Goal: Task Accomplishment & Management: Manage account settings

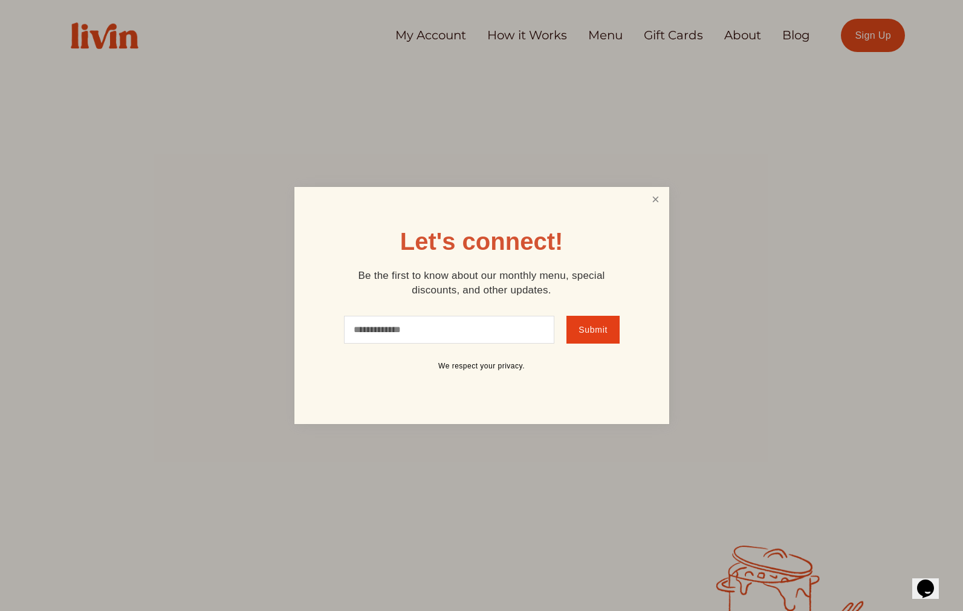
click at [645, 206] on link "Close" at bounding box center [655, 200] width 23 height 22
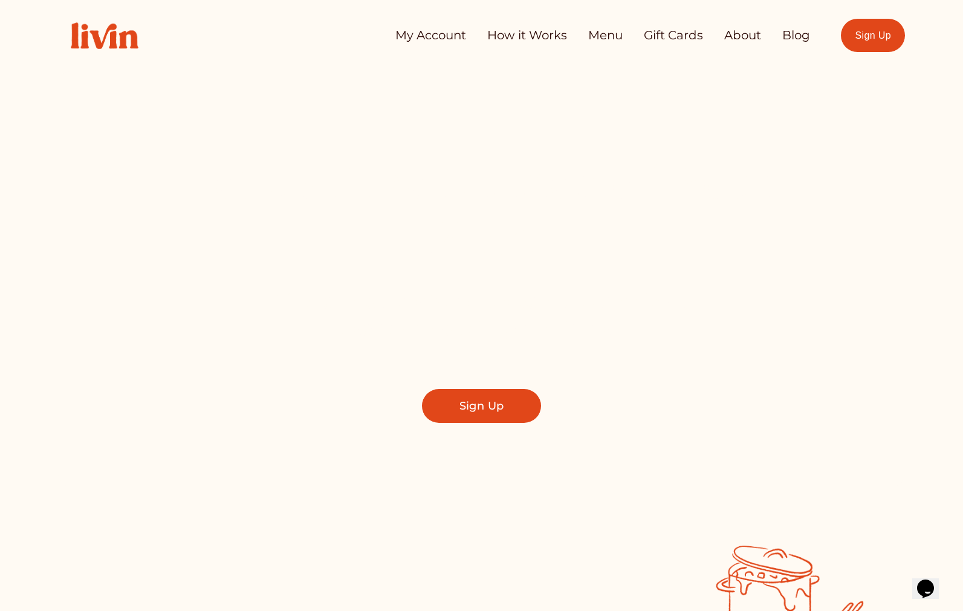
click at [867, 42] on link "Sign Up" at bounding box center [873, 35] width 64 height 33
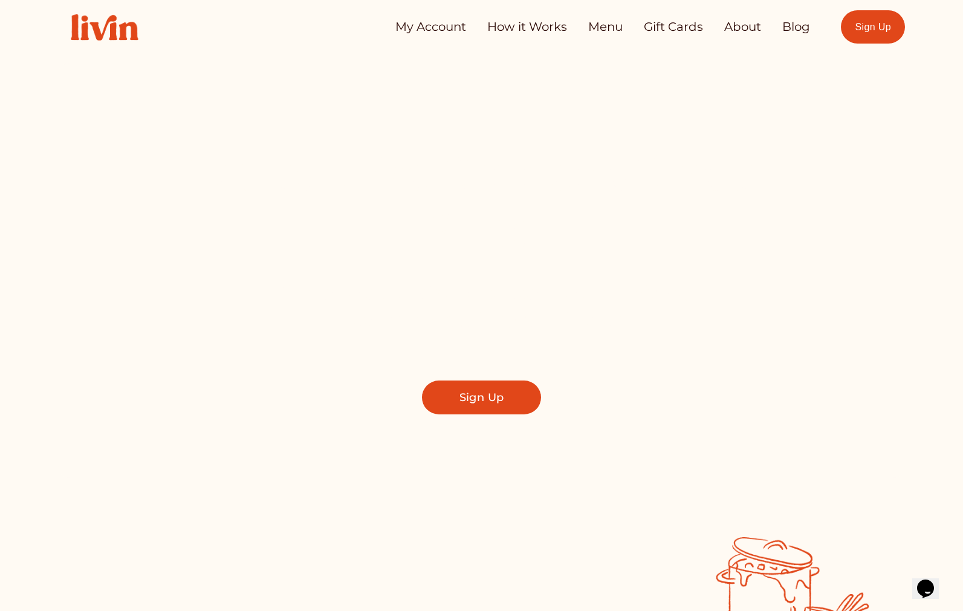
scroll to position [11, 0]
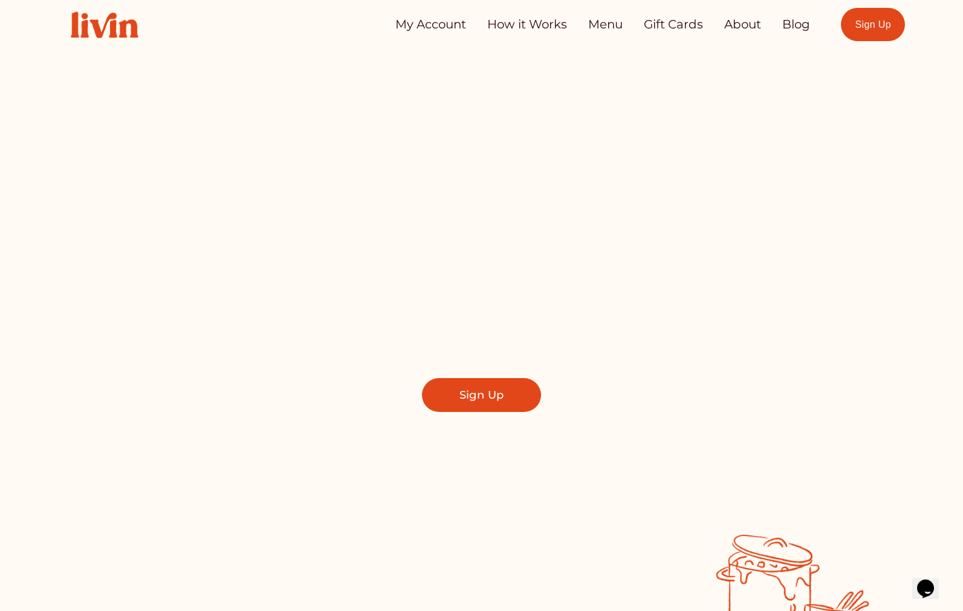
click at [624, 21] on nav "My Account How it Works Menu Gift Cards About Blog" at bounding box center [602, 25] width 415 height 24
click at [612, 24] on link "Menu" at bounding box center [605, 25] width 34 height 24
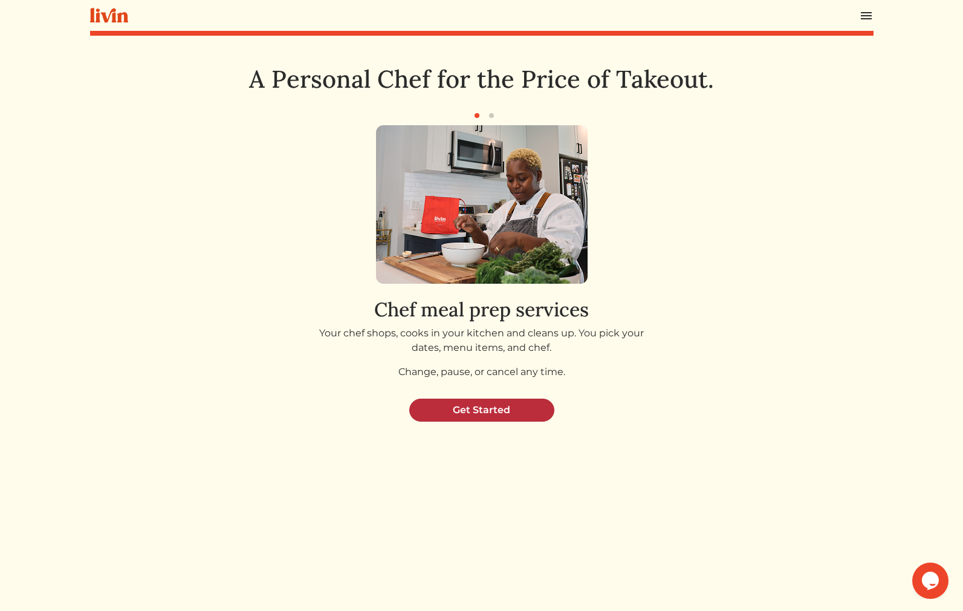
click at [509, 405] on link "Get Started" at bounding box center [481, 409] width 145 height 23
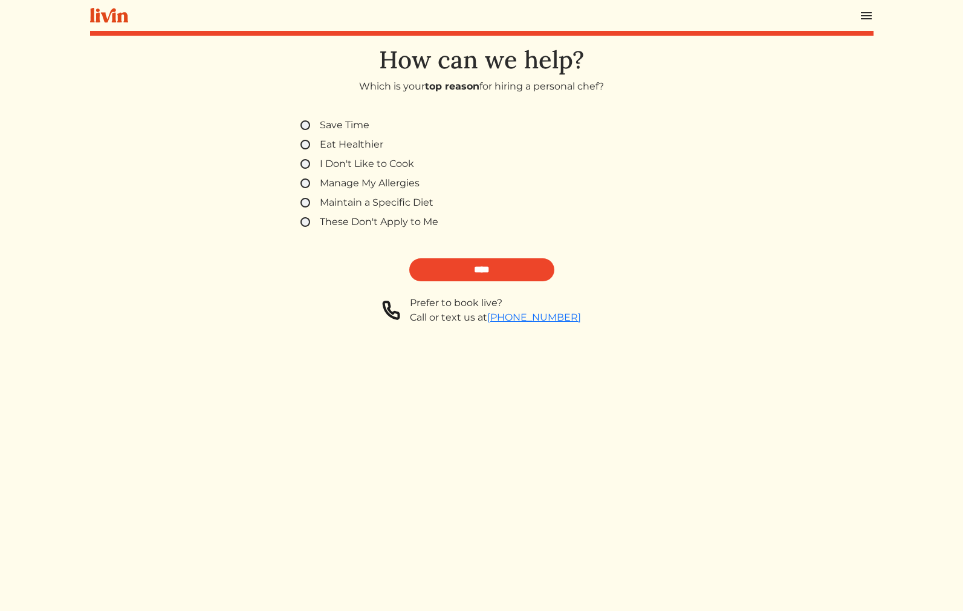
click at [311, 122] on div "Save Time" at bounding box center [482, 125] width 363 height 15
click at [479, 260] on input "****" at bounding box center [481, 269] width 145 height 23
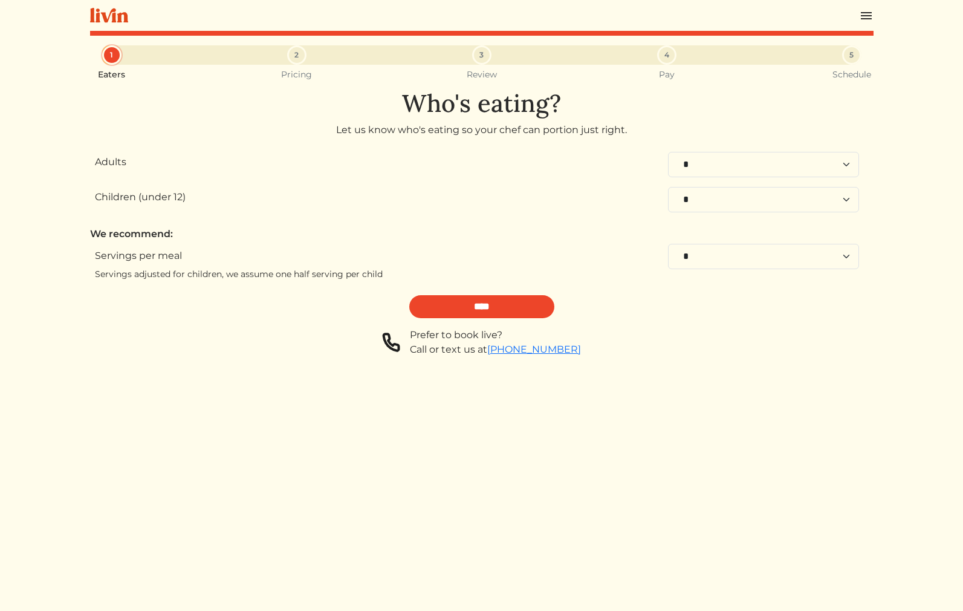
click at [856, 50] on div "5" at bounding box center [851, 54] width 19 height 19
click at [865, 19] on img at bounding box center [866, 15] width 15 height 15
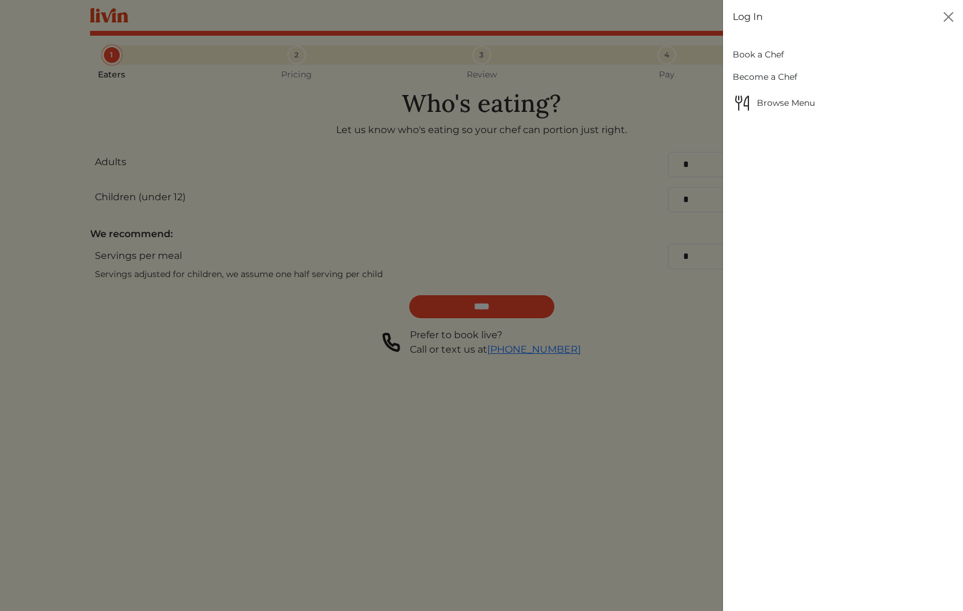
click at [767, 10] on div "Log In" at bounding box center [843, 17] width 240 height 34
click at [745, 15] on link "Log In" at bounding box center [748, 17] width 30 height 15
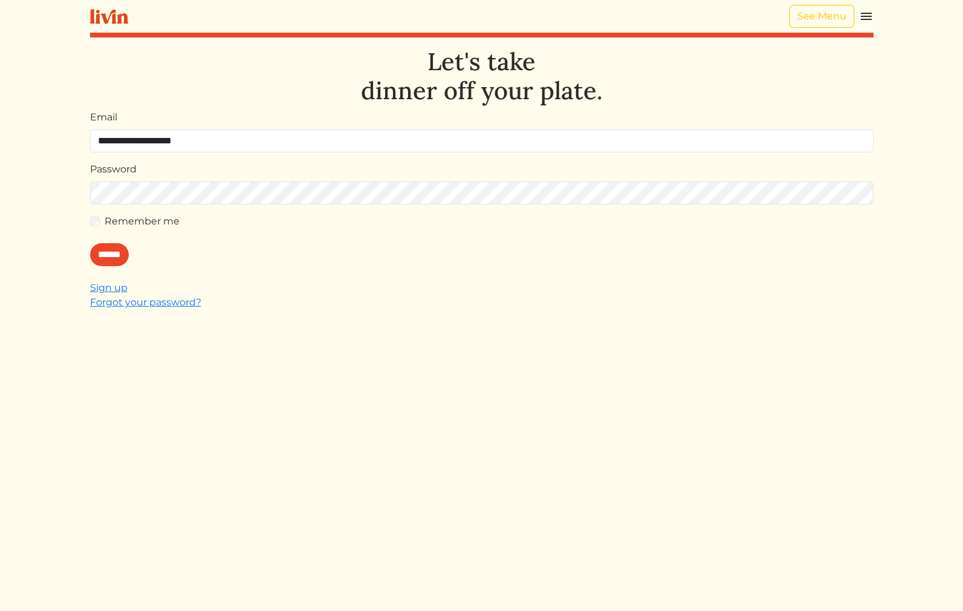
type input "**********"
click at [108, 255] on input "******" at bounding box center [109, 254] width 39 height 23
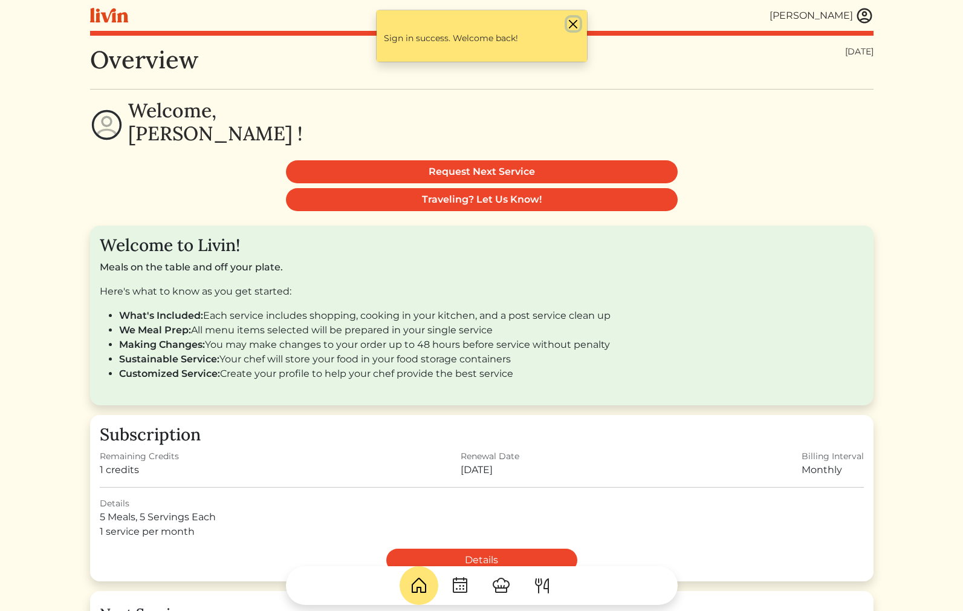
click at [576, 18] on button "Close" at bounding box center [573, 24] width 13 height 13
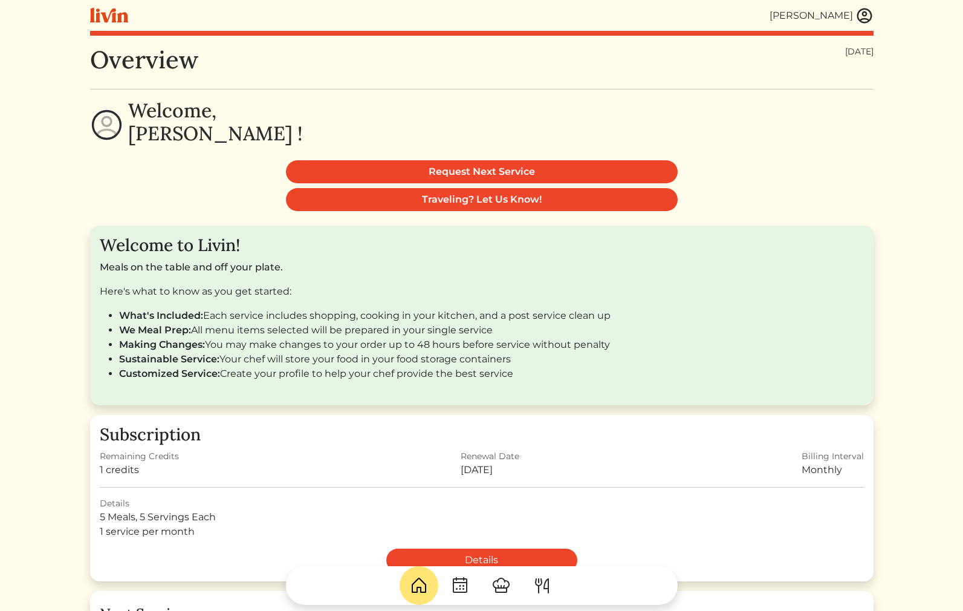
click at [862, 16] on img at bounding box center [865, 16] width 18 height 18
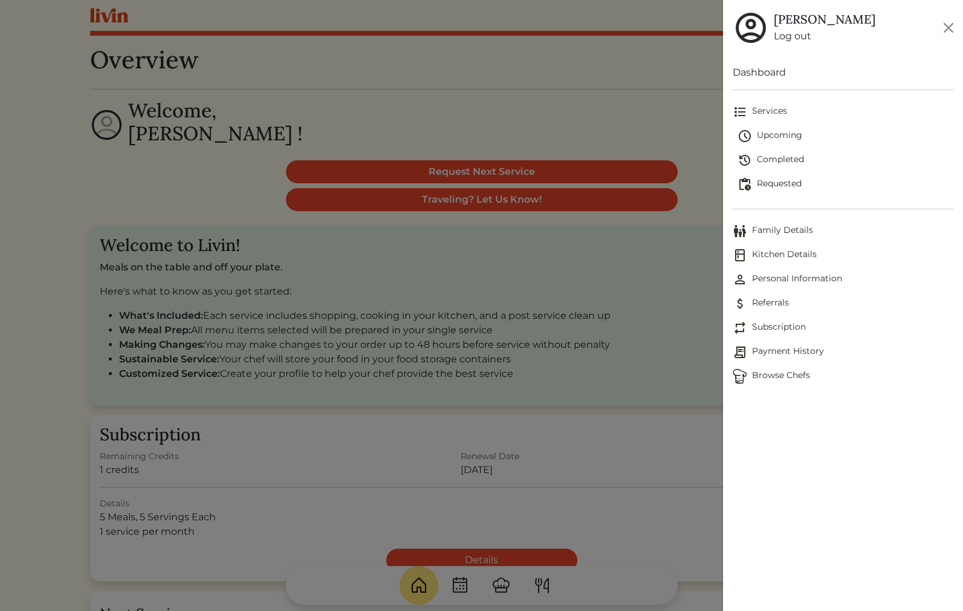
click at [770, 274] on span "Personal Information" at bounding box center [843, 279] width 221 height 15
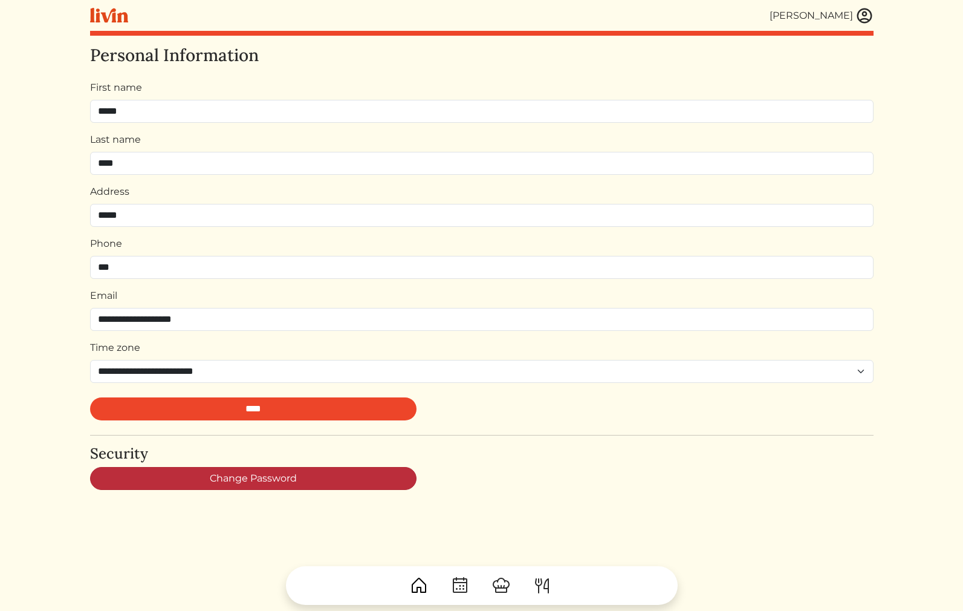
click at [313, 483] on link "Change Password" at bounding box center [253, 478] width 327 height 23
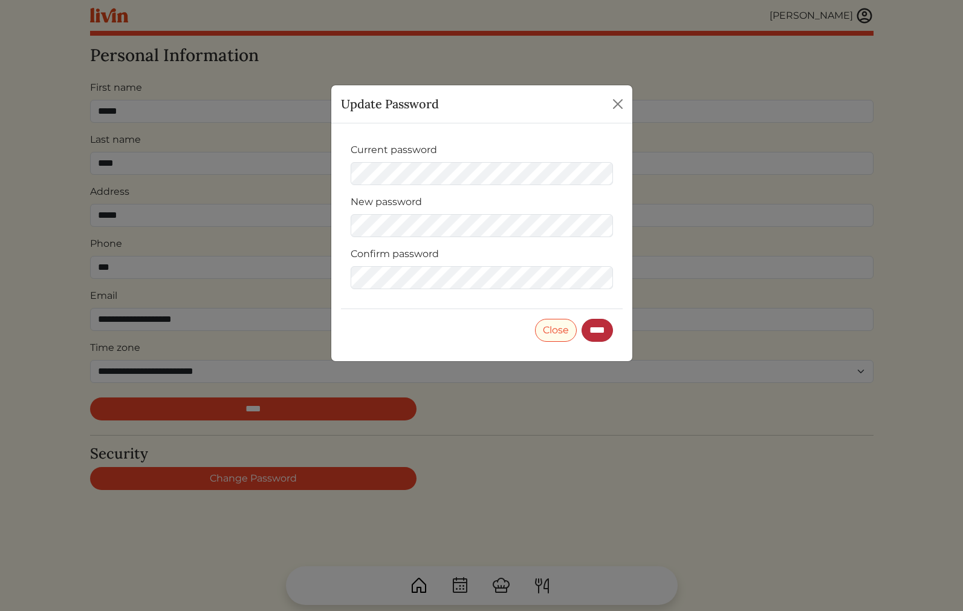
click at [595, 335] on input "****" at bounding box center [597, 330] width 31 height 23
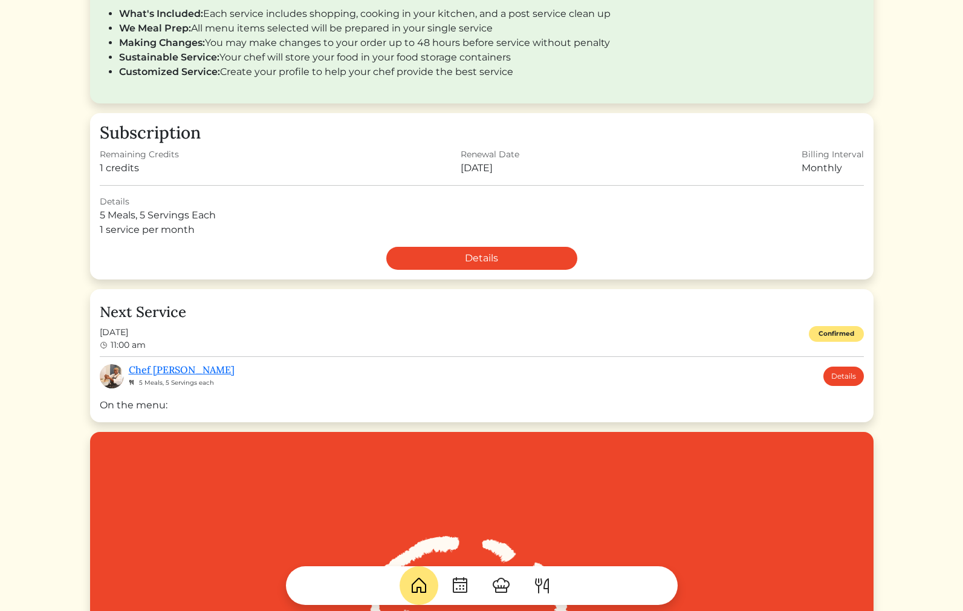
scroll to position [368, 0]
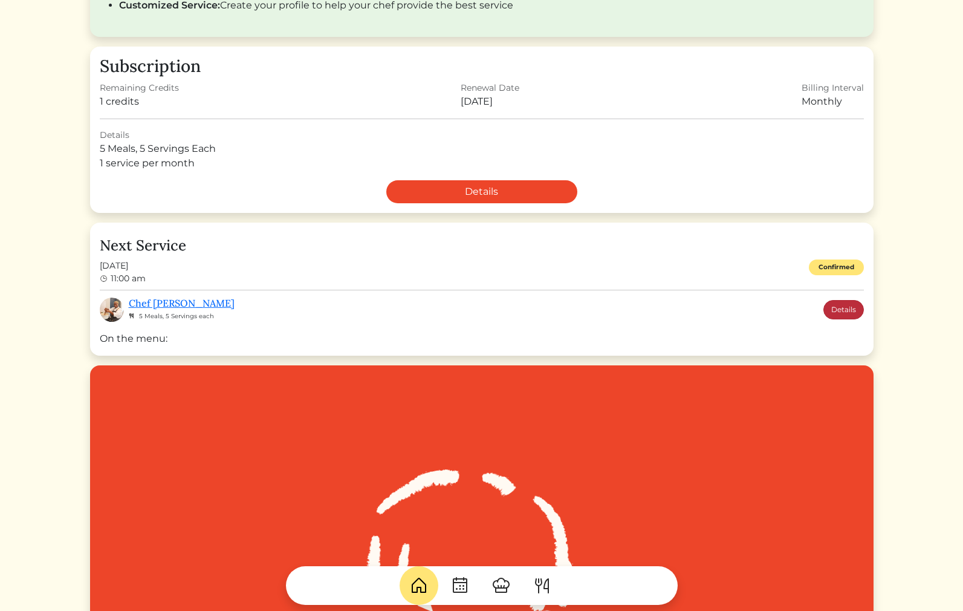
click at [842, 316] on link "Details" at bounding box center [844, 309] width 41 height 19
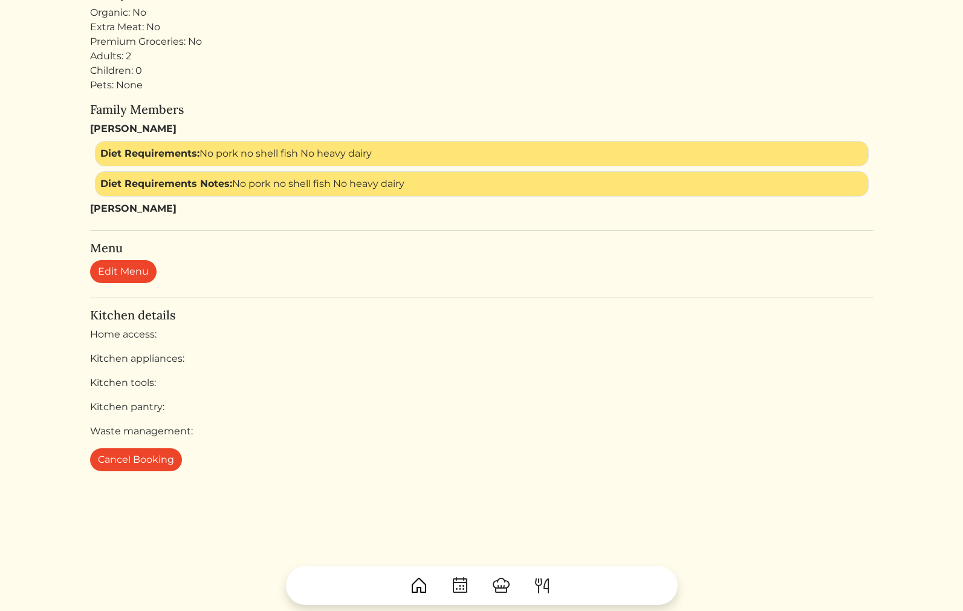
scroll to position [354, 0]
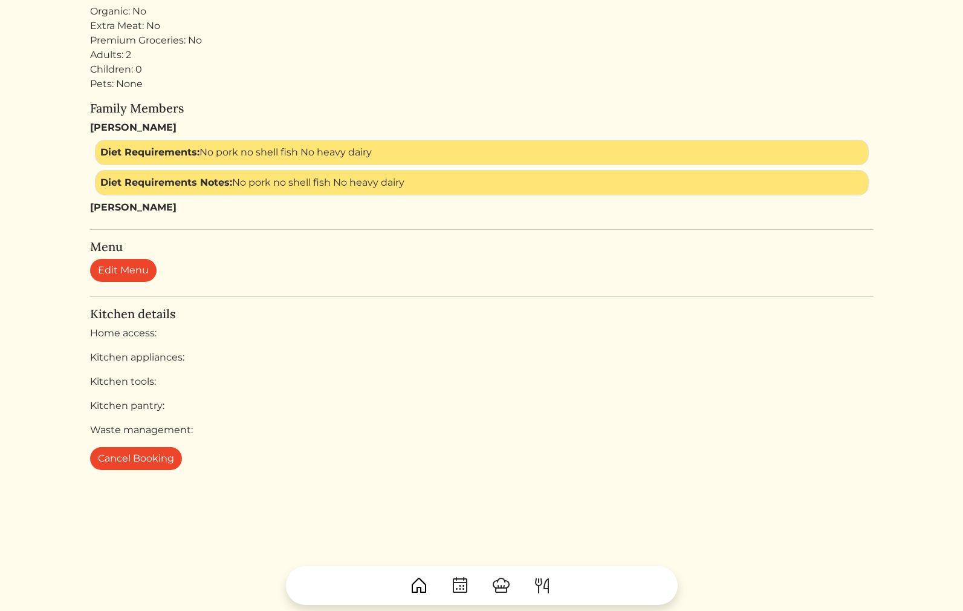
click at [151, 346] on div "Kitchen details Home access: Kitchen appliances: Kitchen tools: Kitchen pantry:…" at bounding box center [482, 372] width 784 height 131
click at [141, 335] on div "Home access:" at bounding box center [482, 333] width 784 height 15
click at [125, 268] on link "Edit Menu" at bounding box center [123, 270] width 67 height 23
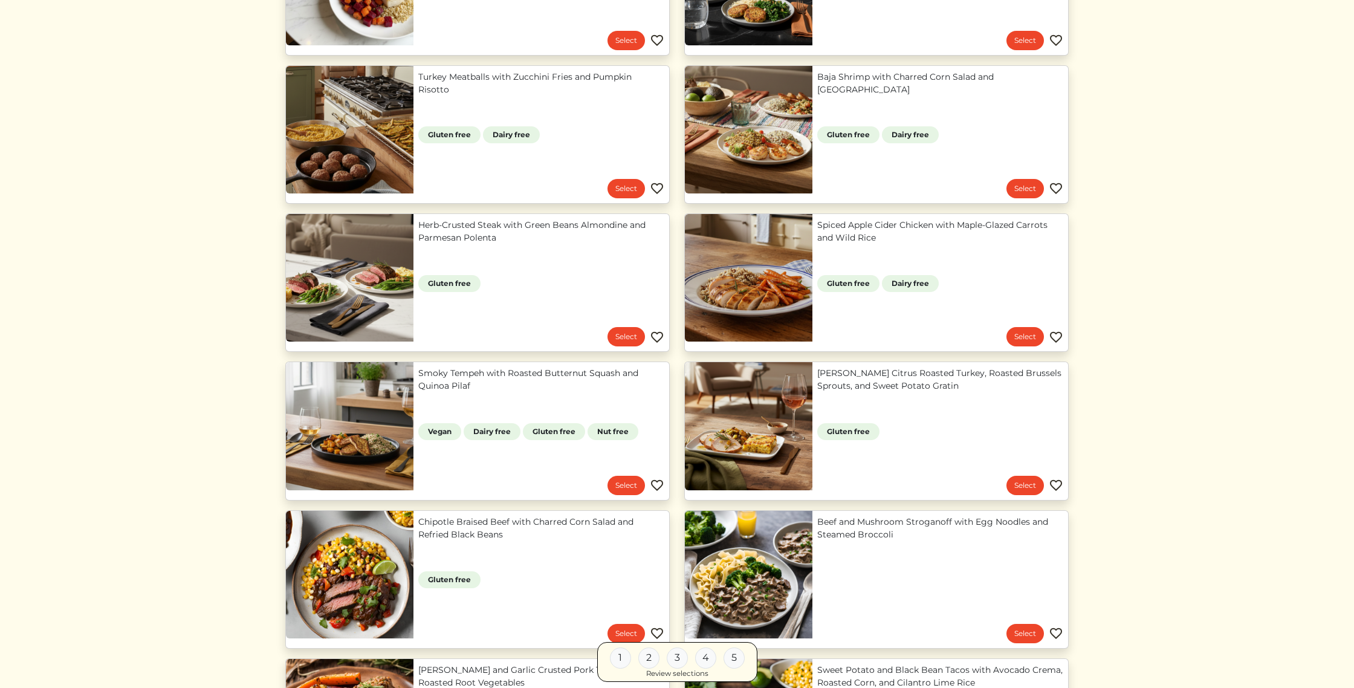
scroll to position [541, 0]
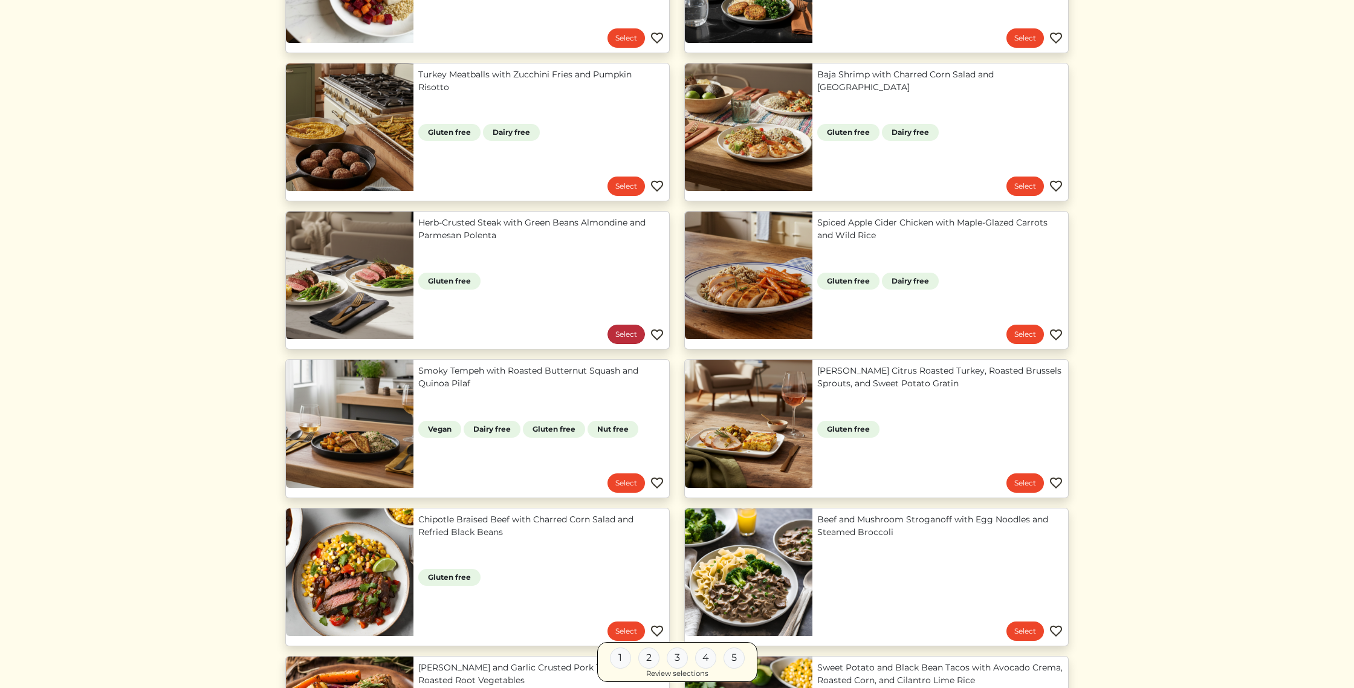
click at [628, 336] on link "Select" at bounding box center [626, 334] width 37 height 19
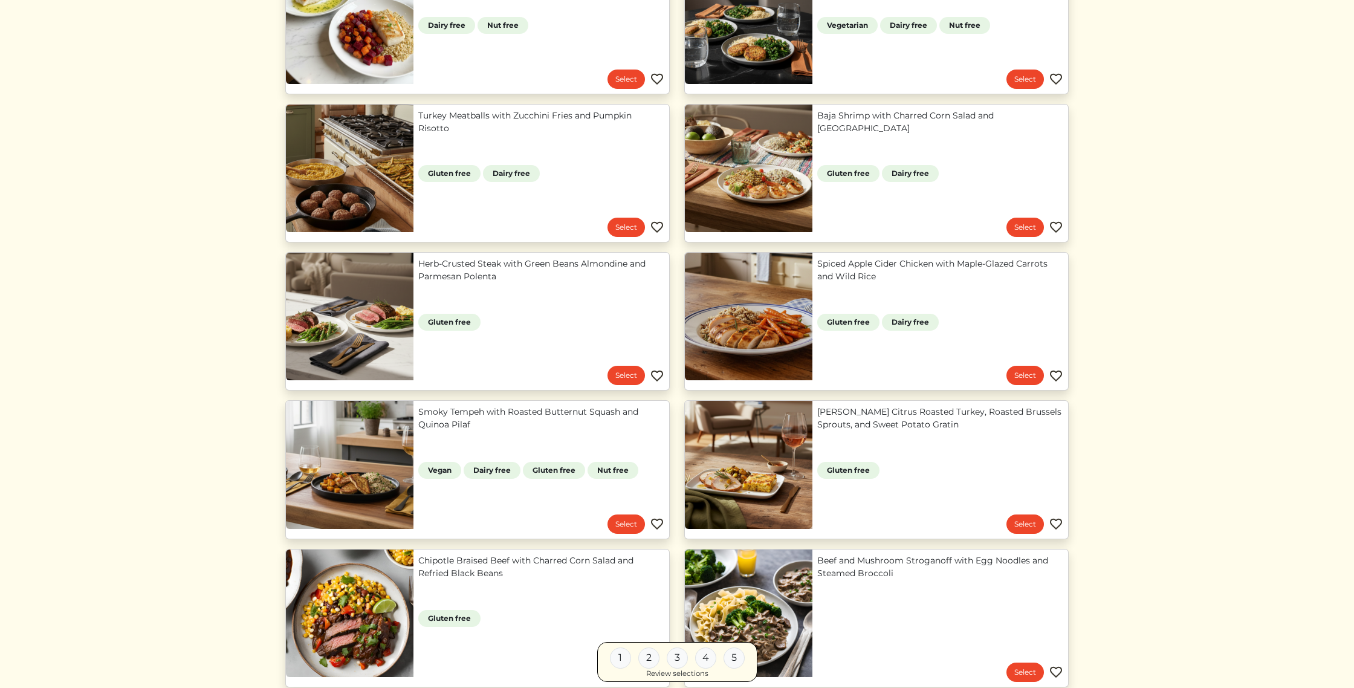
scroll to position [498, 0]
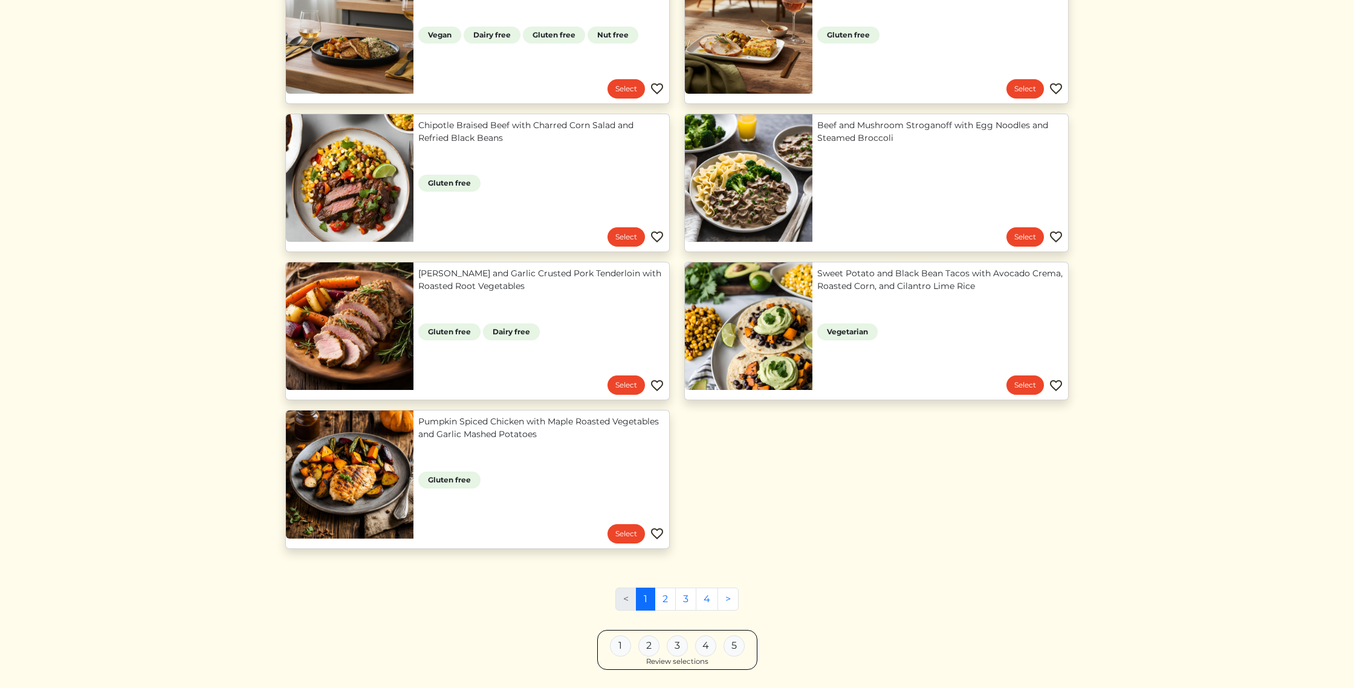
scroll to position [970, 0]
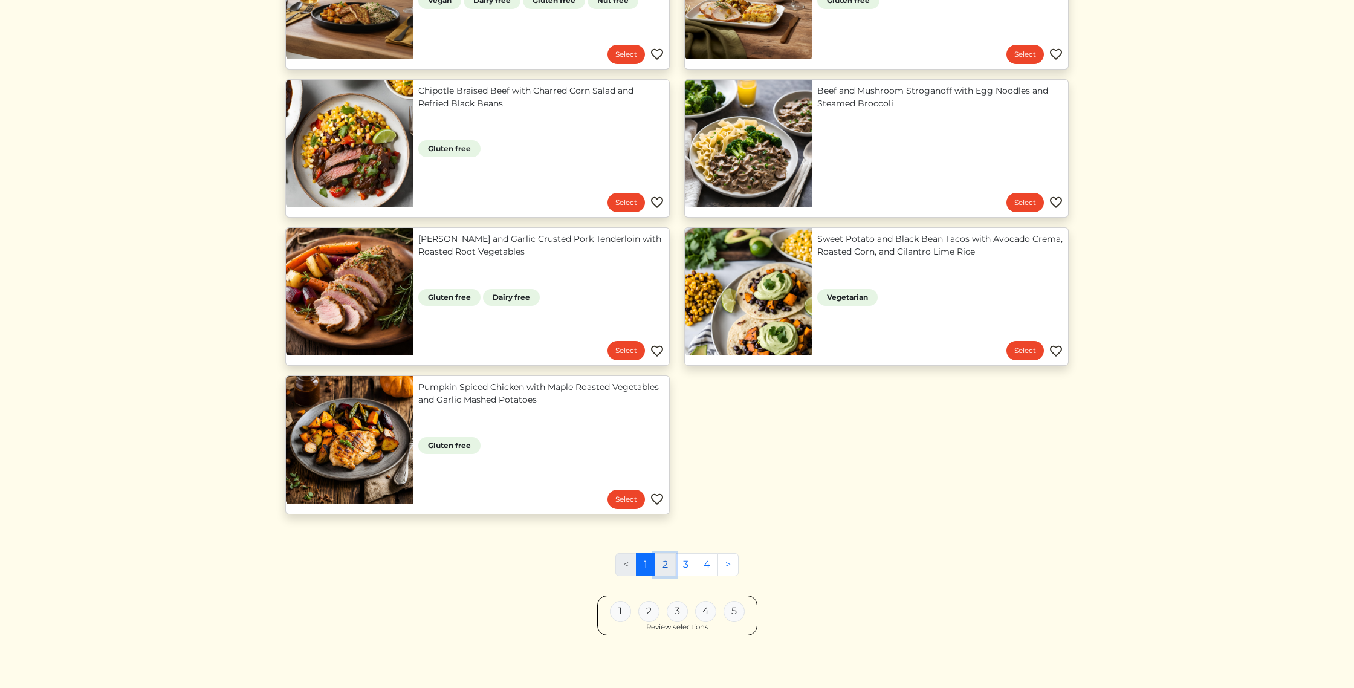
click at [664, 567] on link "2" at bounding box center [665, 564] width 21 height 23
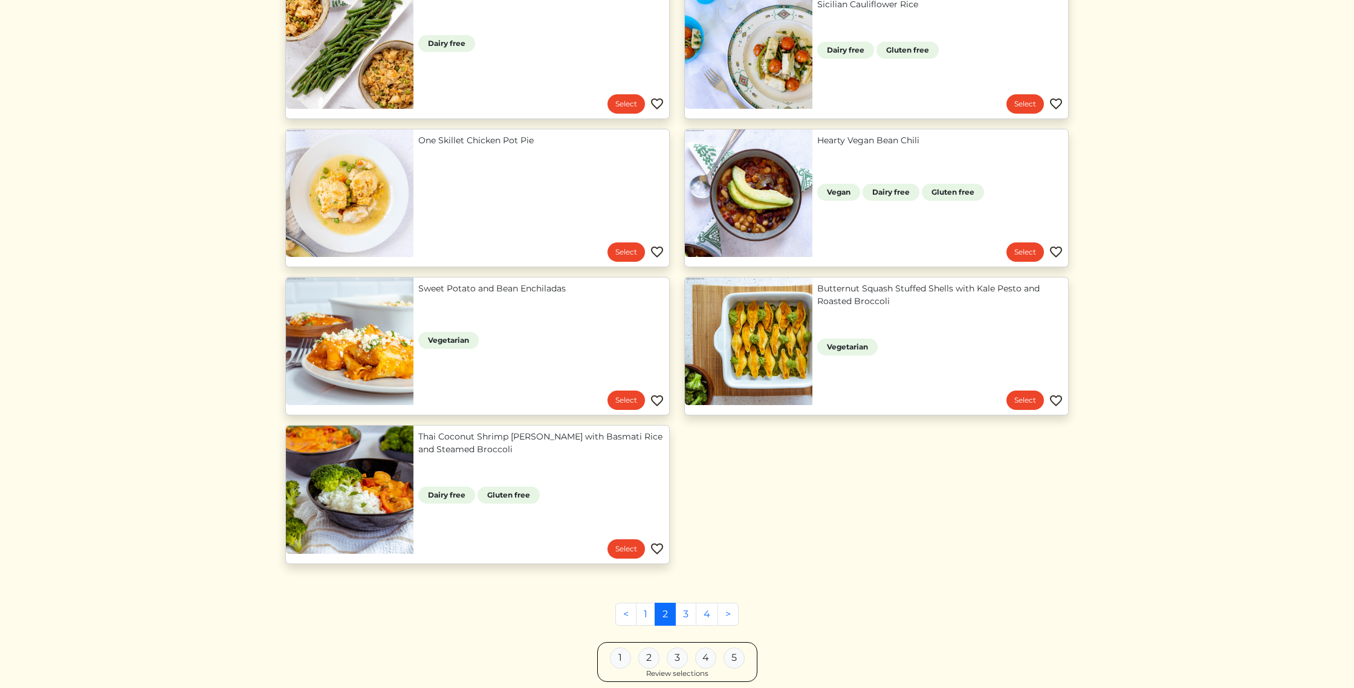
scroll to position [972, 0]
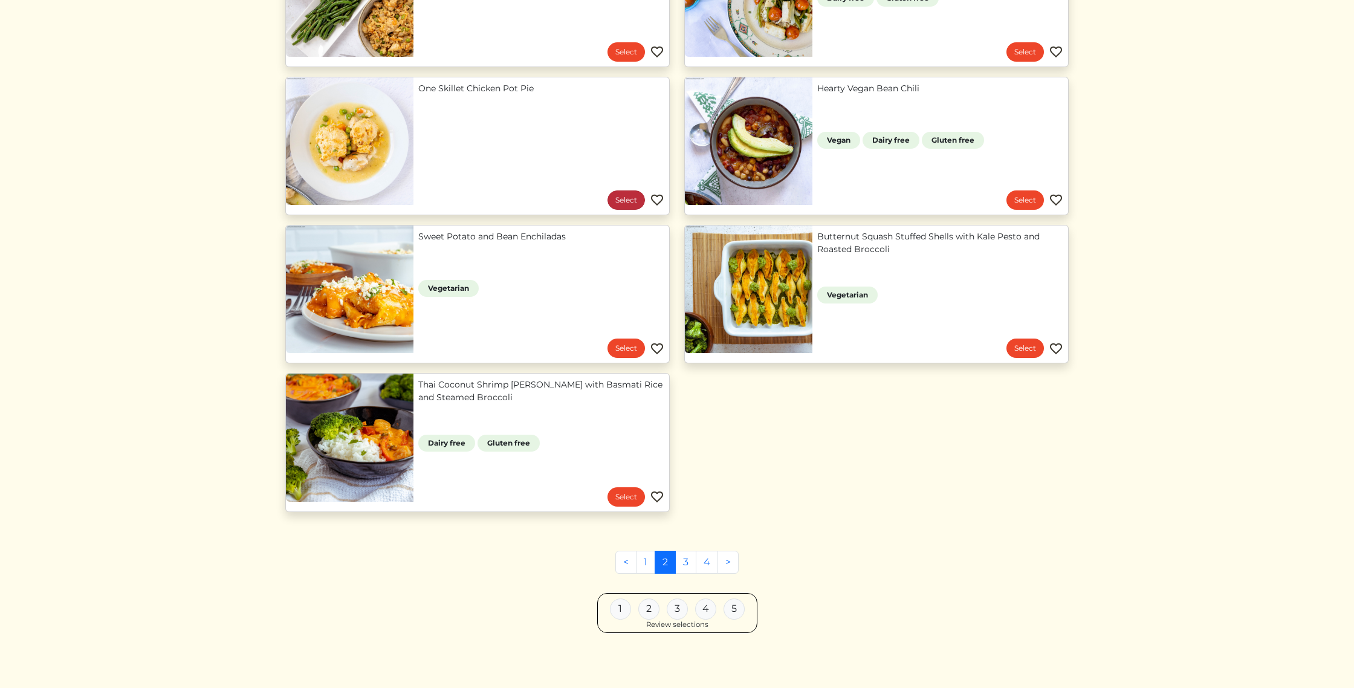
click at [620, 200] on link "Select" at bounding box center [626, 199] width 37 height 19
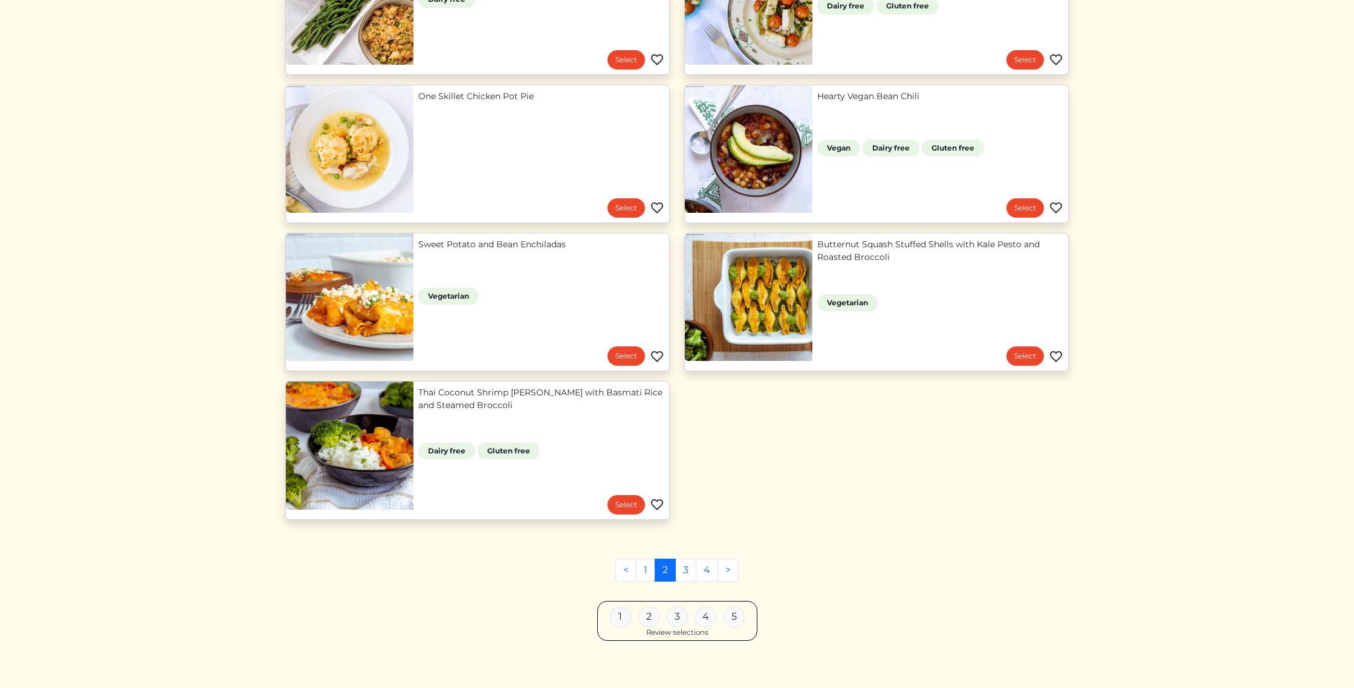
scroll to position [963, 0]
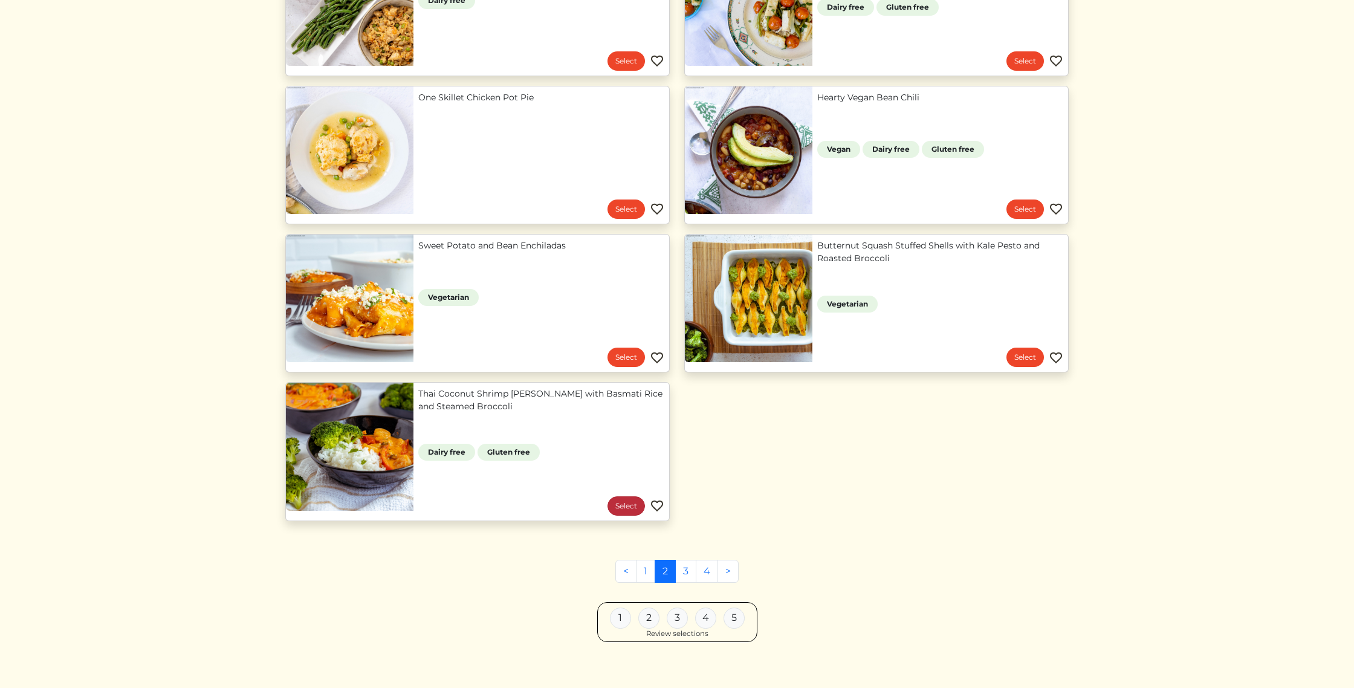
click at [617, 503] on link "Select" at bounding box center [626, 505] width 37 height 19
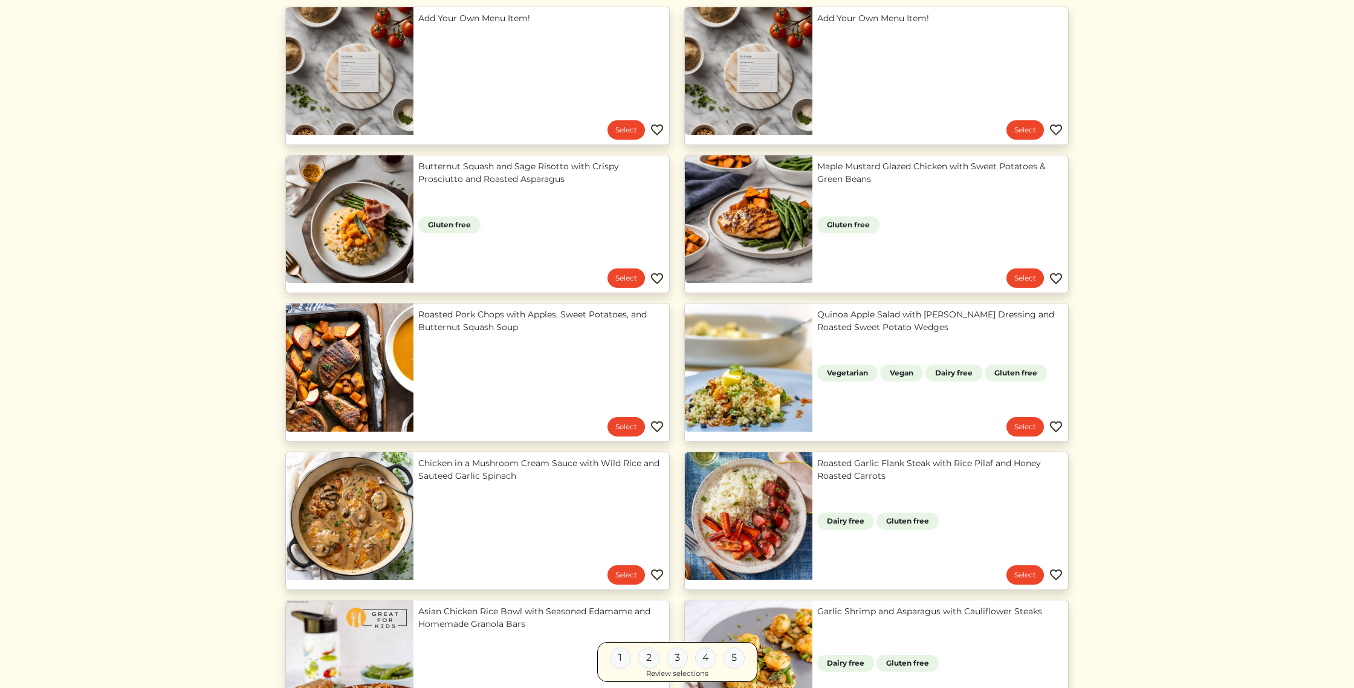
scroll to position [0, 0]
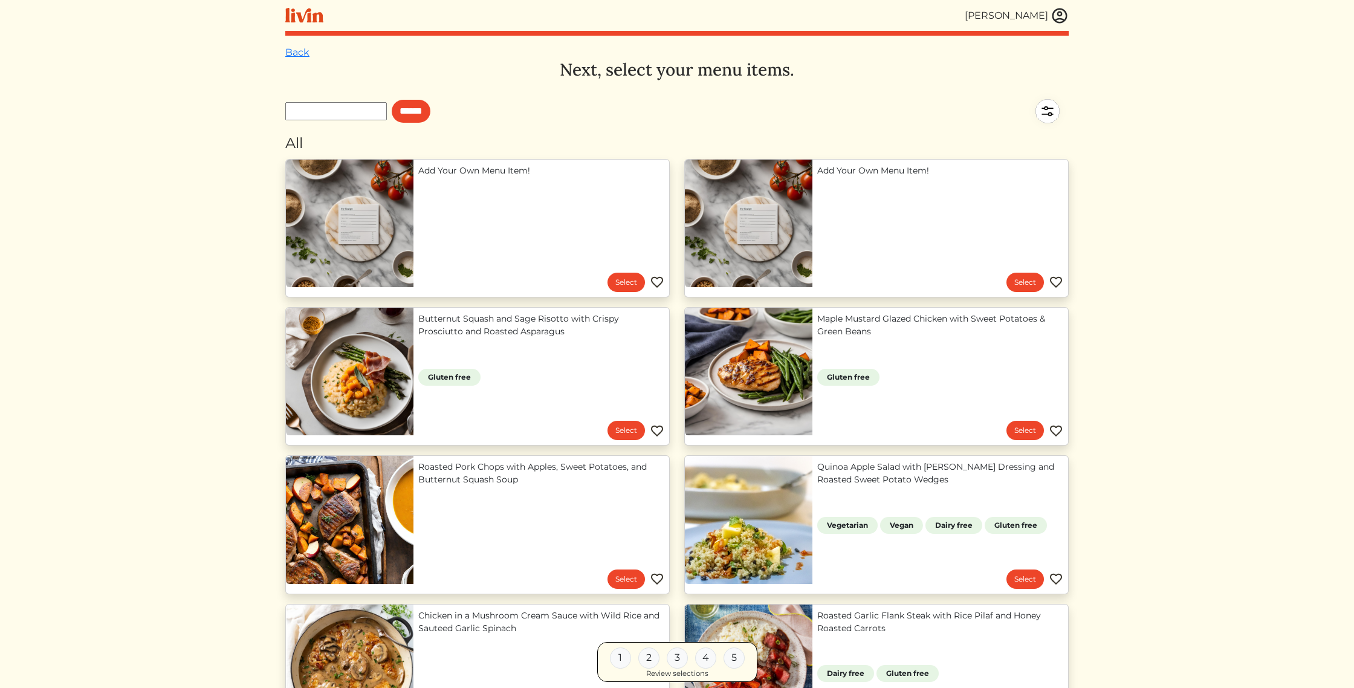
click at [1032, 16] on div "[PERSON_NAME]" at bounding box center [1006, 15] width 83 height 15
click at [1042, 113] on img at bounding box center [1048, 111] width 42 height 42
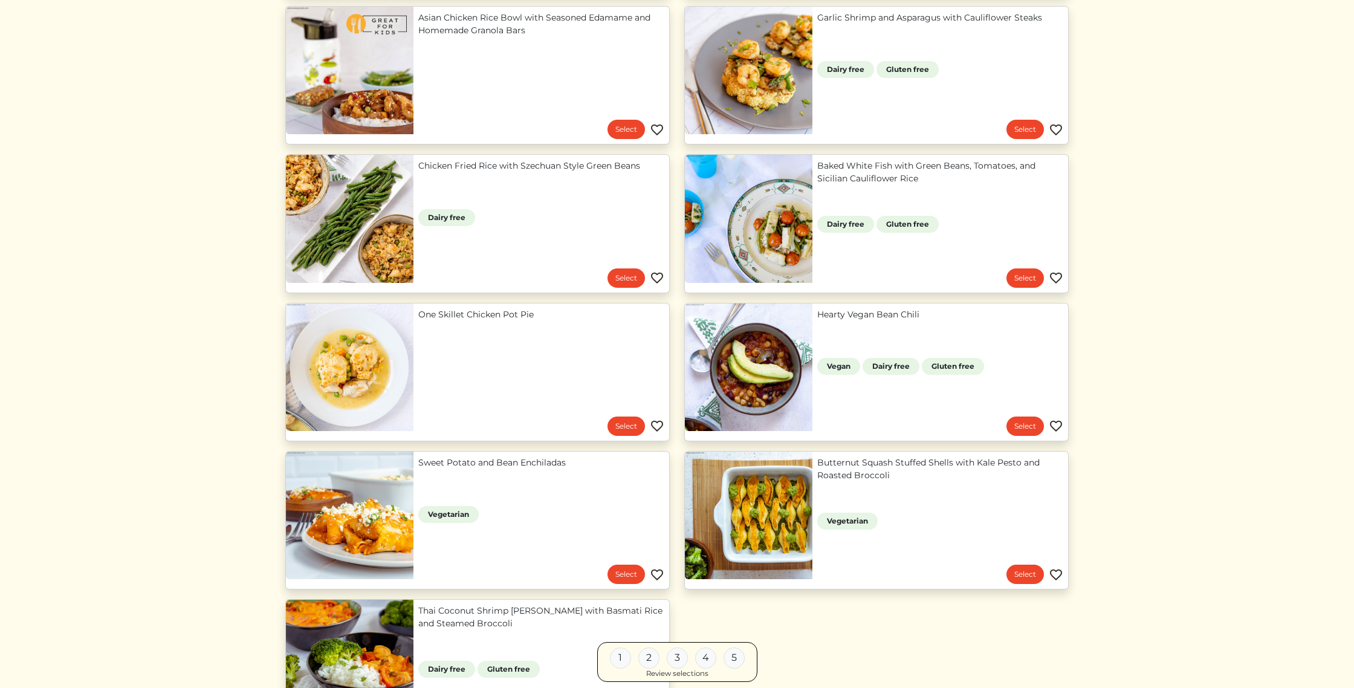
scroll to position [972, 0]
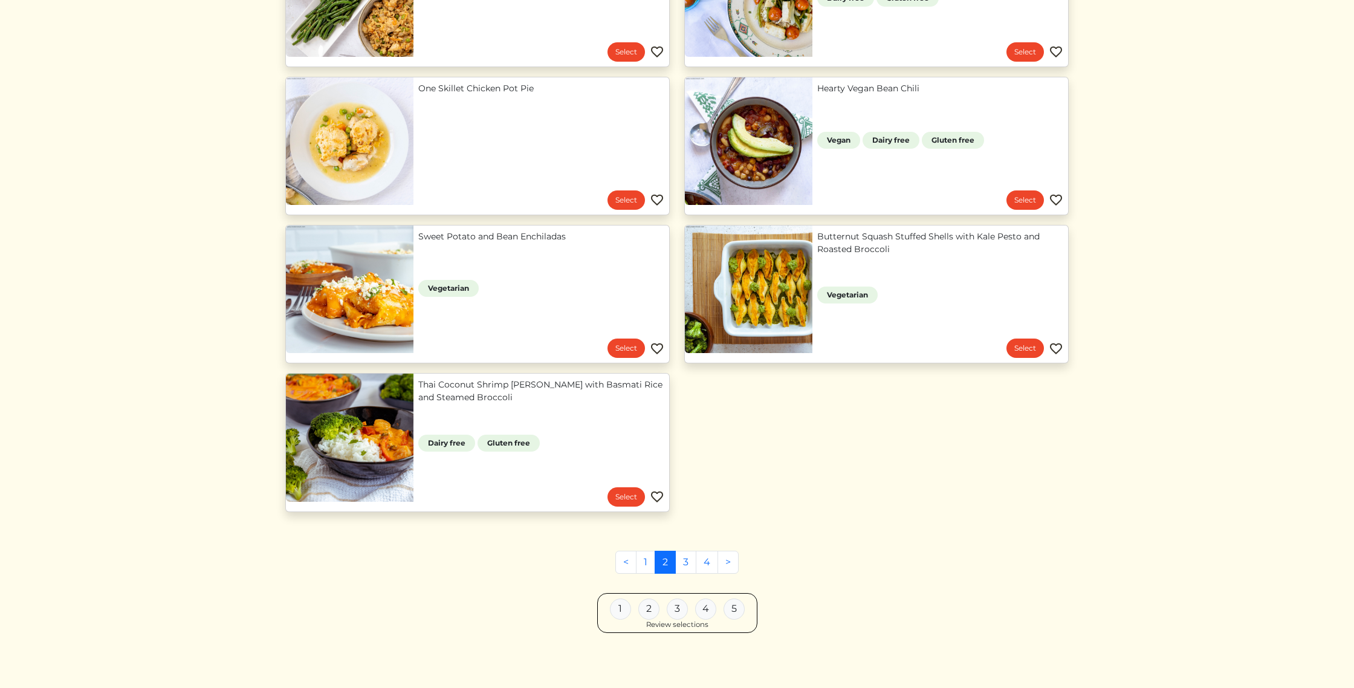
click at [616, 608] on div "1" at bounding box center [620, 609] width 21 height 21
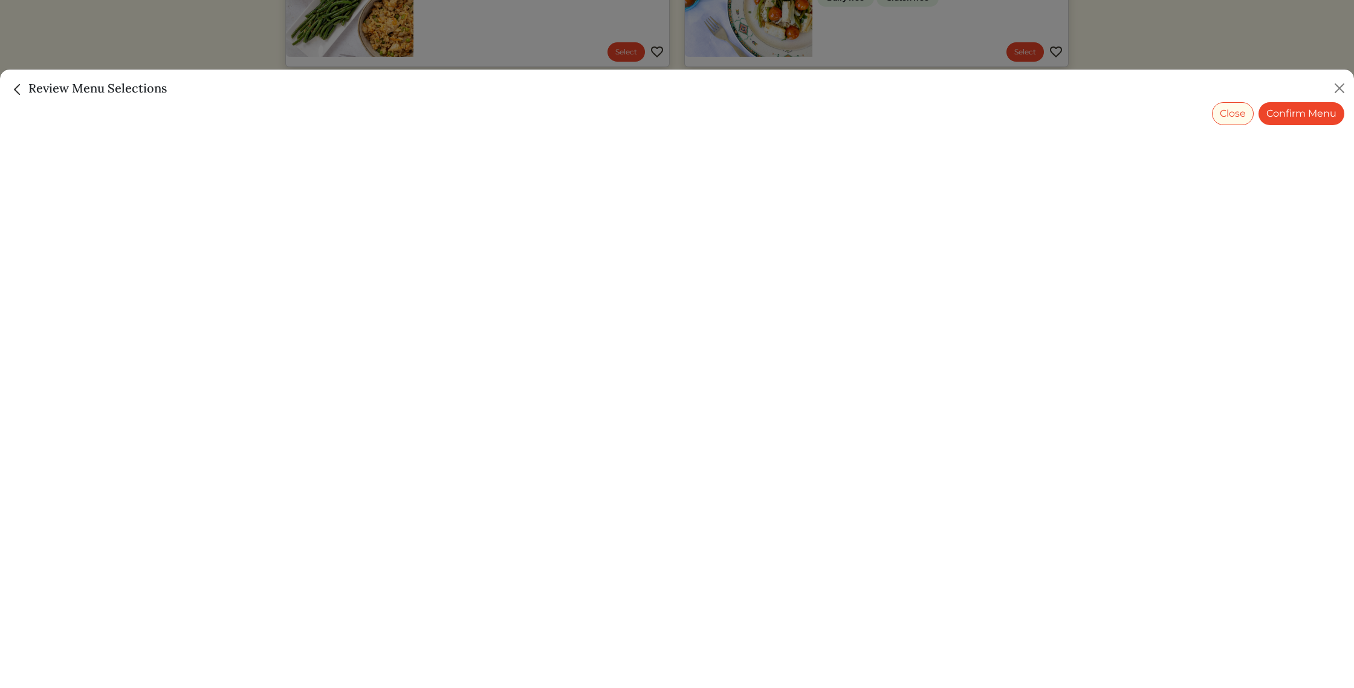
click at [1234, 111] on button "Close" at bounding box center [1233, 113] width 42 height 23
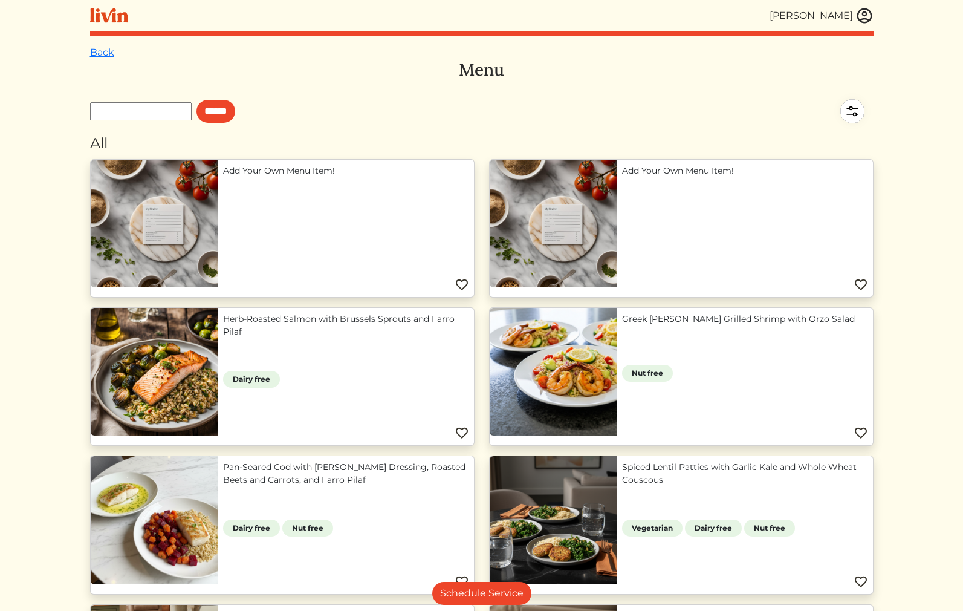
click at [392, 338] on link "Herb-Roasted Salmon with Brussels Sprouts and Farro Pilaf" at bounding box center [346, 325] width 246 height 25
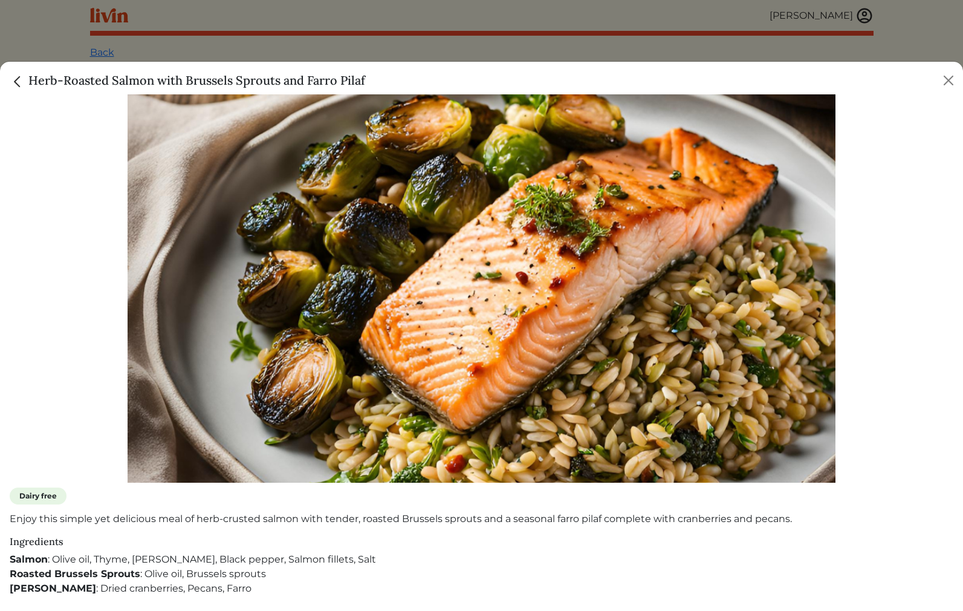
scroll to position [204, 0]
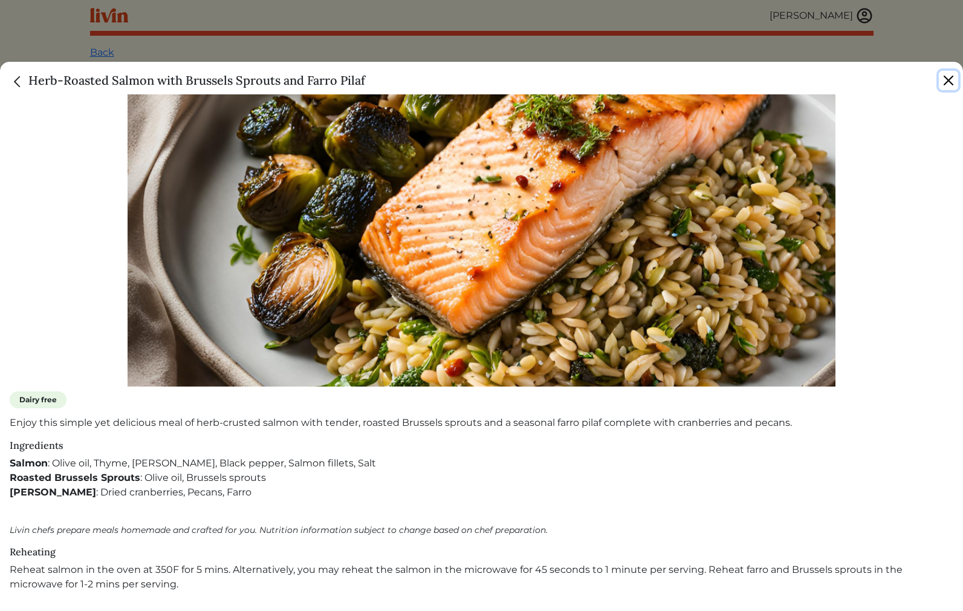
click at [946, 72] on button "Close" at bounding box center [948, 80] width 19 height 19
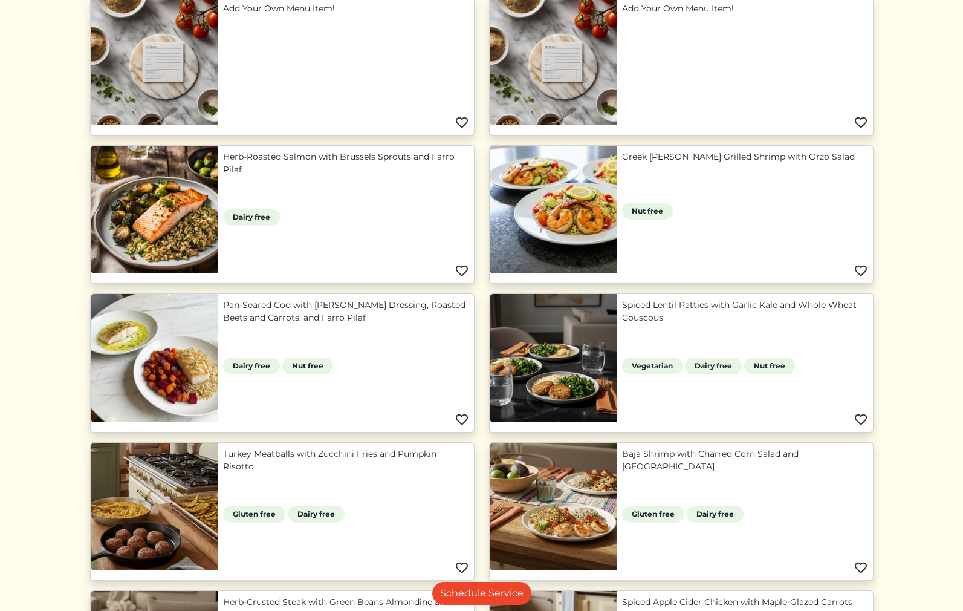
scroll to position [0, 0]
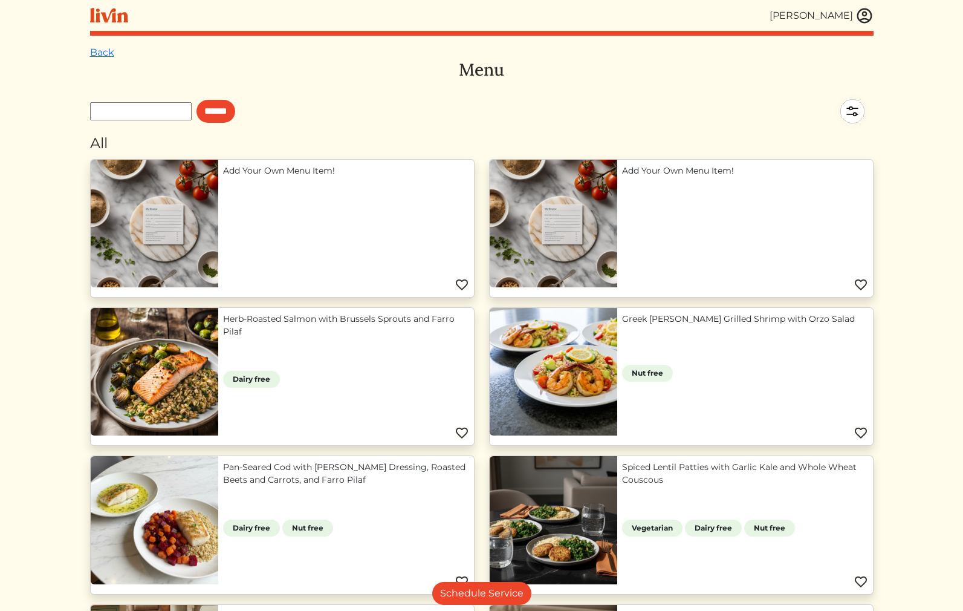
click at [458, 284] on img at bounding box center [462, 285] width 15 height 15
click at [460, 433] on img at bounding box center [462, 433] width 15 height 15
click at [816, 13] on div "[PERSON_NAME]" at bounding box center [811, 15] width 83 height 15
click at [866, 19] on img at bounding box center [865, 16] width 18 height 18
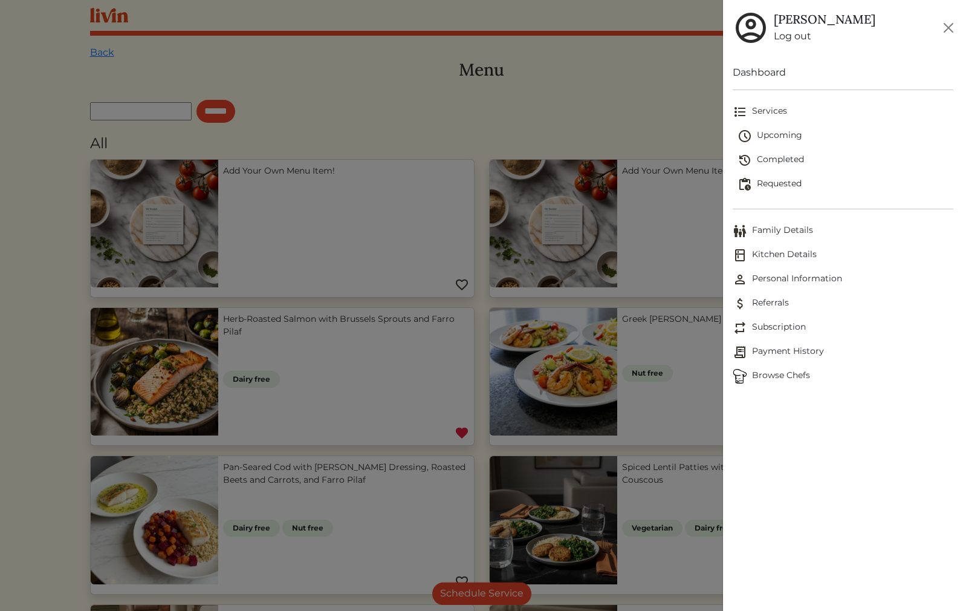
click at [788, 129] on span "Upcoming" at bounding box center [846, 136] width 216 height 15
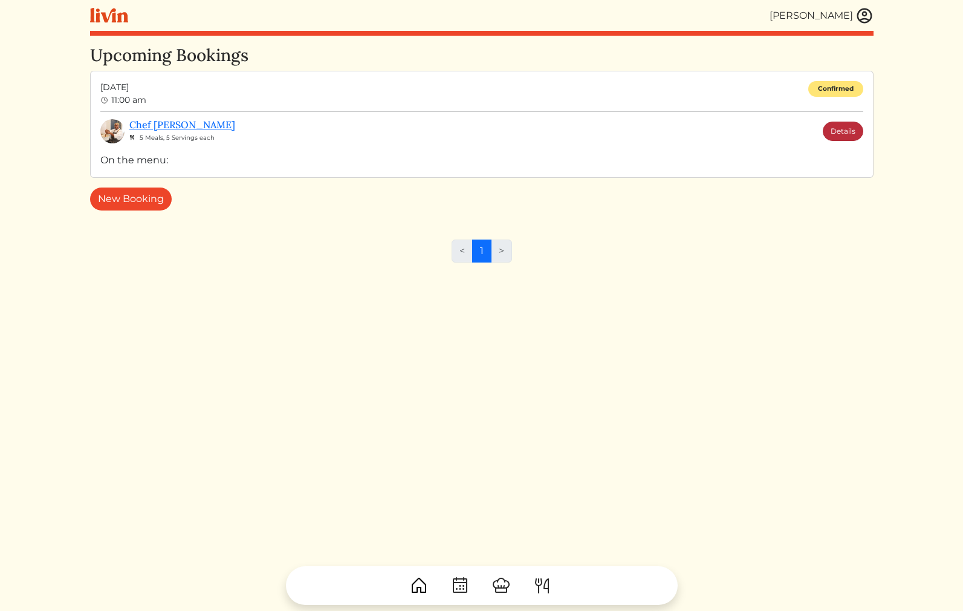
click at [839, 132] on link "Details" at bounding box center [843, 131] width 41 height 19
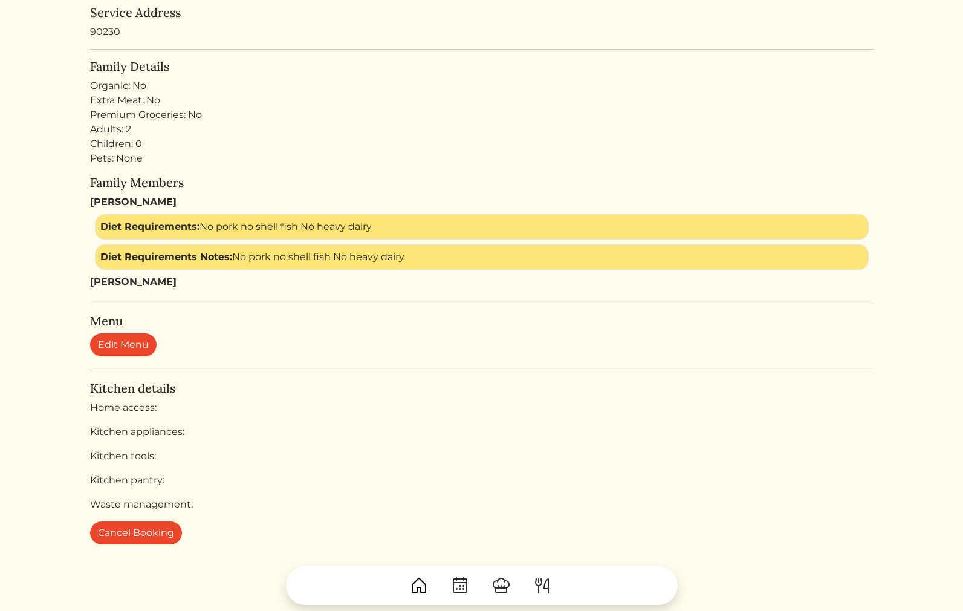
scroll to position [302, 0]
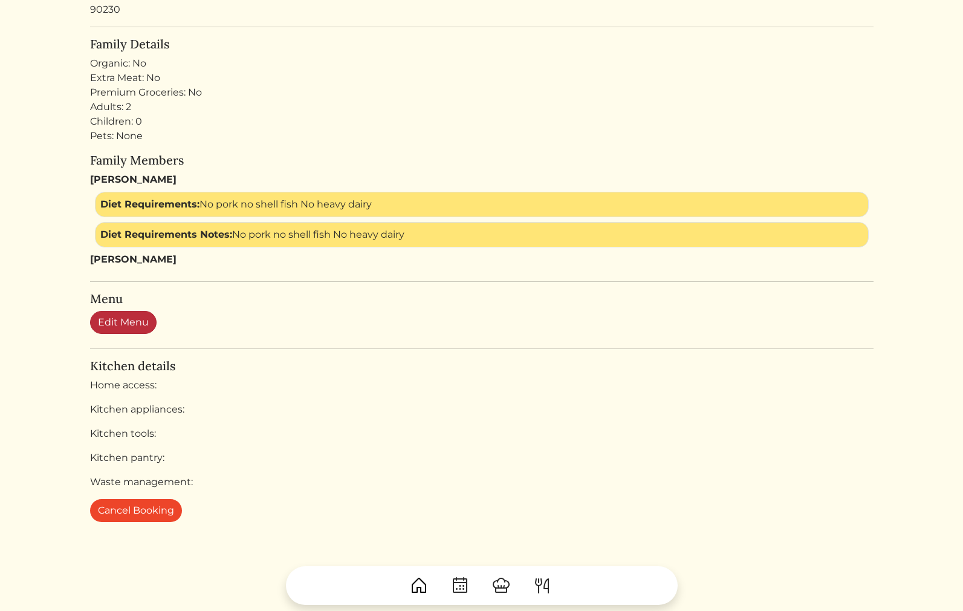
click at [111, 317] on link "Edit Menu" at bounding box center [123, 322] width 67 height 23
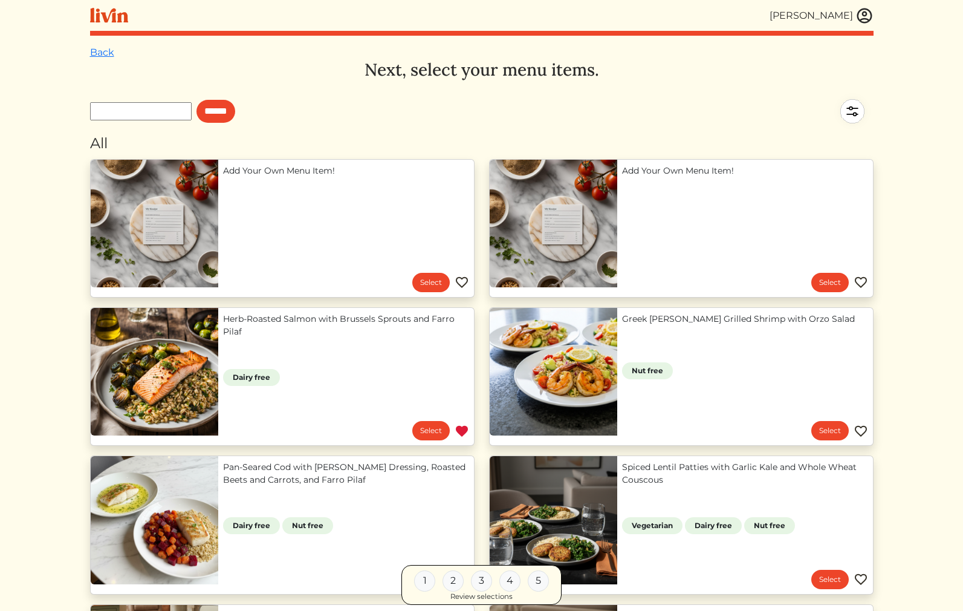
click at [342, 338] on link "Herb-Roasted Salmon with Brussels Sprouts and Farro Pilaf" at bounding box center [346, 325] width 246 height 25
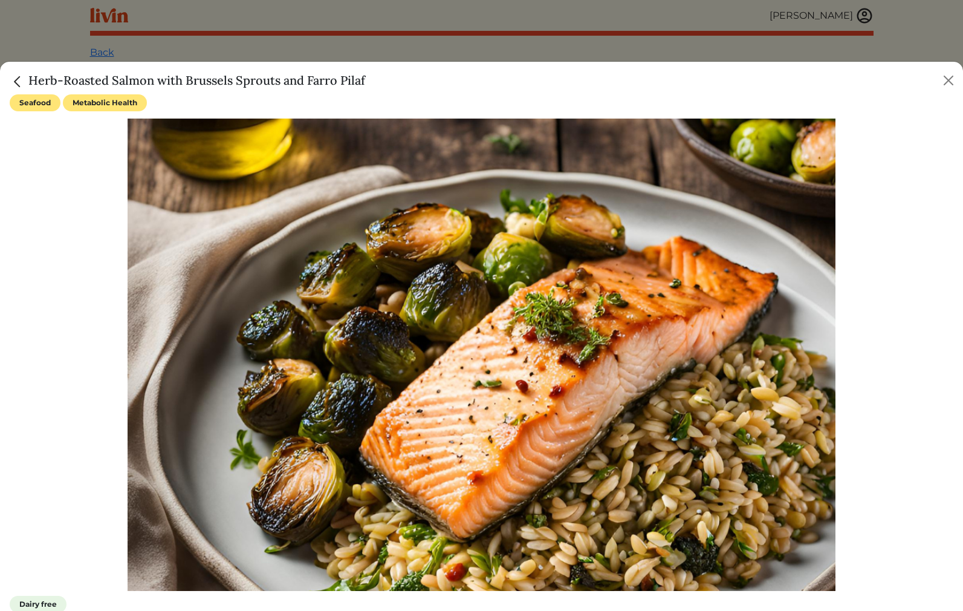
scroll to position [204, 0]
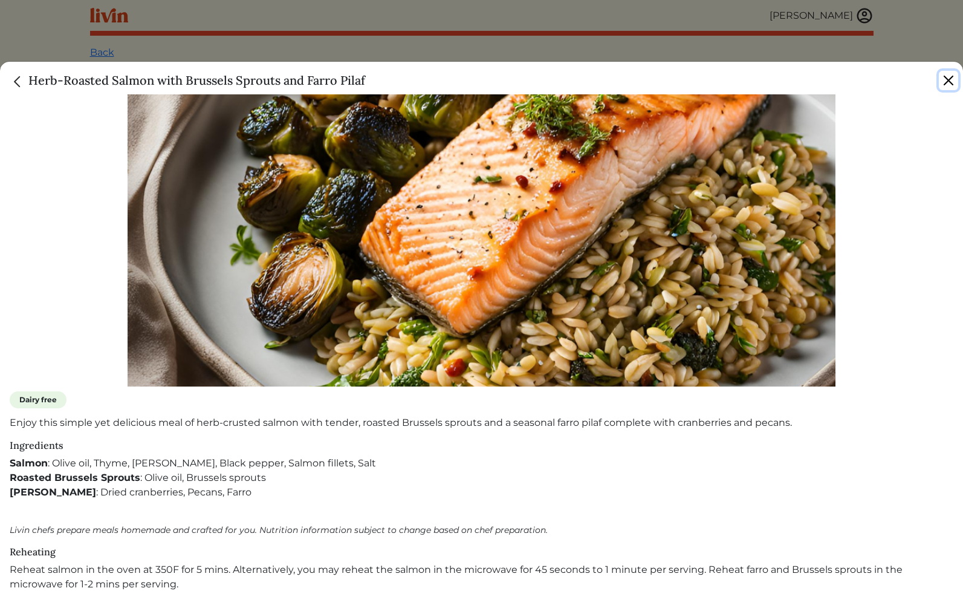
click at [945, 85] on button "Close" at bounding box center [948, 80] width 19 height 19
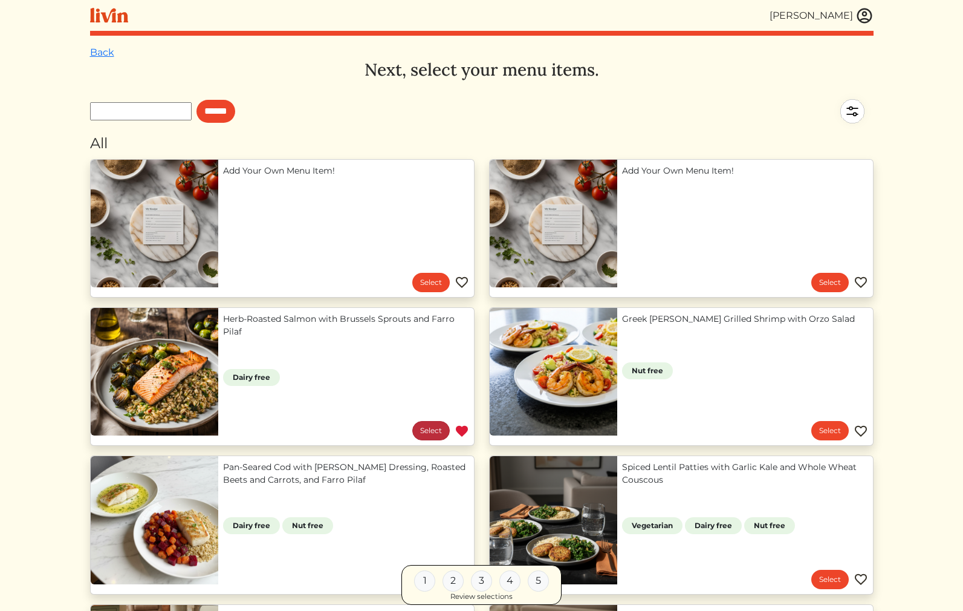
click at [435, 433] on link "Select" at bounding box center [430, 430] width 37 height 19
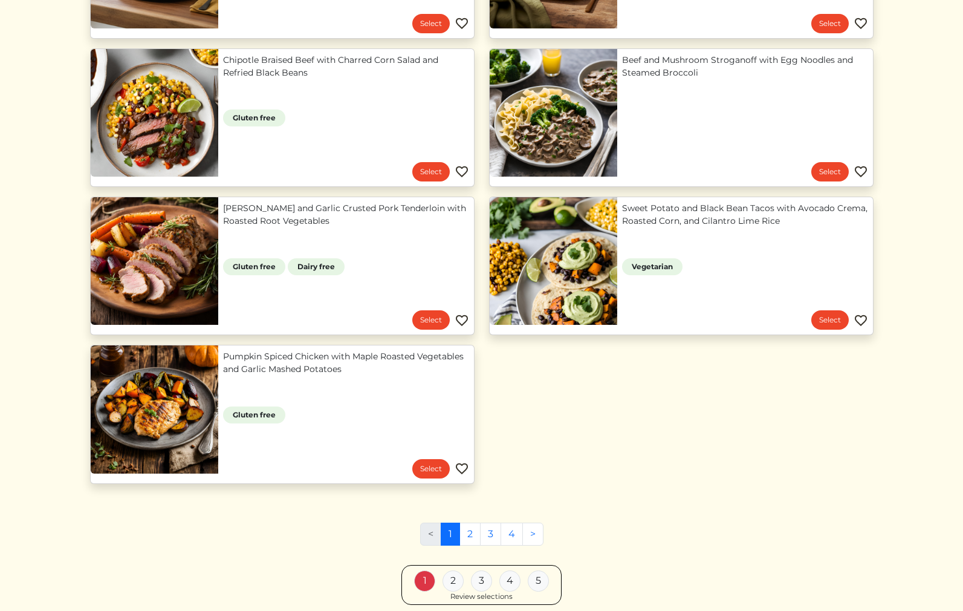
scroll to position [1001, 0]
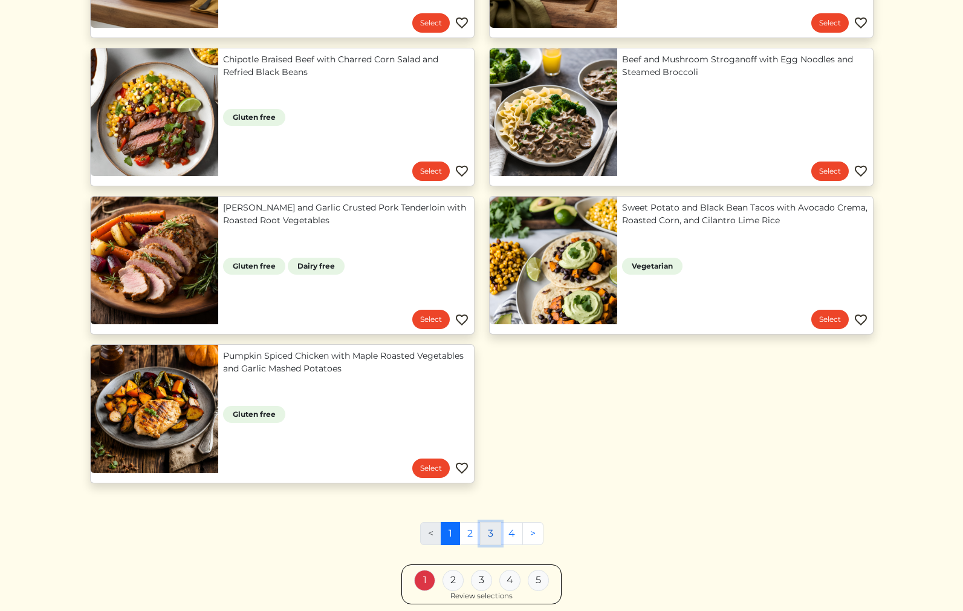
click at [488, 530] on link "3" at bounding box center [490, 533] width 21 height 23
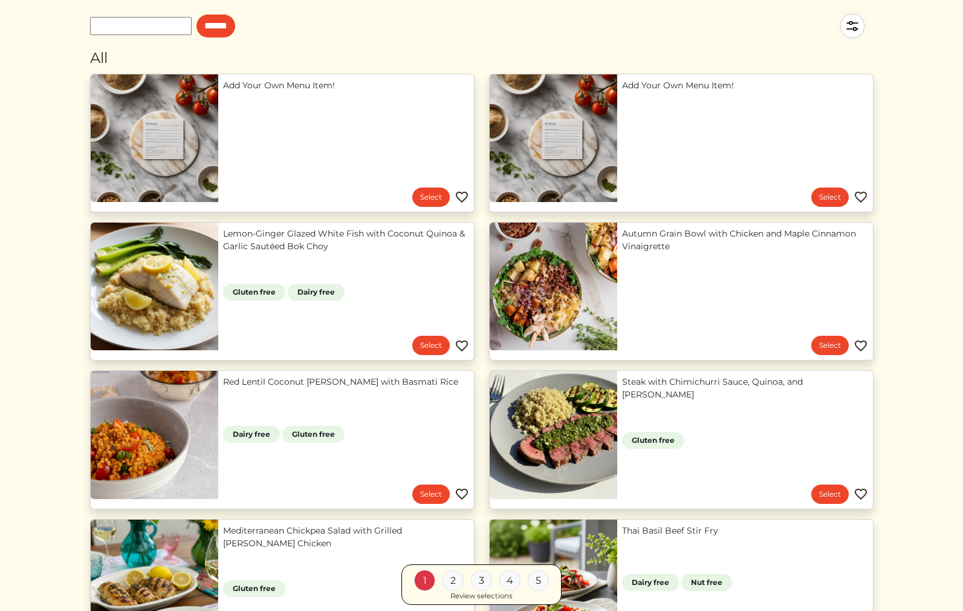
scroll to position [89, 0]
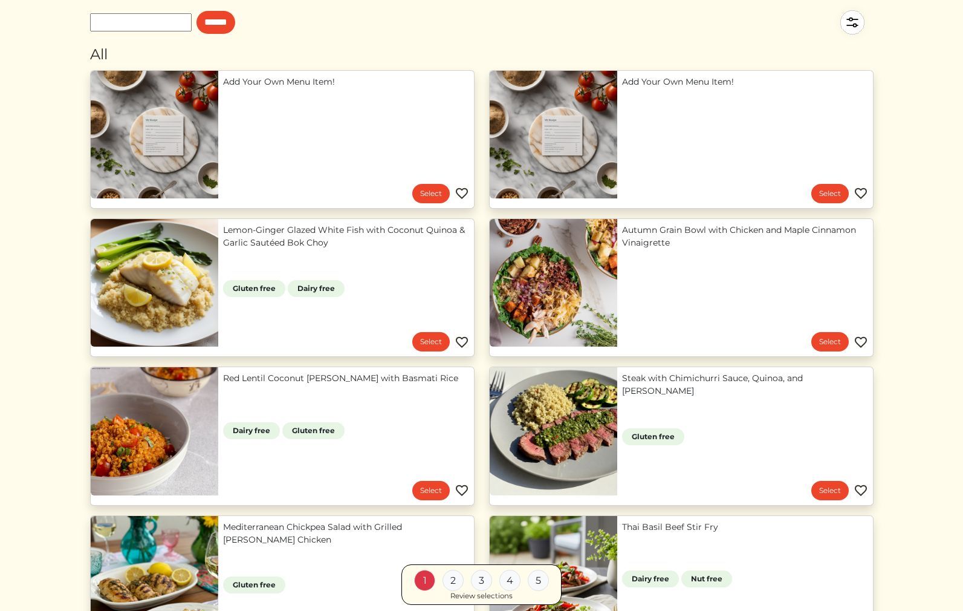
click at [143, 21] on input "text" at bounding box center [141, 22] width 102 height 18
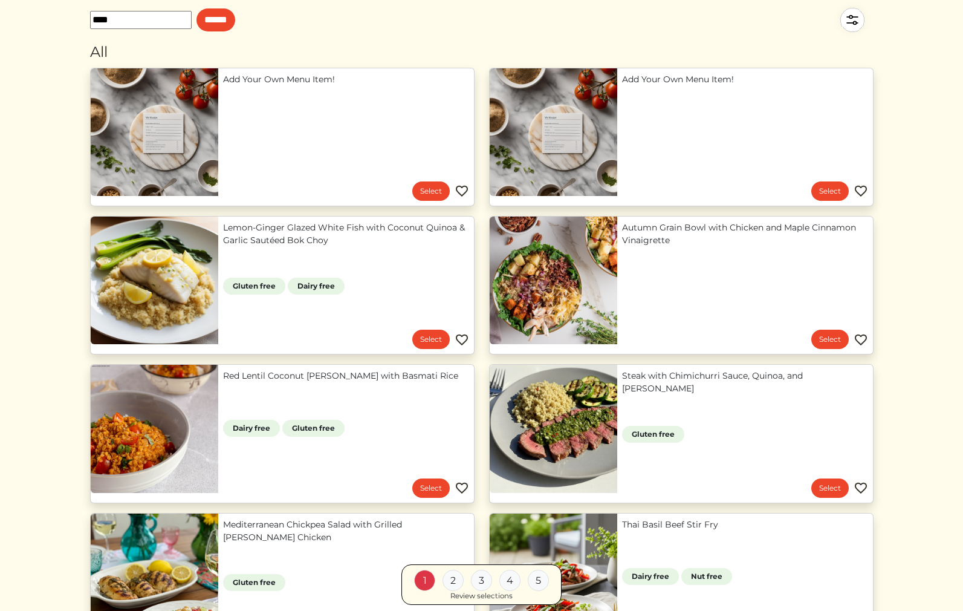
scroll to position [71, 0]
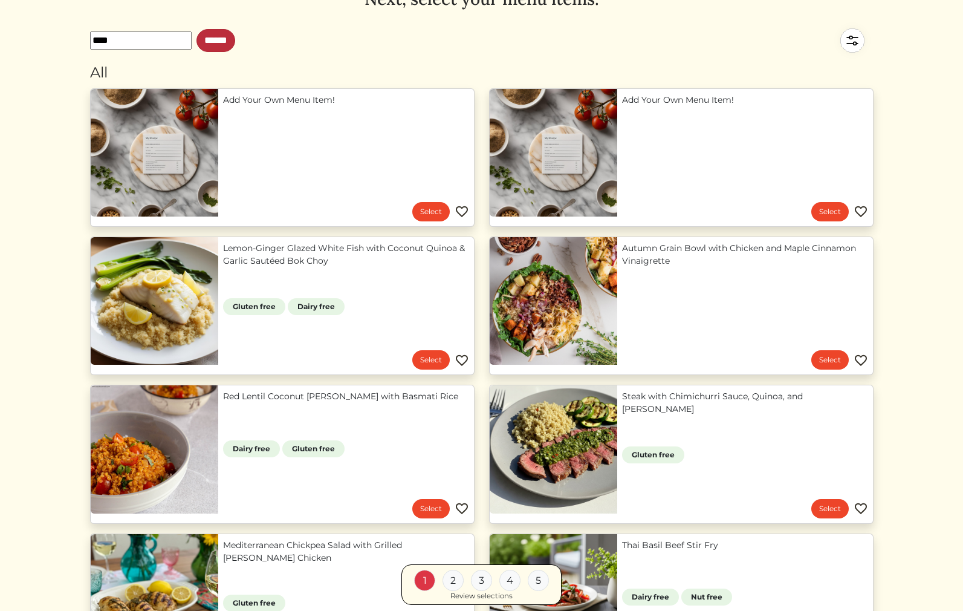
type input "****"
click at [235, 42] on input "******" at bounding box center [216, 40] width 39 height 23
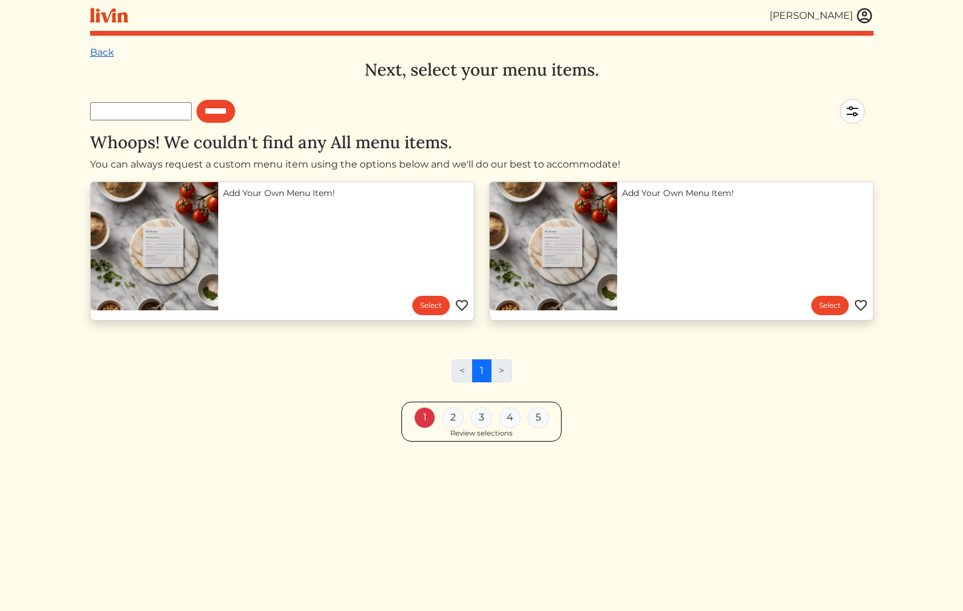
click at [112, 48] on link "Back" at bounding box center [102, 52] width 24 height 11
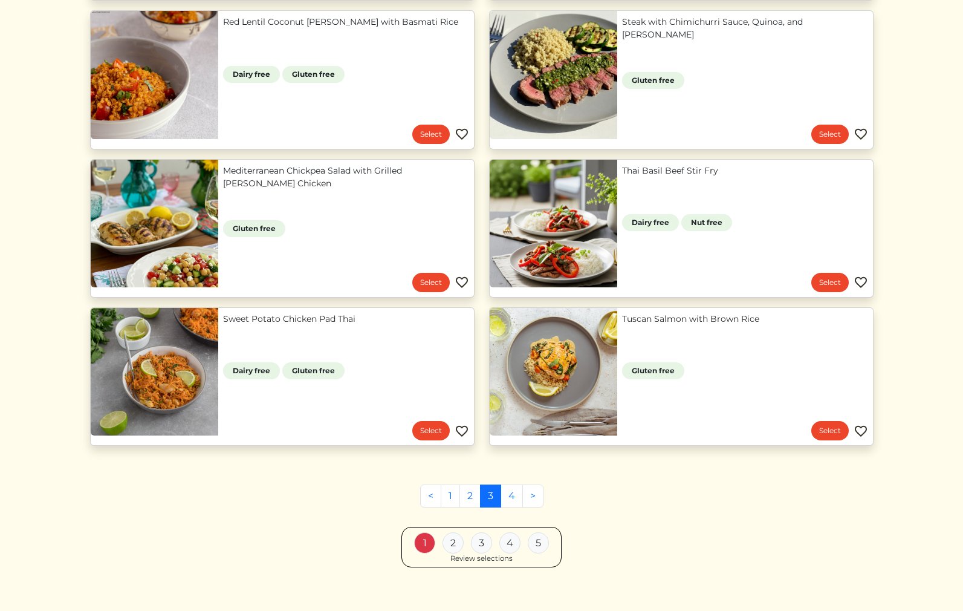
scroll to position [457, 0]
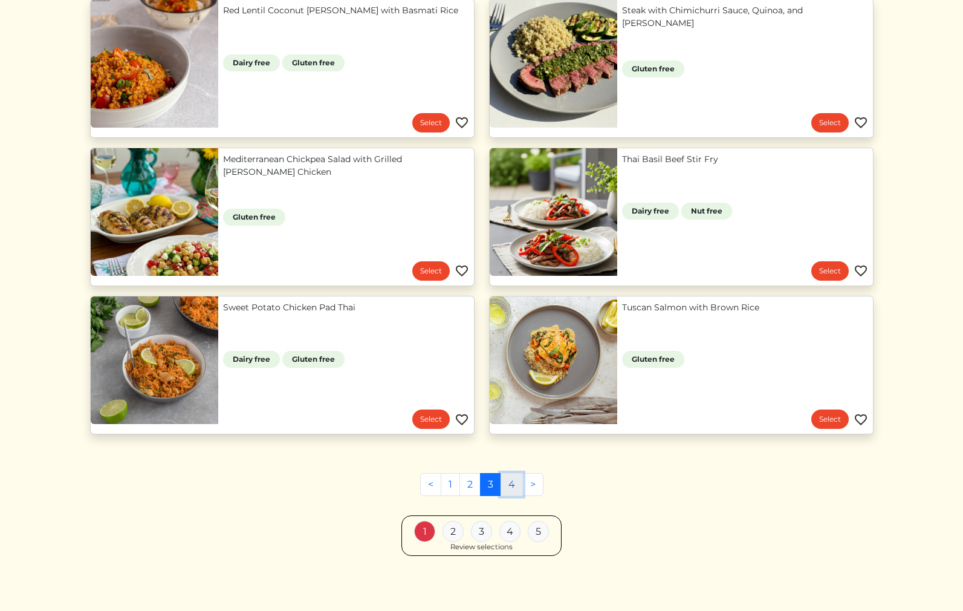
click at [514, 486] on link "4" at bounding box center [512, 484] width 22 height 23
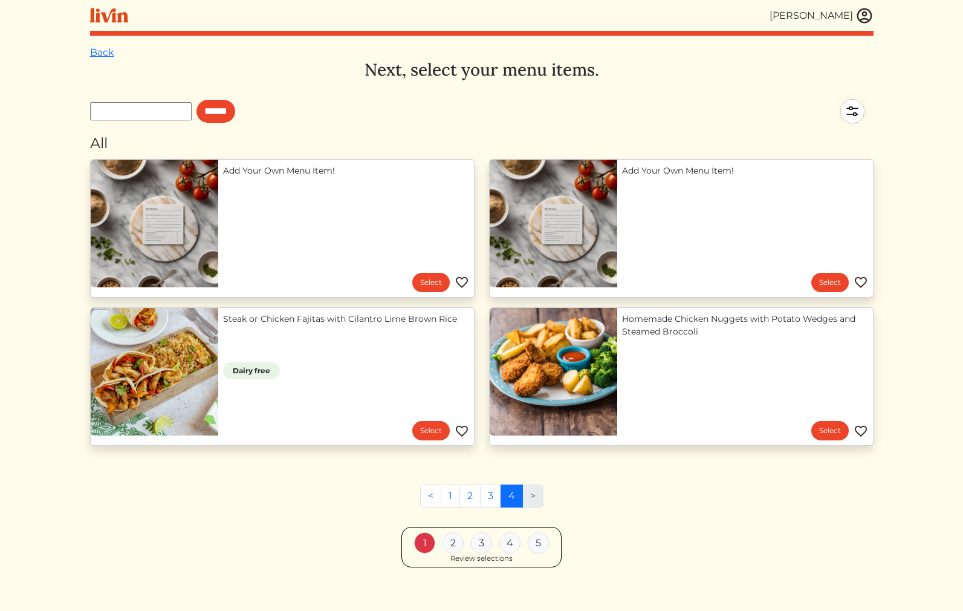
click at [538, 496] on li ">" at bounding box center [533, 495] width 21 height 23
click at [492, 495] on link "3" at bounding box center [490, 495] width 21 height 23
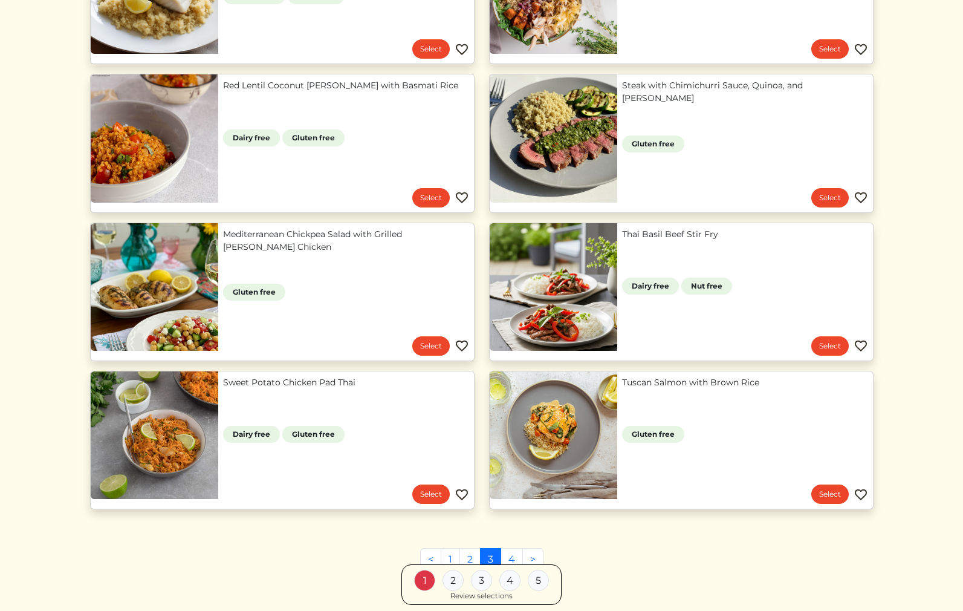
scroll to position [386, 0]
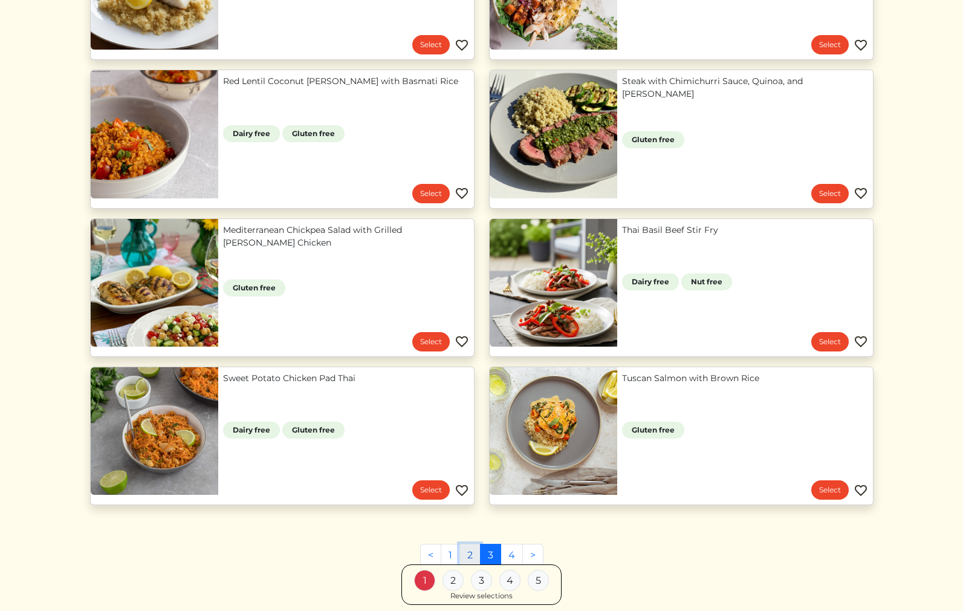
click at [467, 556] on link "2" at bounding box center [470, 555] width 21 height 23
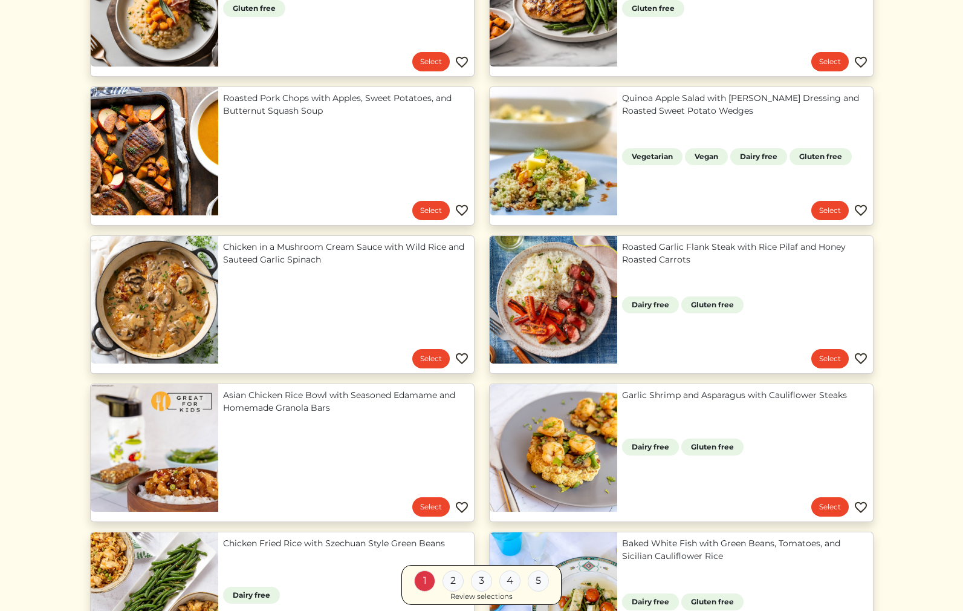
scroll to position [382, 0]
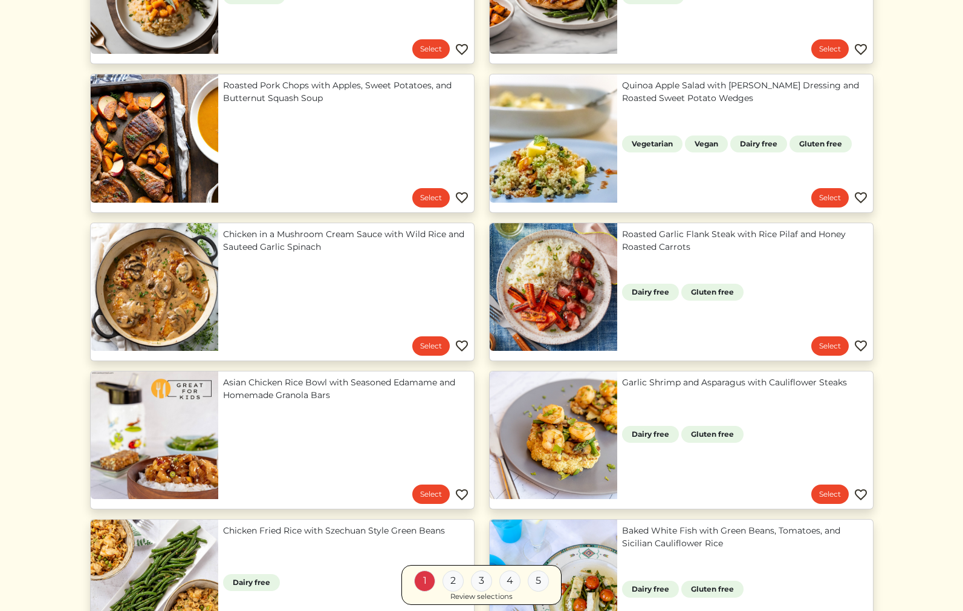
click at [735, 253] on link "Roasted Garlic Flank Steak with Rice Pilaf and Honey Roasted Carrots" at bounding box center [745, 240] width 246 height 25
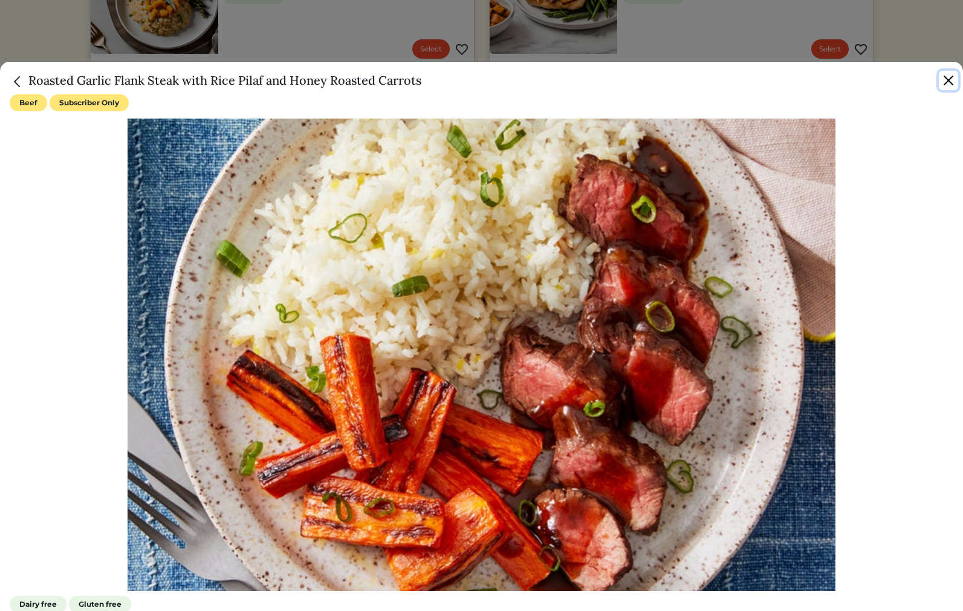
click at [944, 84] on button "Close" at bounding box center [948, 80] width 19 height 19
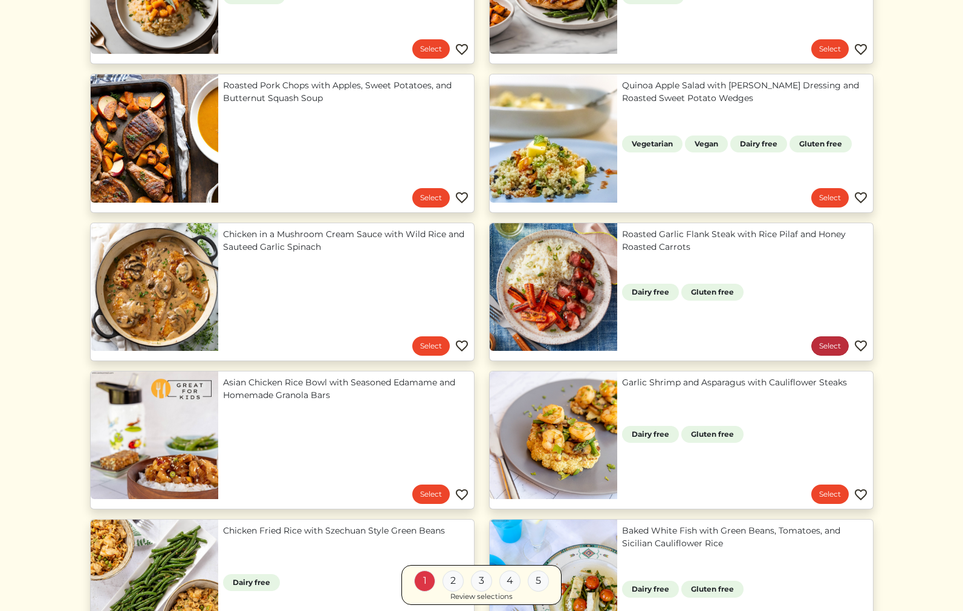
click at [835, 347] on link "Select" at bounding box center [829, 345] width 37 height 19
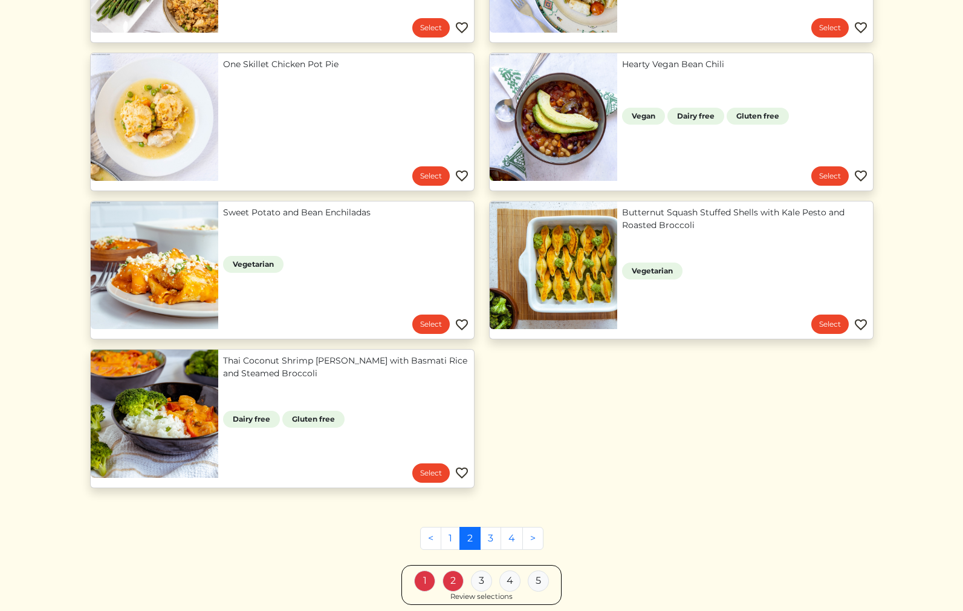
scroll to position [1007, 0]
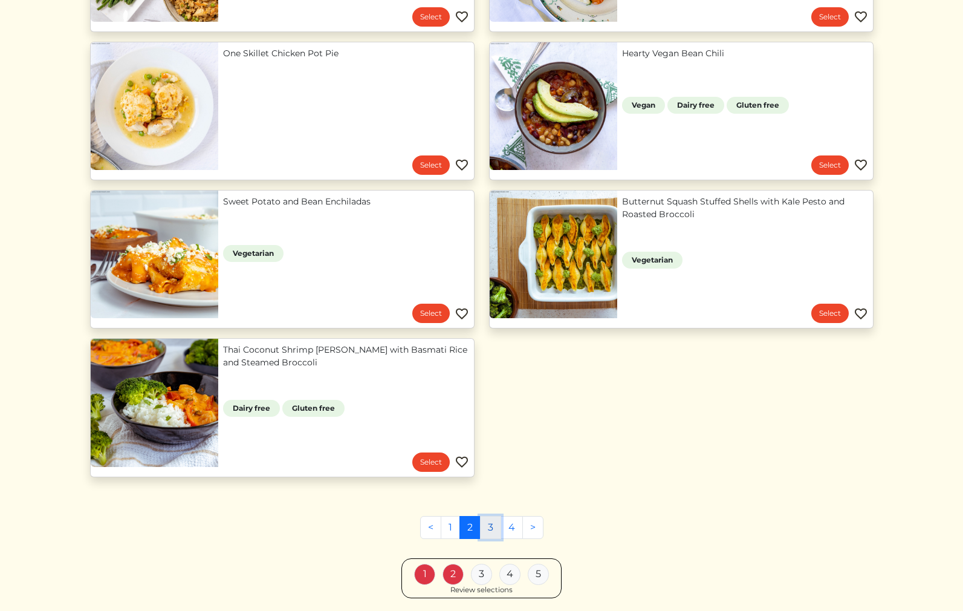
click at [487, 524] on link "3" at bounding box center [490, 527] width 21 height 23
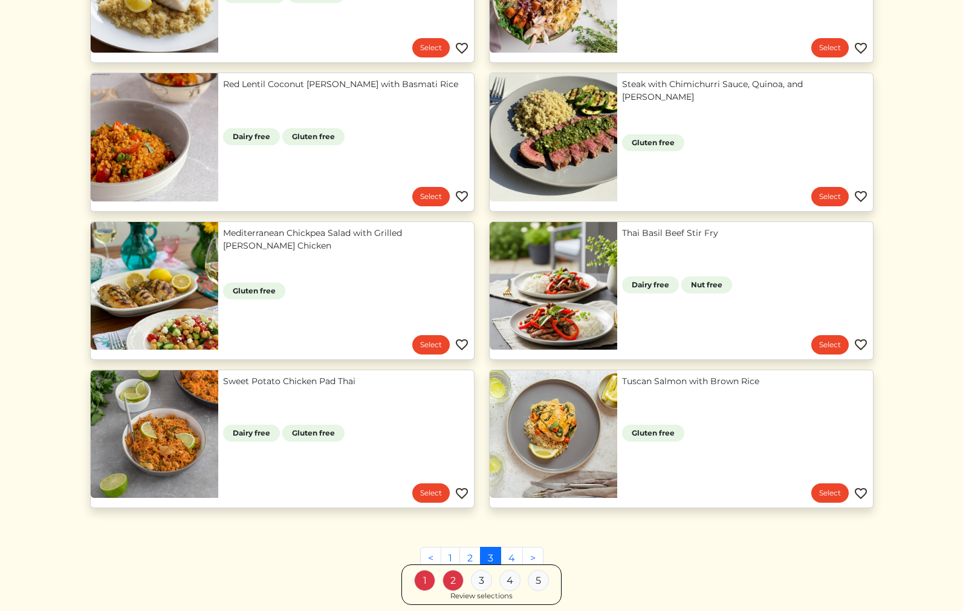
scroll to position [386, 0]
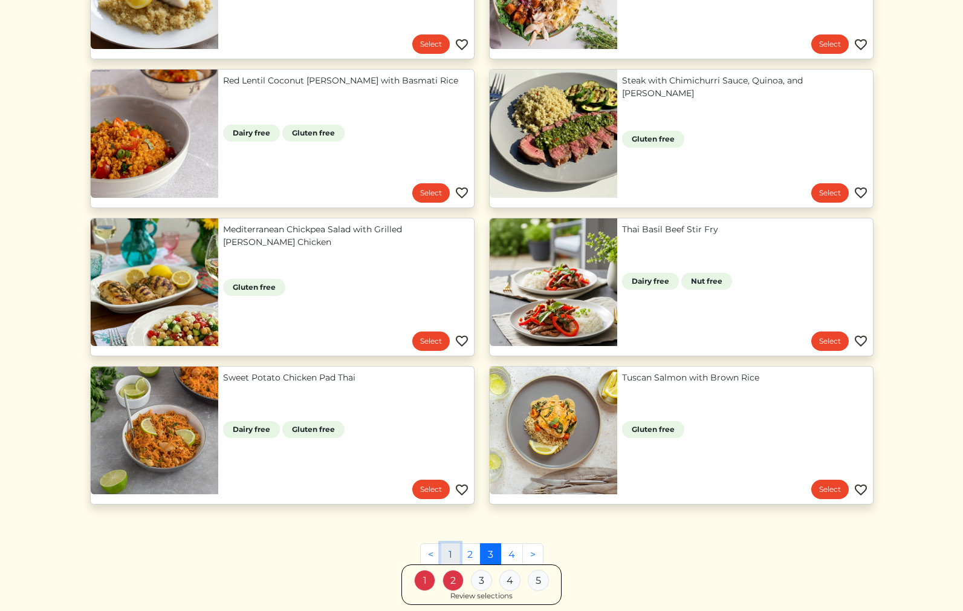
click at [451, 552] on link "1" at bounding box center [450, 554] width 19 height 23
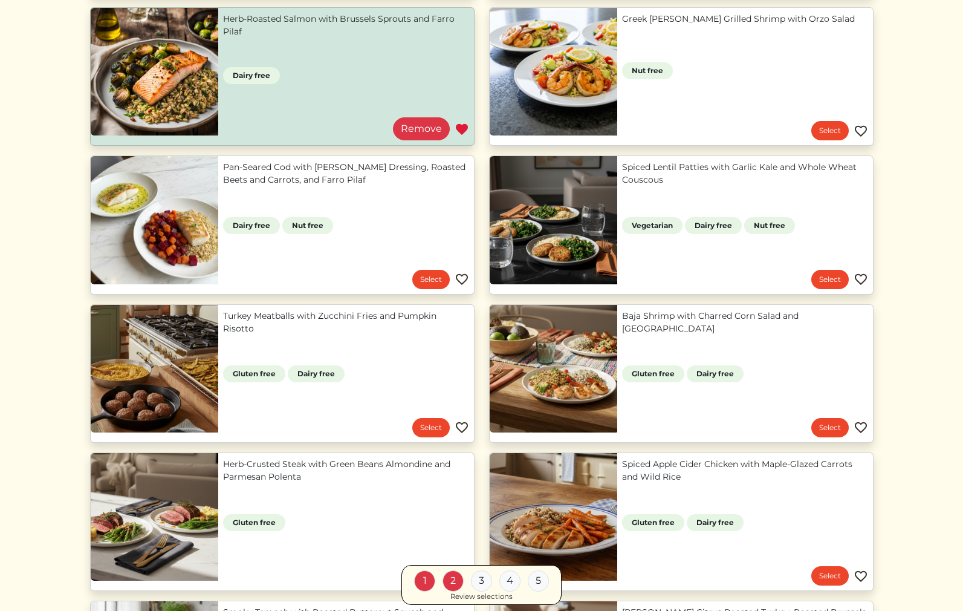
scroll to position [310, 0]
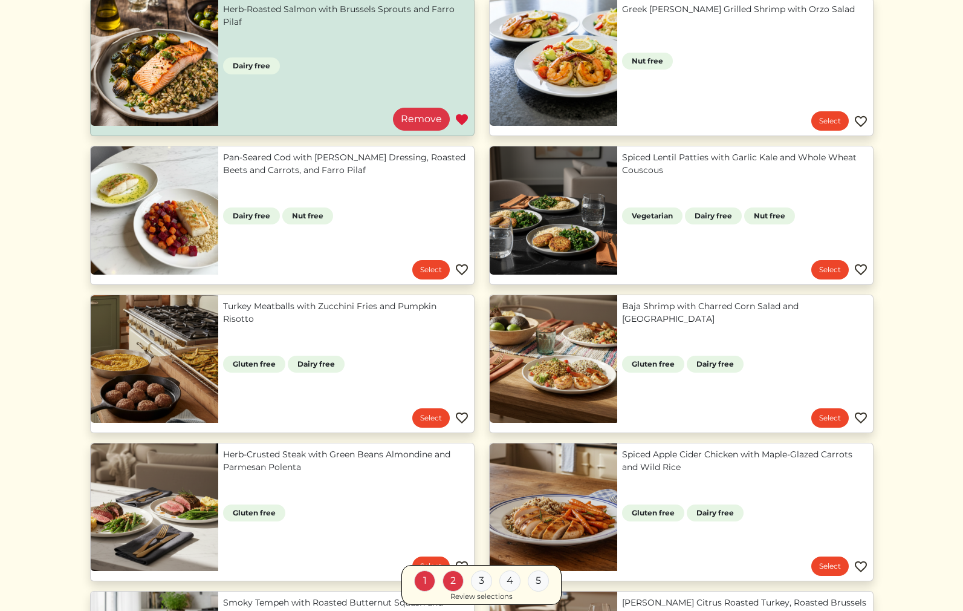
click at [411, 325] on link "Turkey Meatballs with Zucchini Fries and Pumpkin Risotto" at bounding box center [346, 312] width 246 height 25
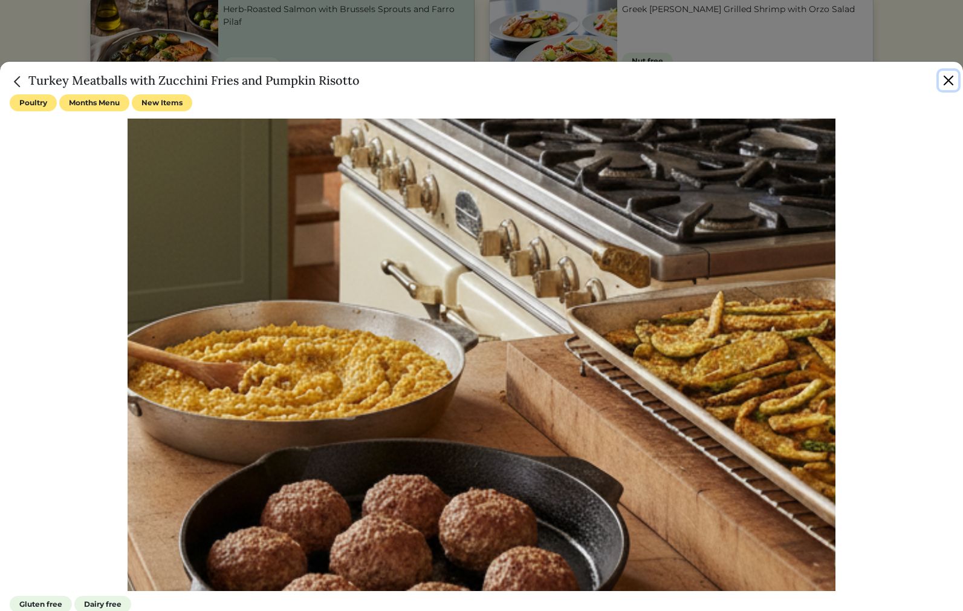
click at [948, 77] on button "Close" at bounding box center [948, 80] width 19 height 19
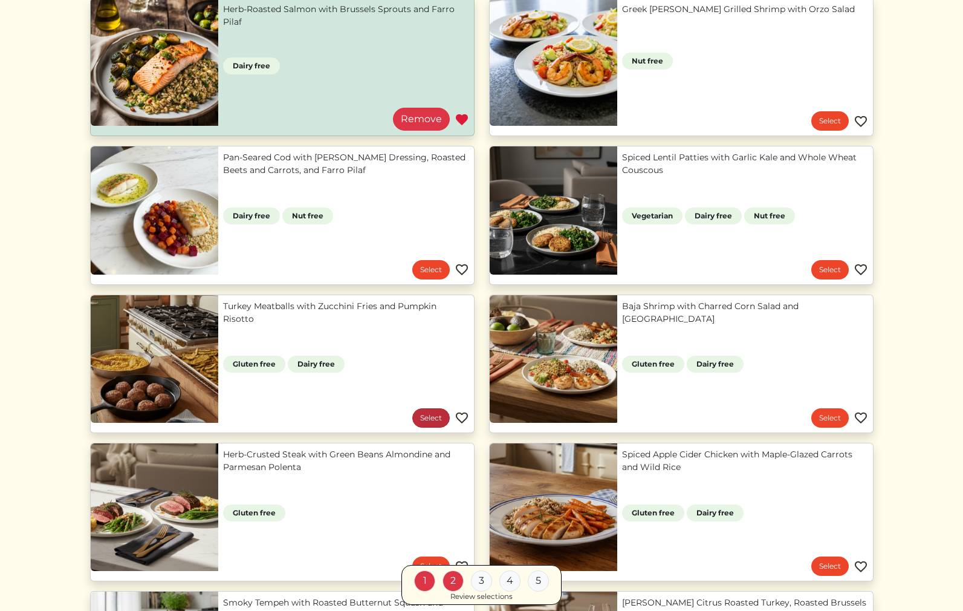
click at [424, 422] on link "Select" at bounding box center [430, 417] width 37 height 19
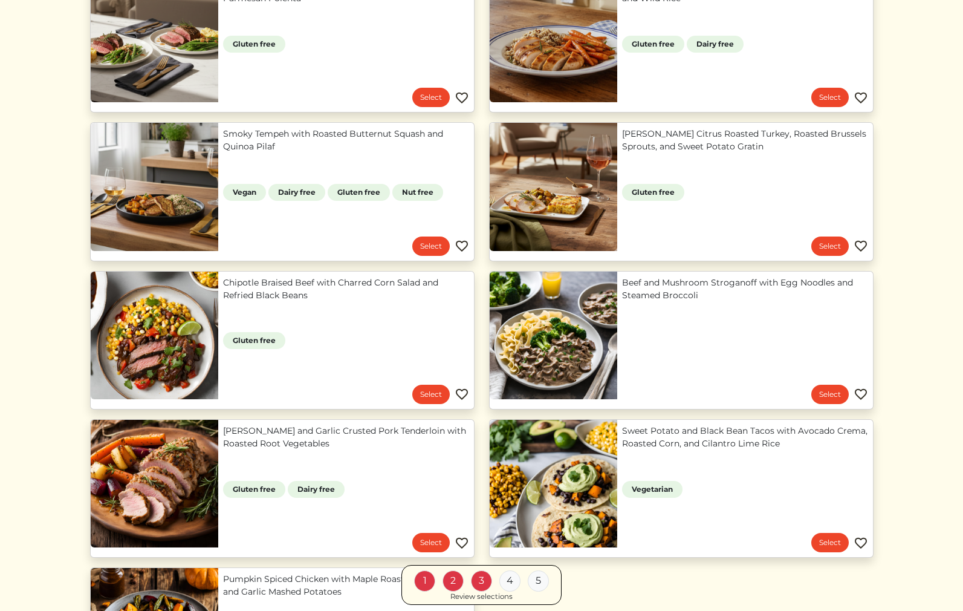
scroll to position [779, 0]
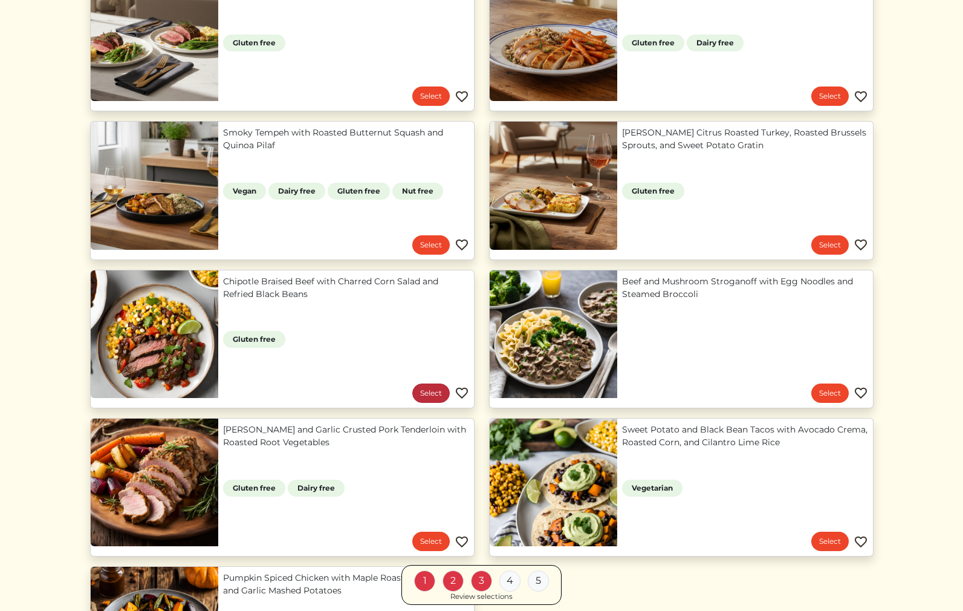
click at [430, 388] on link "Select" at bounding box center [430, 392] width 37 height 19
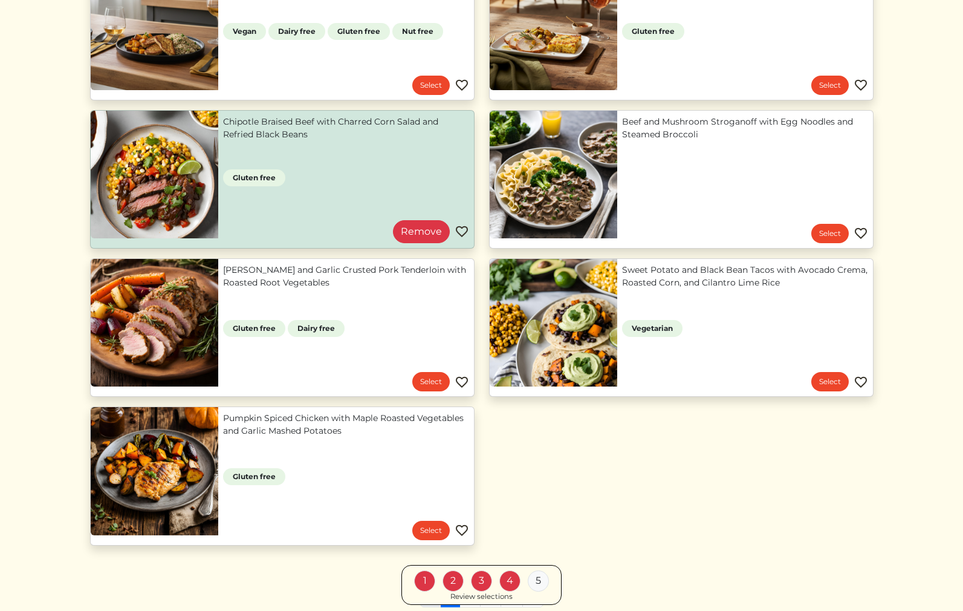
scroll to position [940, 0]
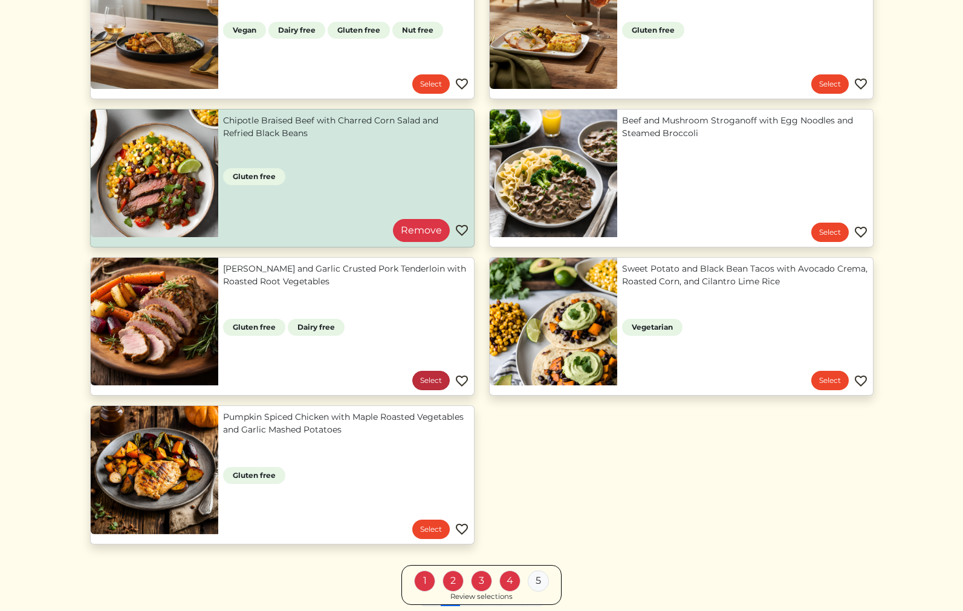
click at [432, 375] on link "Select" at bounding box center [430, 380] width 37 height 19
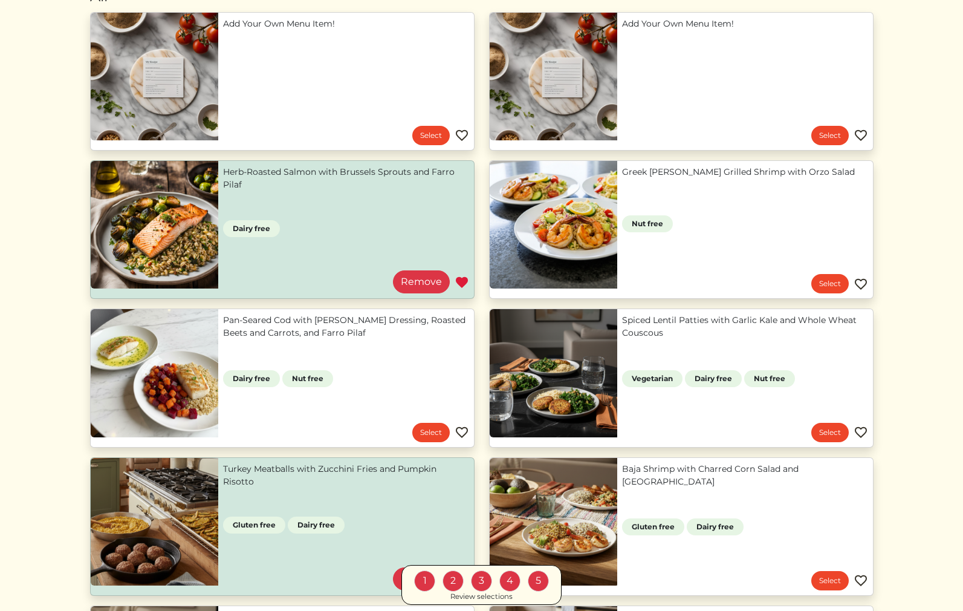
scroll to position [156, 0]
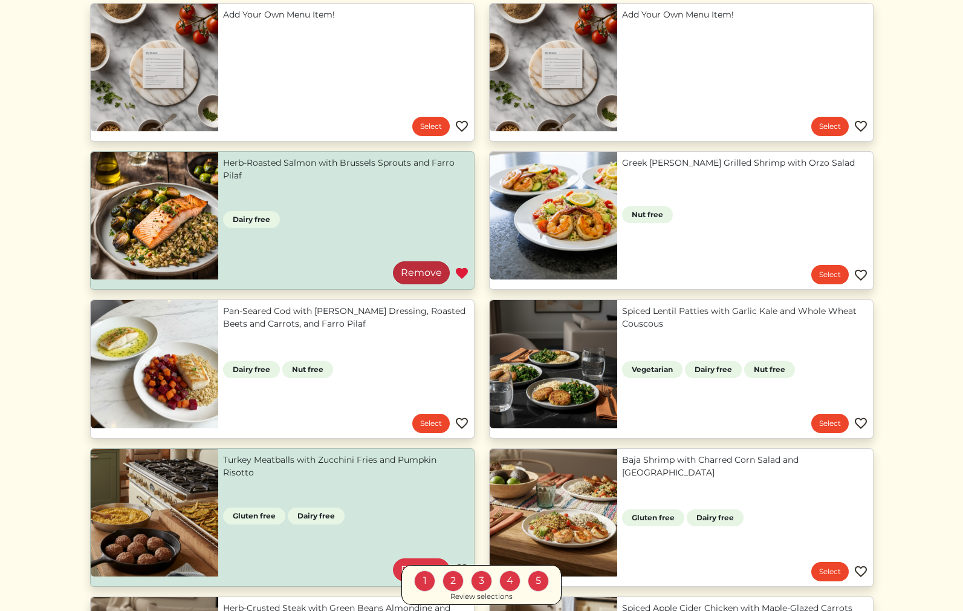
click at [434, 275] on link "Remove" at bounding box center [421, 272] width 57 height 23
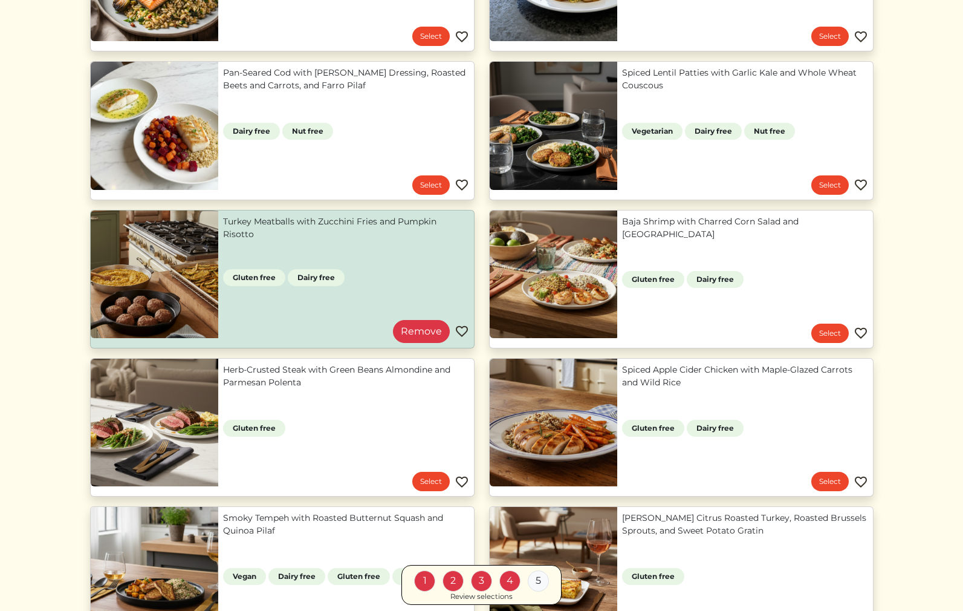
scroll to position [397, 0]
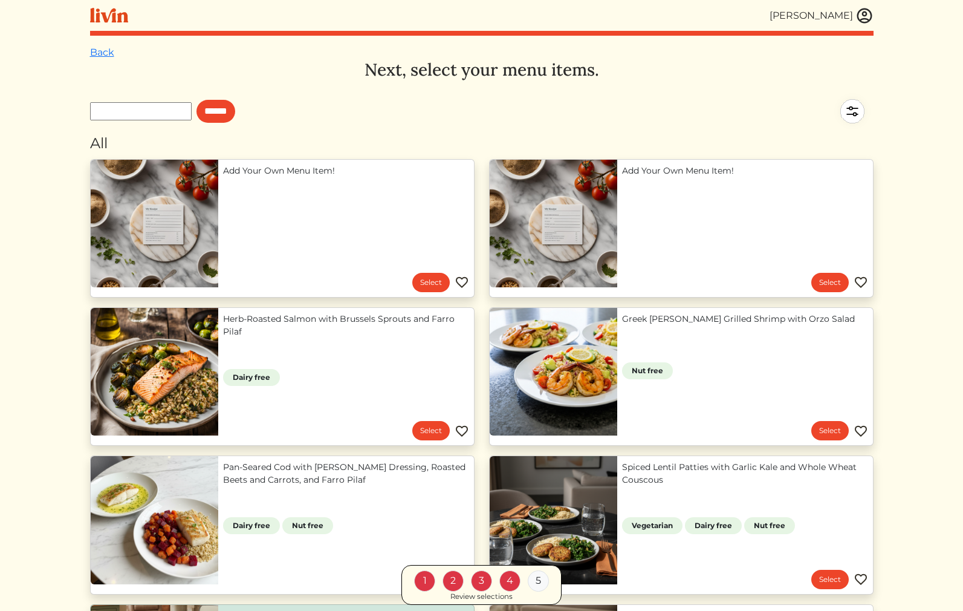
click at [851, 100] on img at bounding box center [852, 111] width 42 height 42
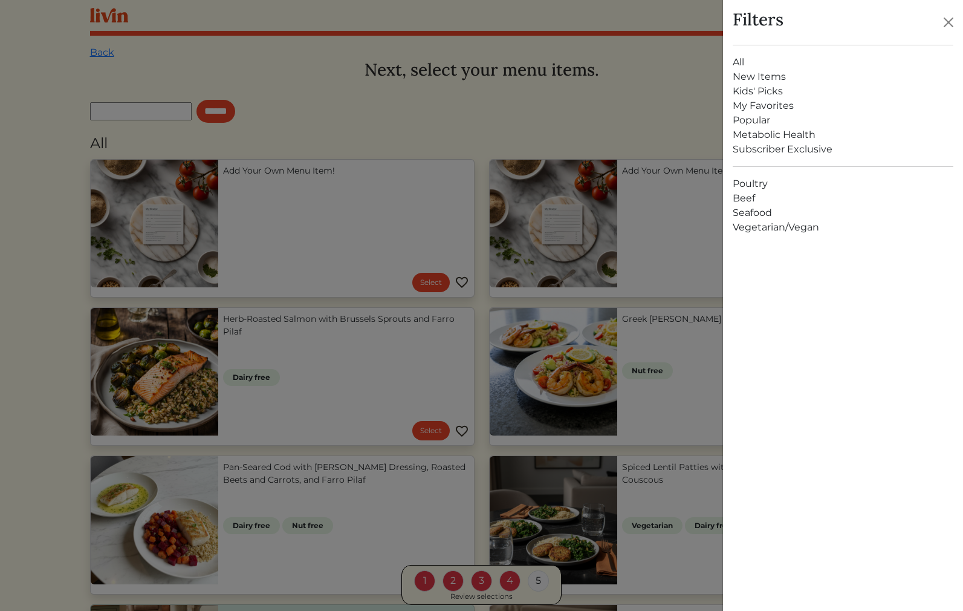
click at [778, 109] on link "My Favorites" at bounding box center [843, 106] width 221 height 15
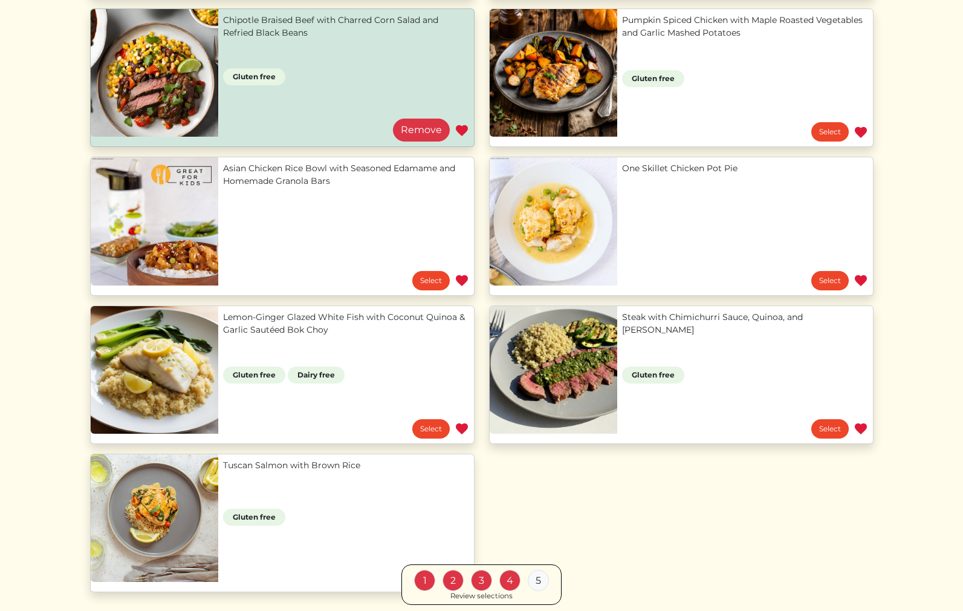
scroll to position [310, 0]
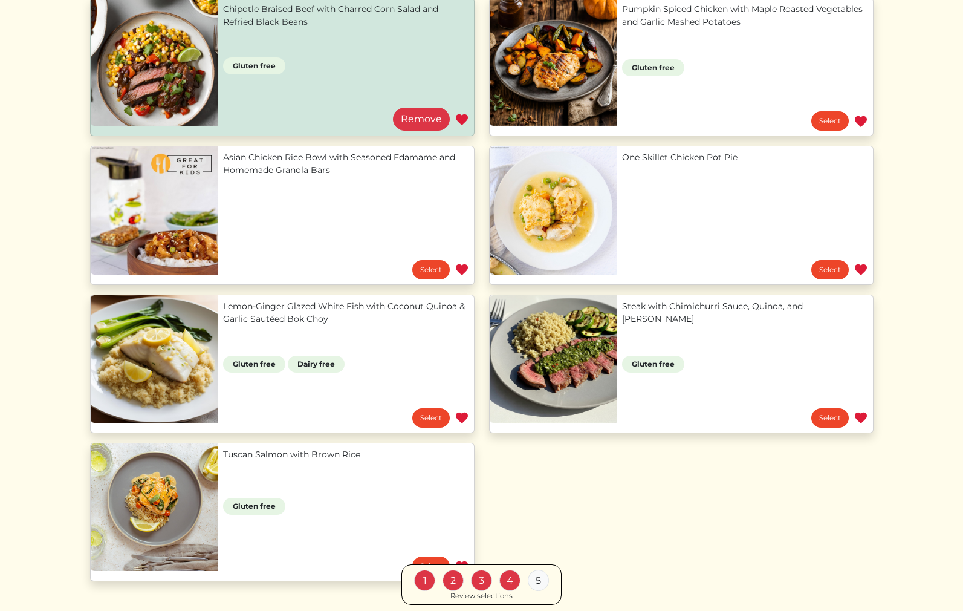
click at [223, 461] on link "Tuscan Salmon with Brown Rice" at bounding box center [346, 454] width 246 height 13
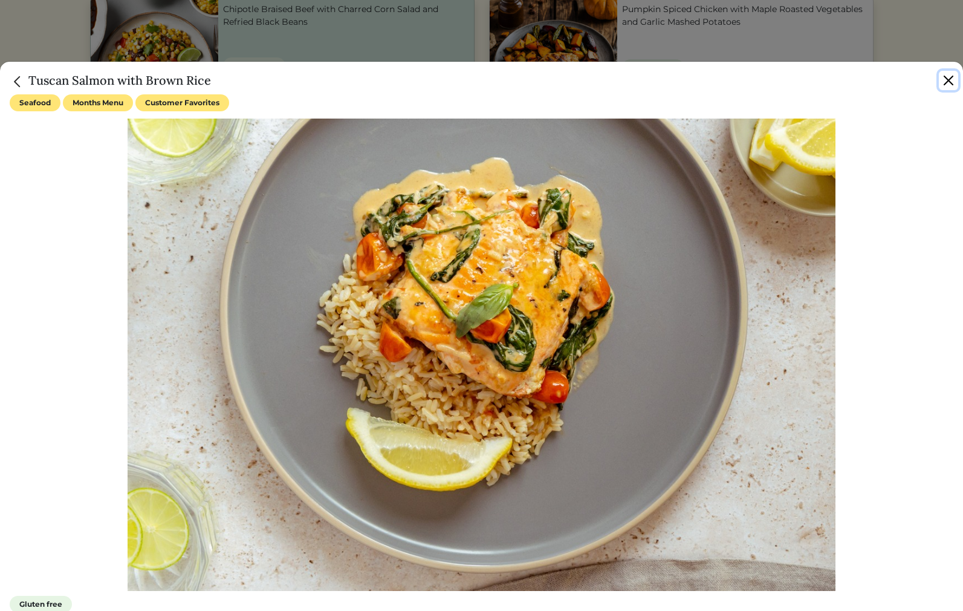
click at [947, 80] on button "Close" at bounding box center [948, 80] width 19 height 19
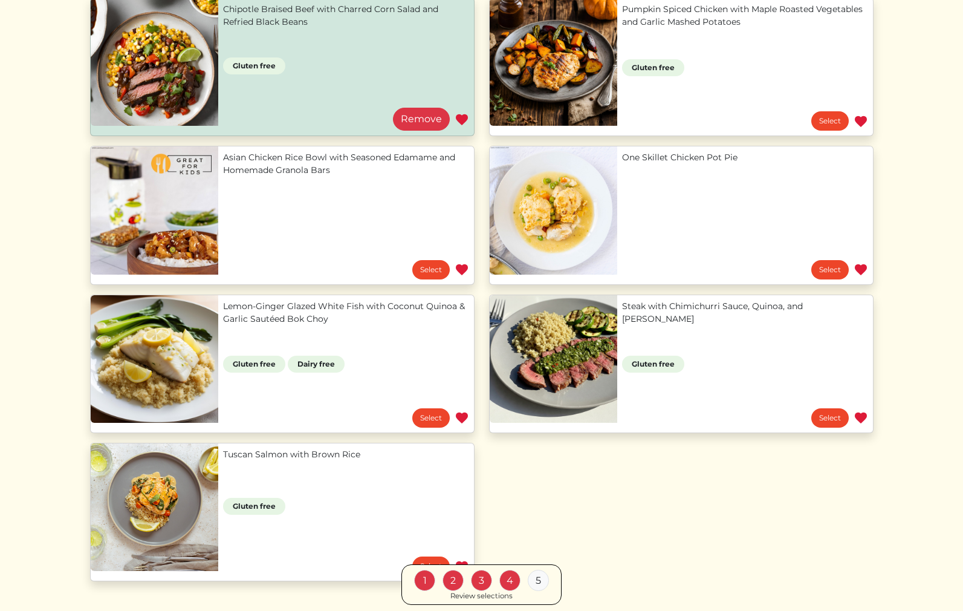
click at [622, 323] on link "Steak with Chimichurri Sauce, Quinoa, and [PERSON_NAME]" at bounding box center [745, 312] width 246 height 25
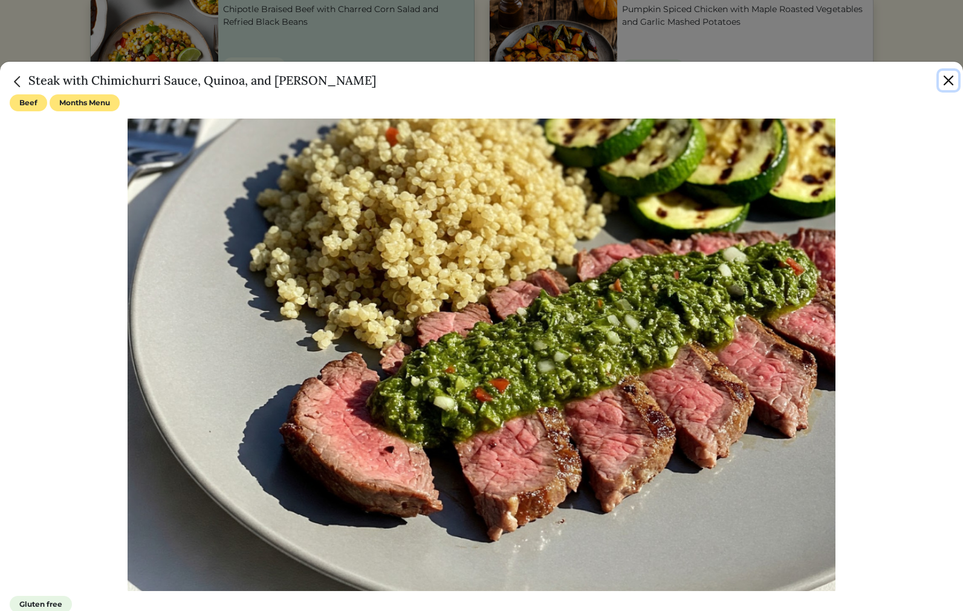
click at [948, 82] on button "Close" at bounding box center [948, 80] width 19 height 19
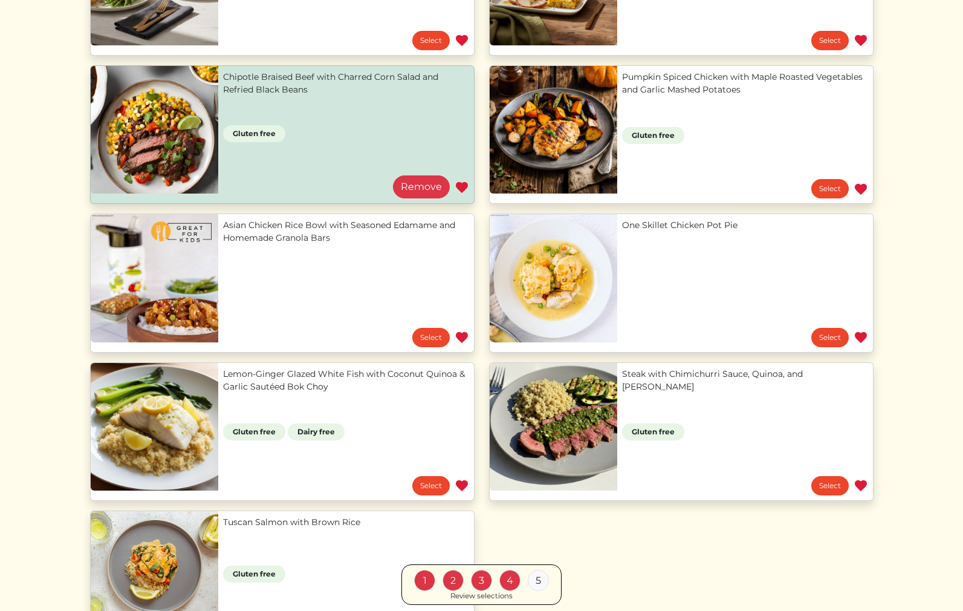
scroll to position [226, 0]
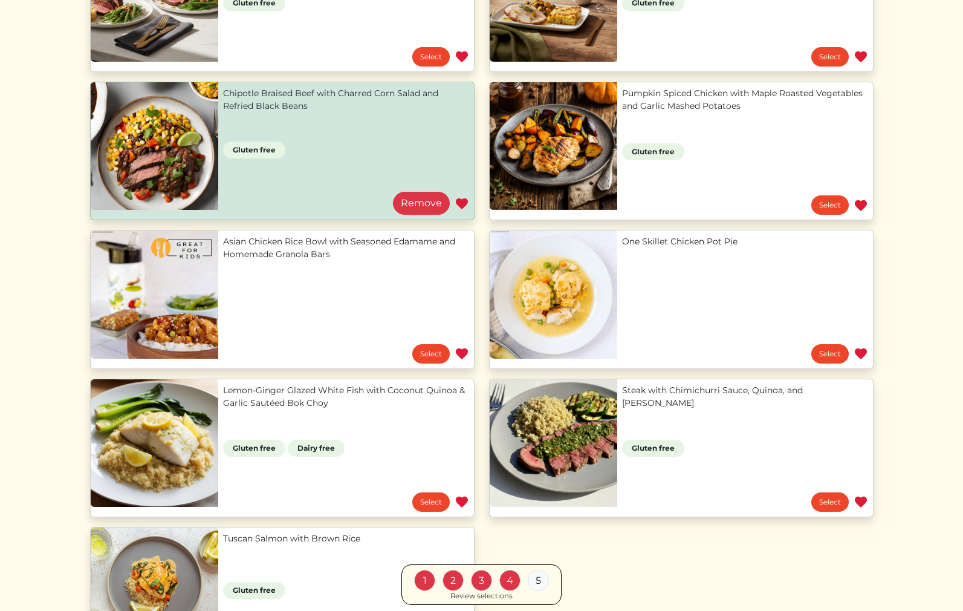
click at [622, 112] on link "Pumpkin Spiced Chicken with Maple Roasted Vegetables and Garlic Mashed Potatoes" at bounding box center [745, 99] width 246 height 25
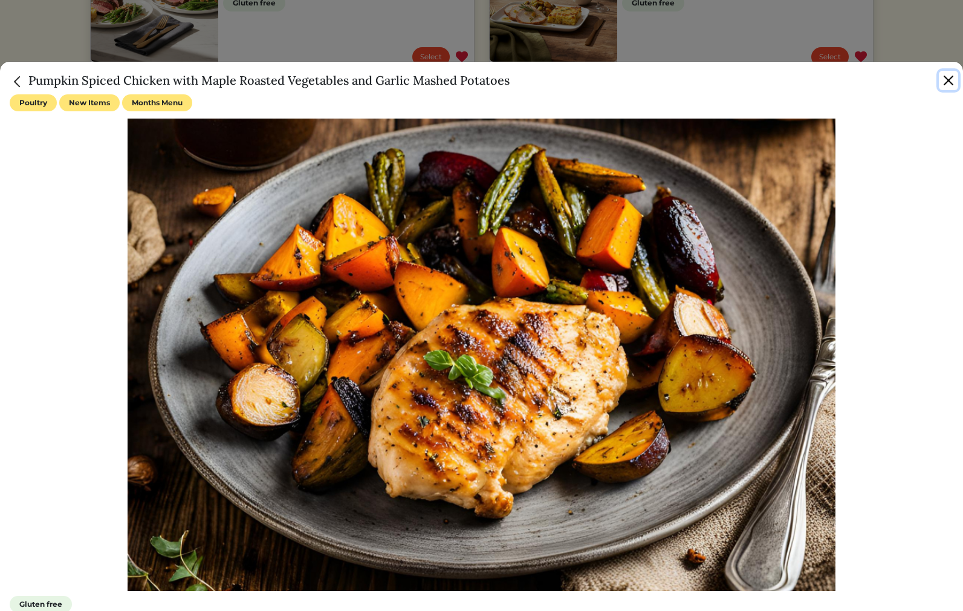
click at [952, 78] on button "Close" at bounding box center [948, 80] width 19 height 19
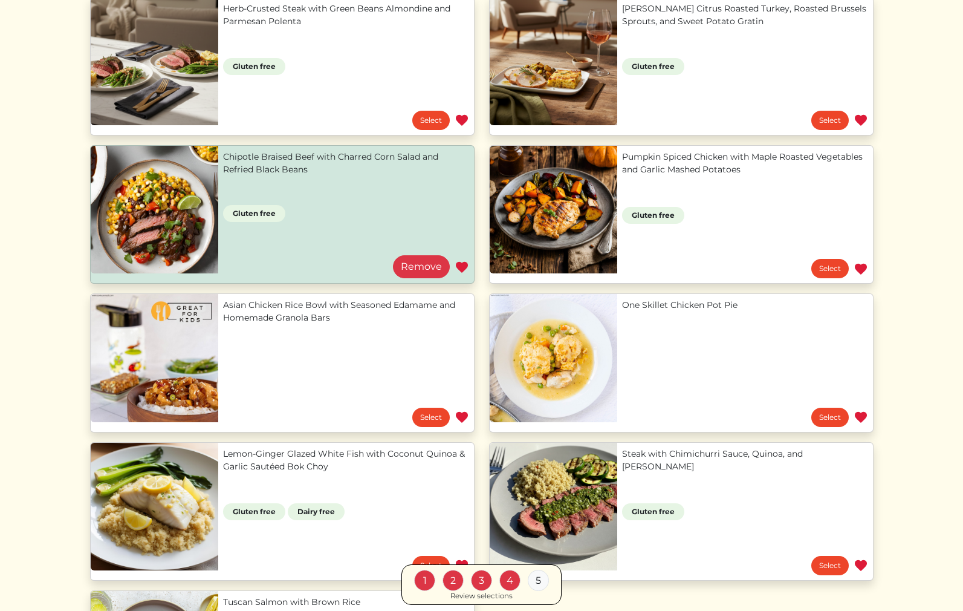
scroll to position [158, 0]
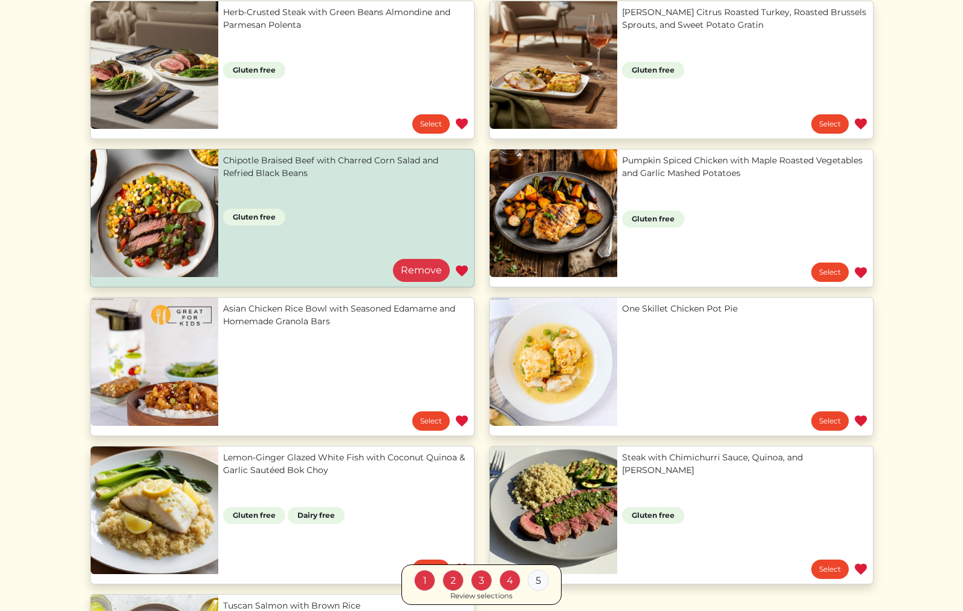
click at [290, 180] on link "Chipotle Braised Beef with Charred Corn Salad and Refried Black Beans" at bounding box center [346, 166] width 246 height 25
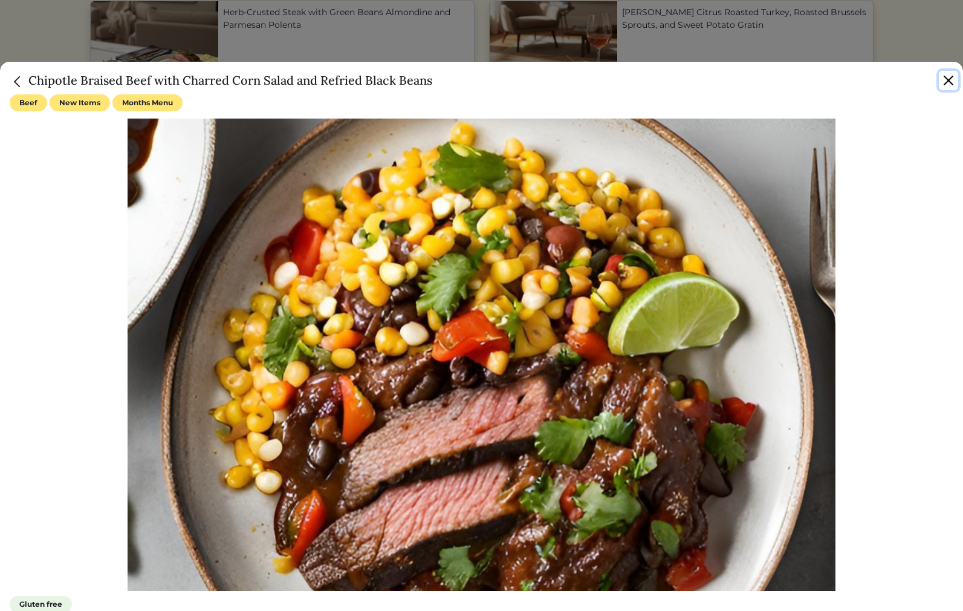
click at [942, 82] on button "Close" at bounding box center [948, 80] width 19 height 19
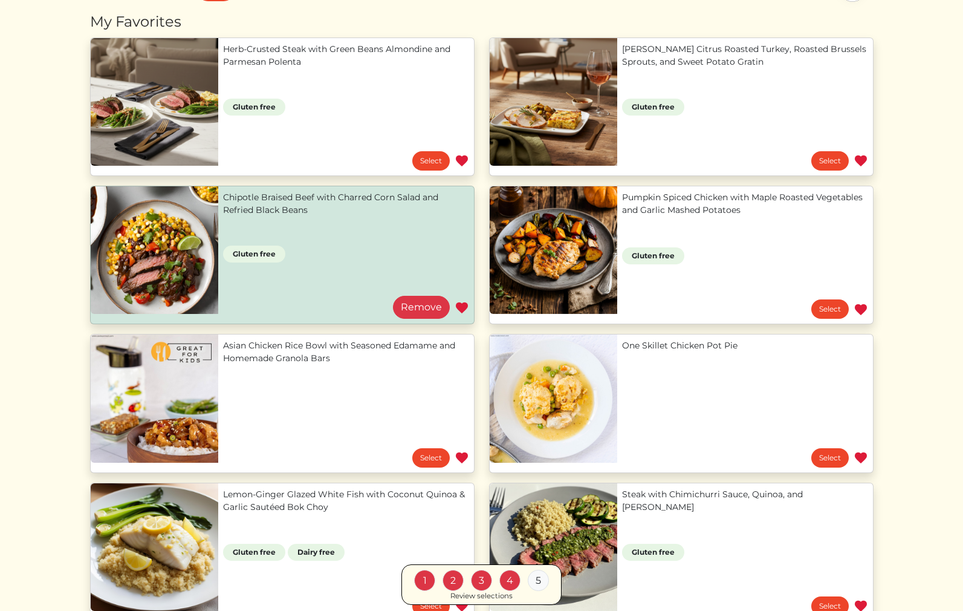
scroll to position [120, 0]
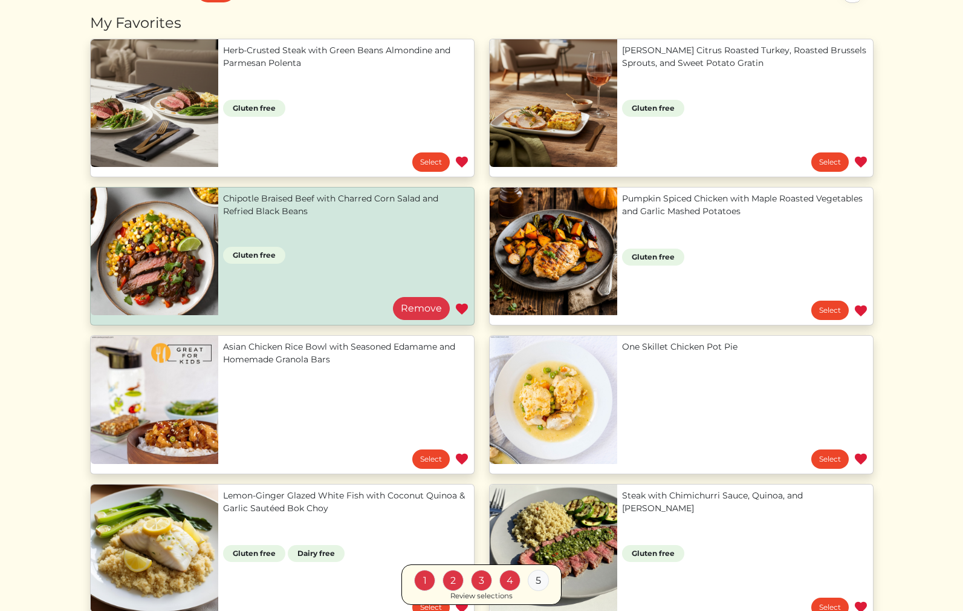
click at [317, 63] on link "Herb-Crusted Steak with Green Beans Almondine and Parmesan Polenta" at bounding box center [346, 56] width 246 height 25
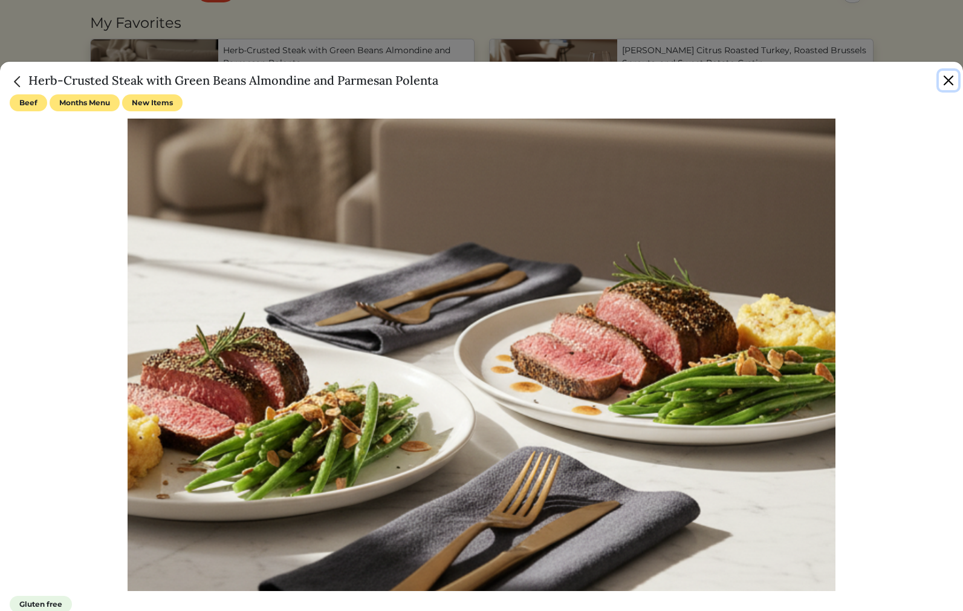
click at [945, 77] on button "Close" at bounding box center [948, 80] width 19 height 19
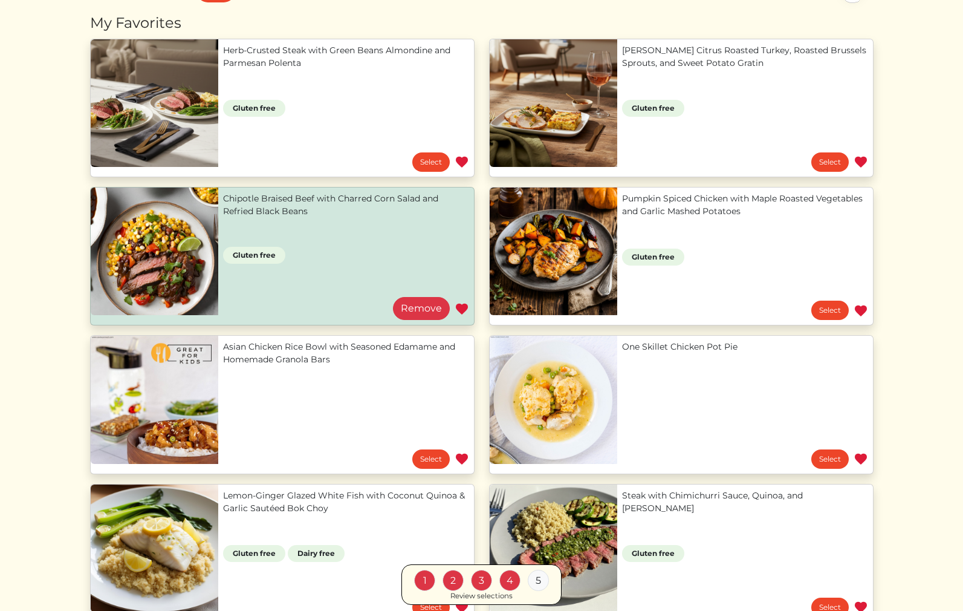
click at [749, 62] on link "[PERSON_NAME] Citrus Roasted Turkey, Roasted Brussels Sprouts, and Sweet Potato…" at bounding box center [745, 56] width 246 height 25
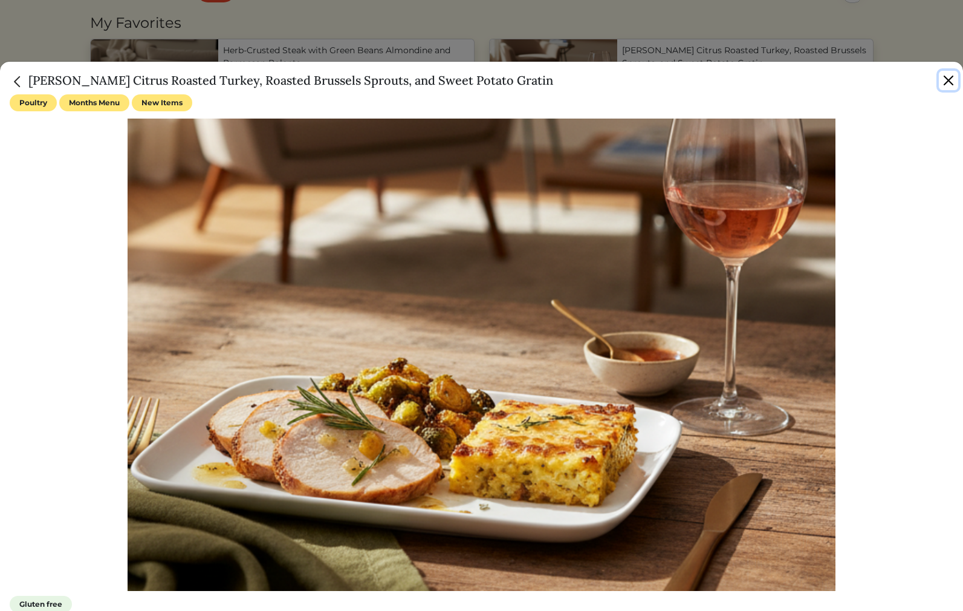
click at [944, 80] on button "Close" at bounding box center [948, 80] width 19 height 19
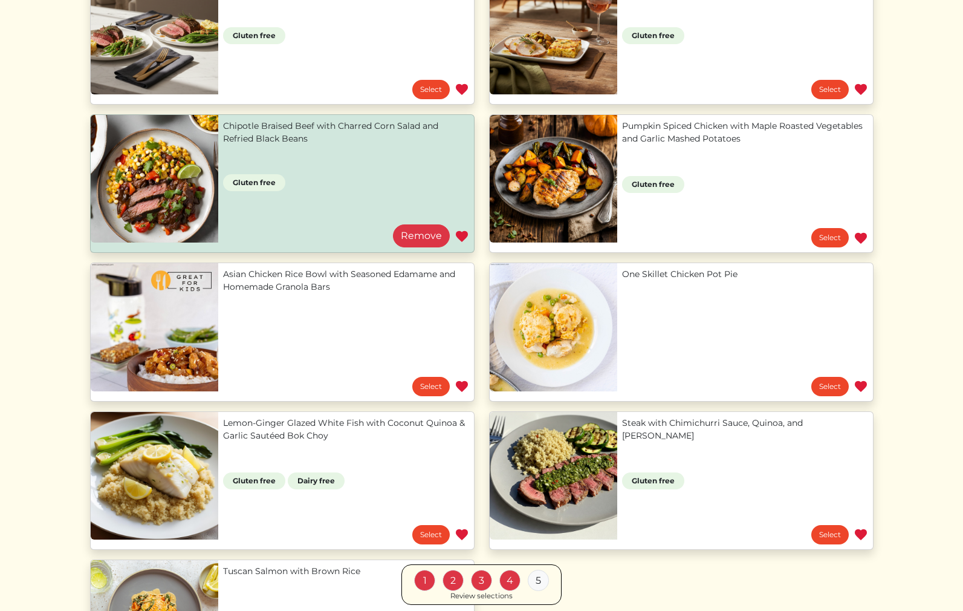
scroll to position [198, 0]
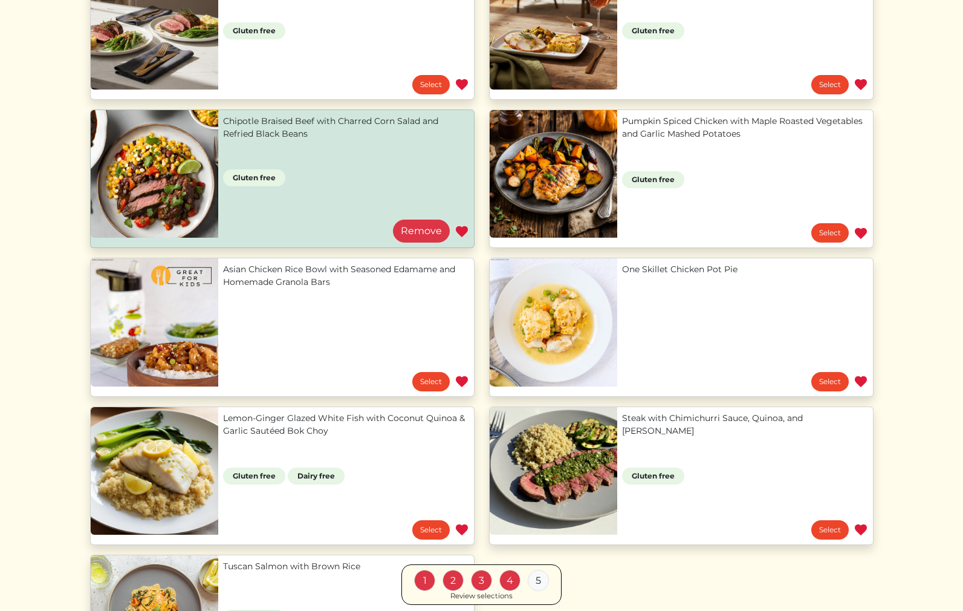
click at [223, 288] on link "Asian Chicken Rice Bowl with Seasoned Edamame and Homemade Granola Bars" at bounding box center [346, 275] width 246 height 25
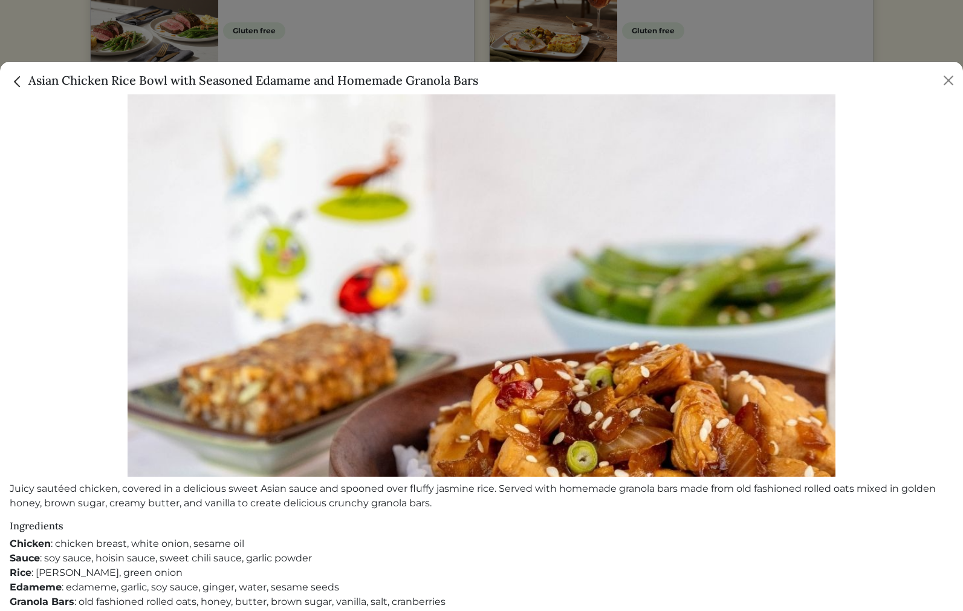
scroll to position [126, 0]
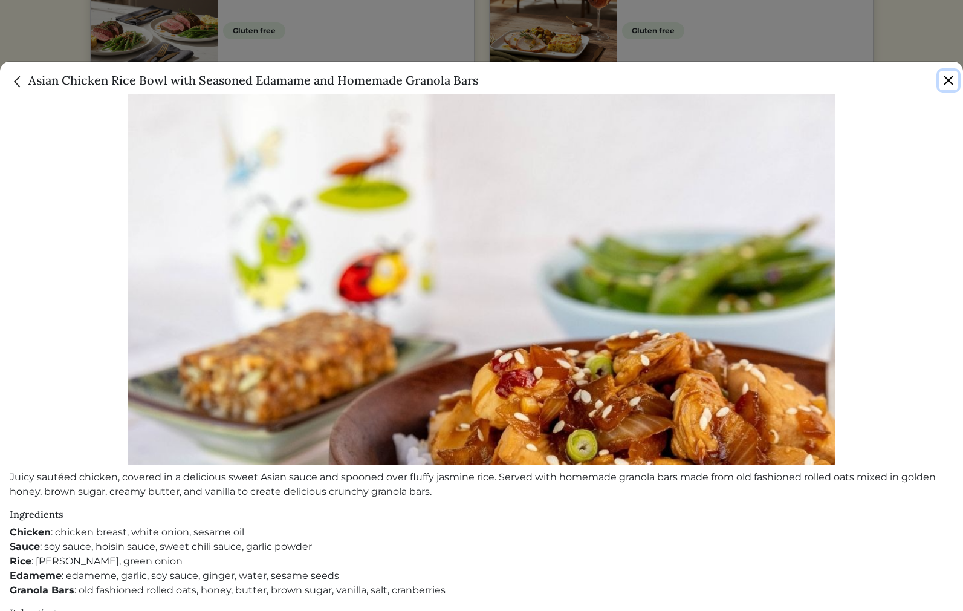
click at [949, 82] on button "Close" at bounding box center [948, 80] width 19 height 19
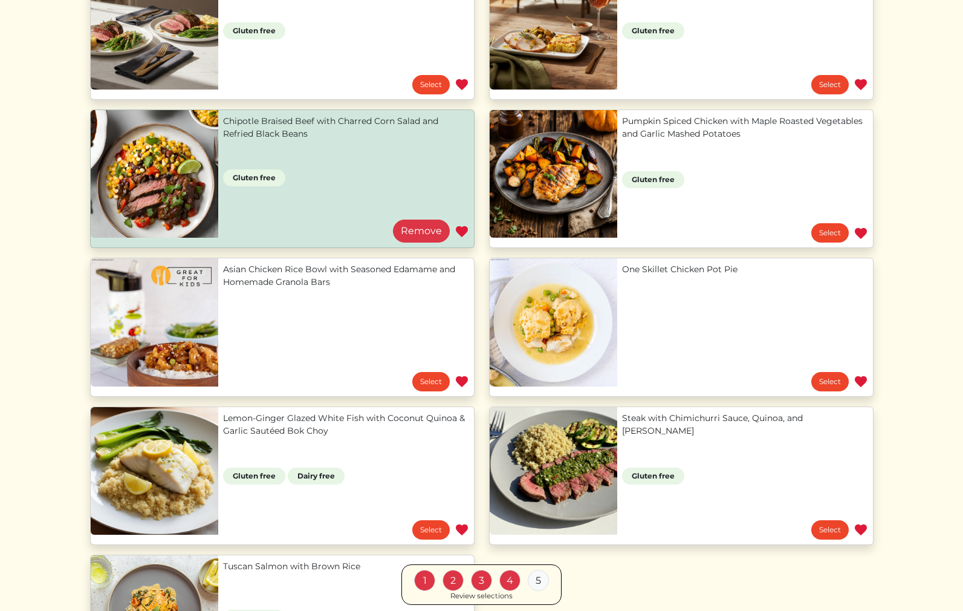
click at [622, 276] on link "One Skillet Chicken Pot Pie" at bounding box center [745, 269] width 246 height 13
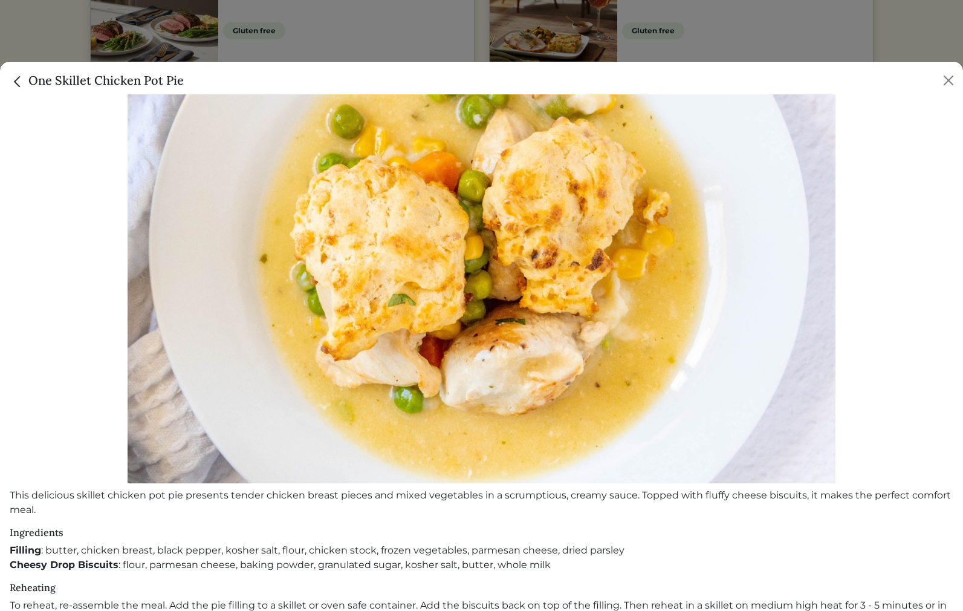
scroll to position [125, 0]
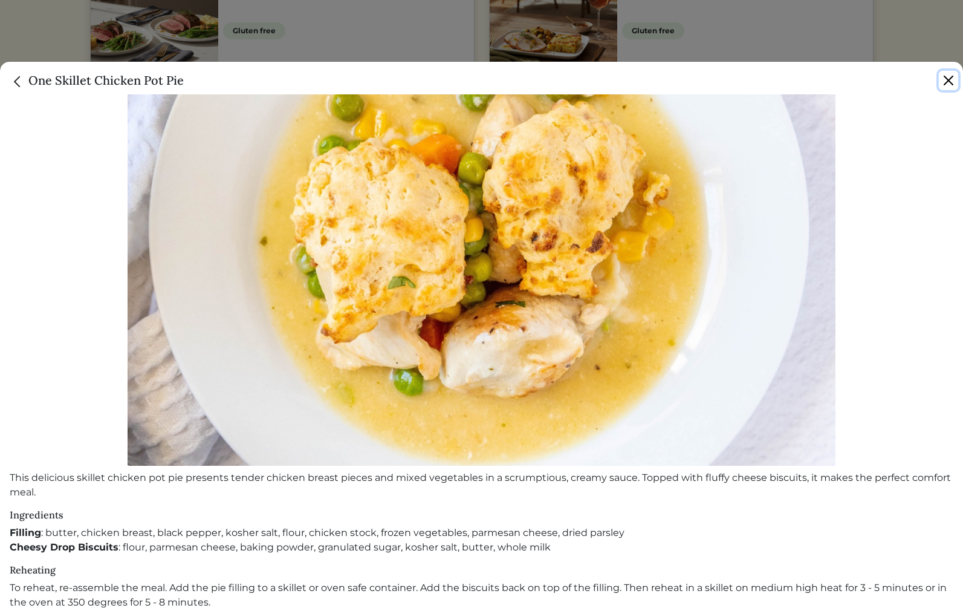
click at [943, 83] on button "Close" at bounding box center [948, 80] width 19 height 19
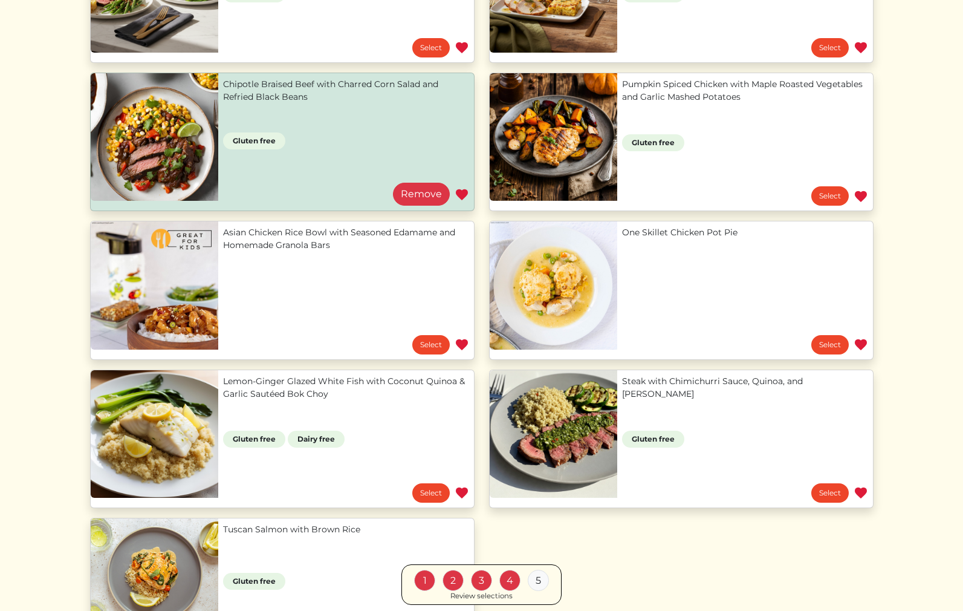
scroll to position [237, 0]
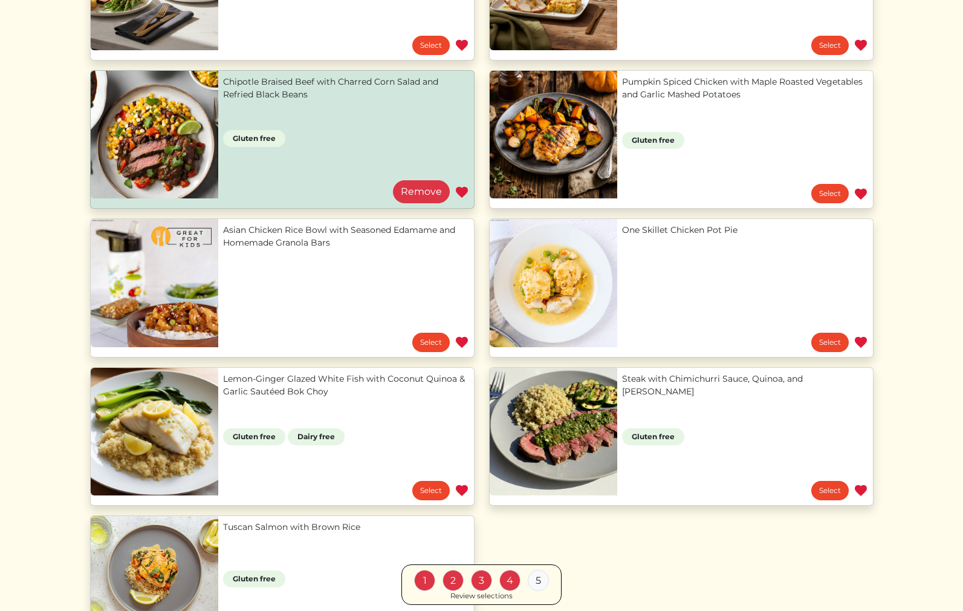
click at [323, 391] on link "Lemon‑Ginger Glazed White Fish with Coconut Quinoa & Garlic Sautéed Bok Choy" at bounding box center [346, 384] width 246 height 25
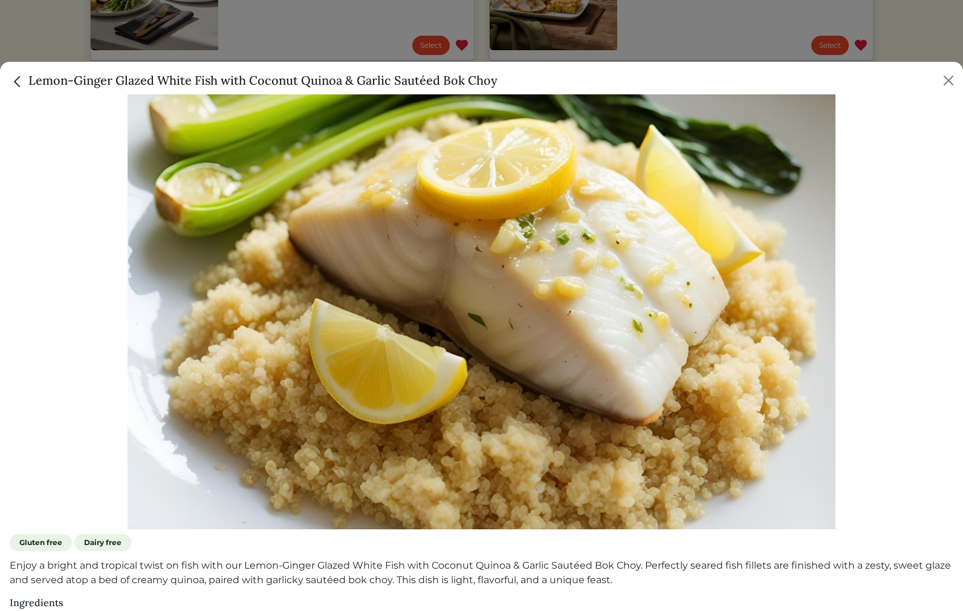
scroll to position [63, 0]
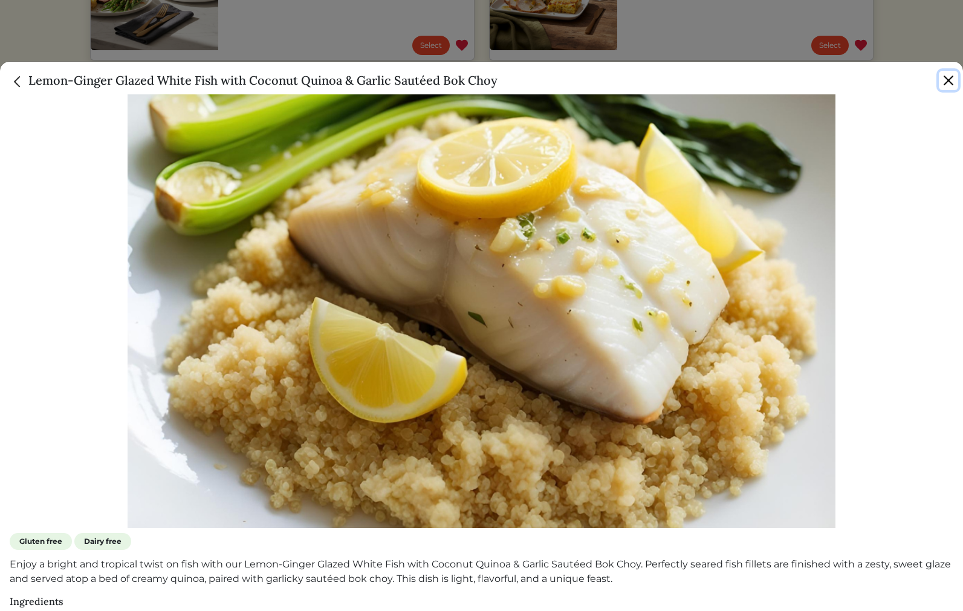
click at [941, 80] on button "Close" at bounding box center [948, 80] width 19 height 19
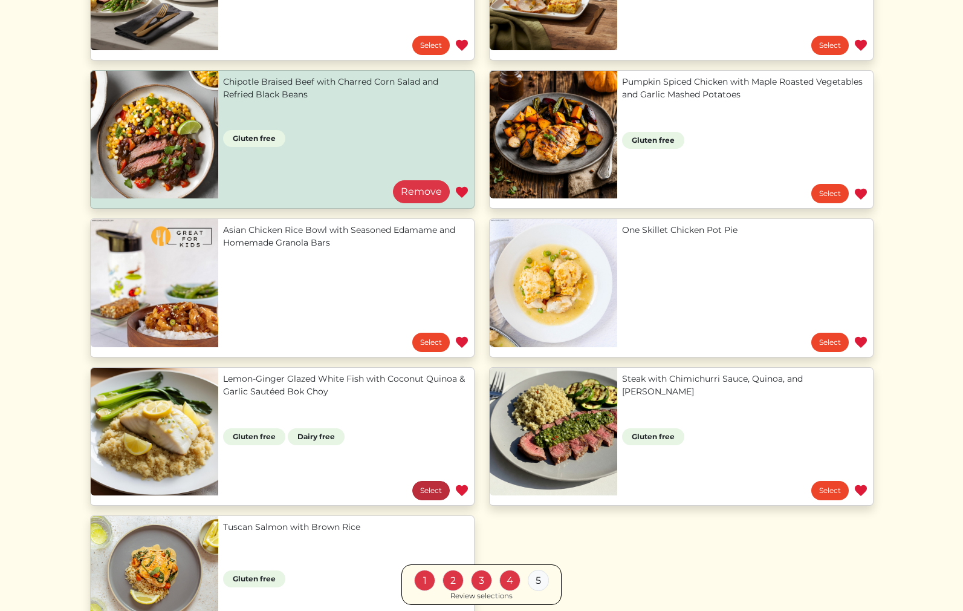
click at [419, 493] on link "Select" at bounding box center [430, 490] width 37 height 19
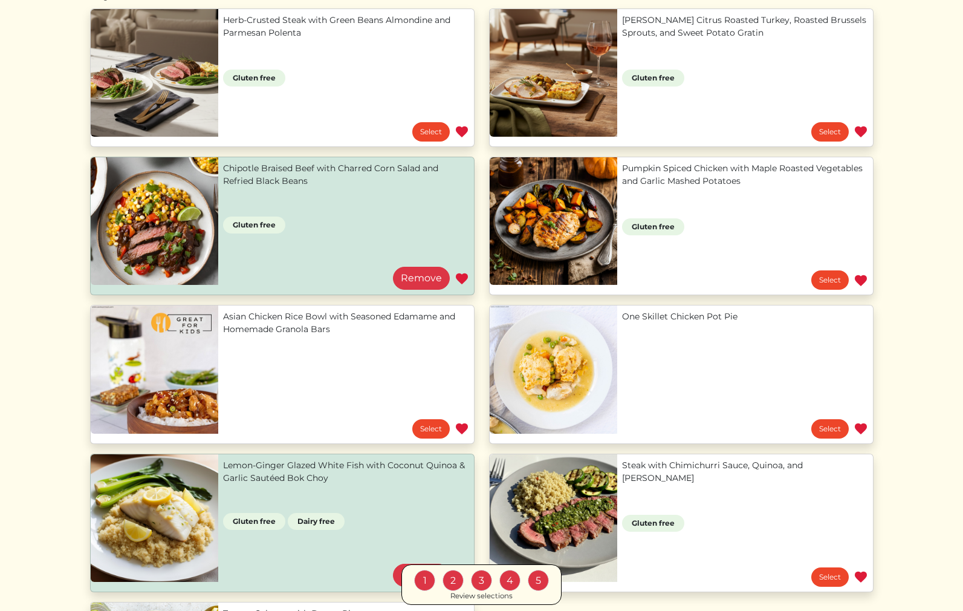
scroll to position [146, 0]
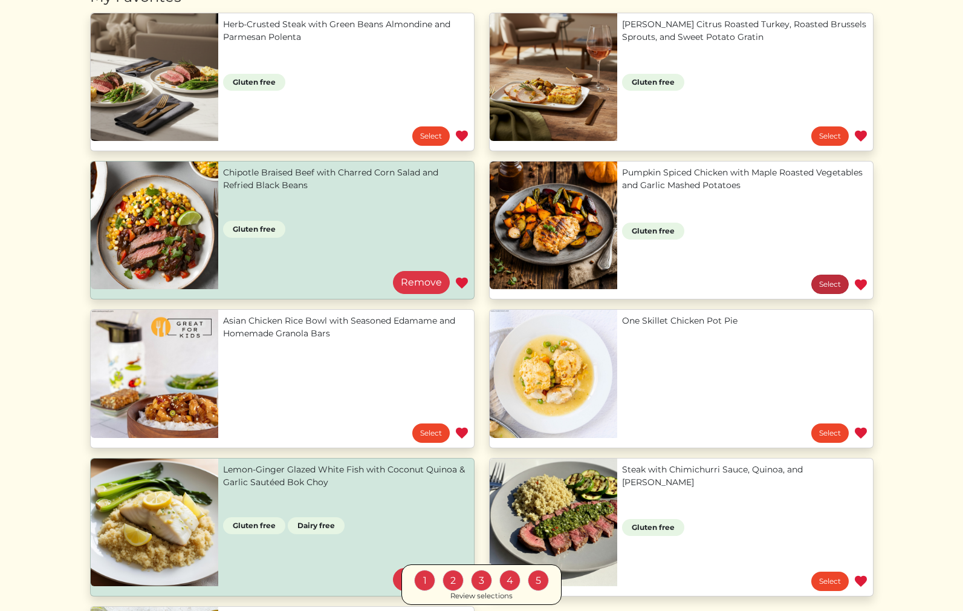
click at [831, 285] on link "Select" at bounding box center [829, 284] width 37 height 19
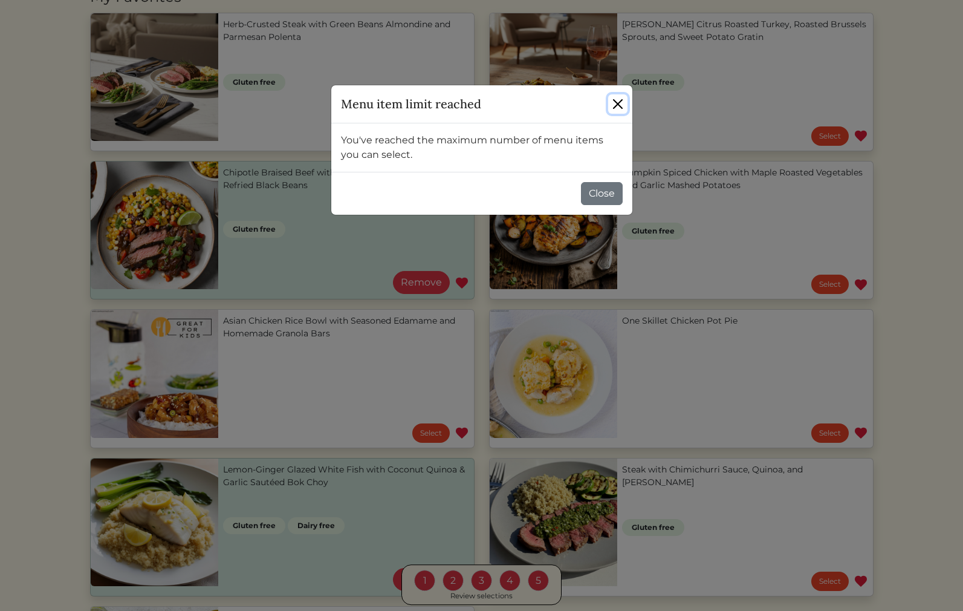
click at [609, 105] on button "Close" at bounding box center [617, 103] width 19 height 19
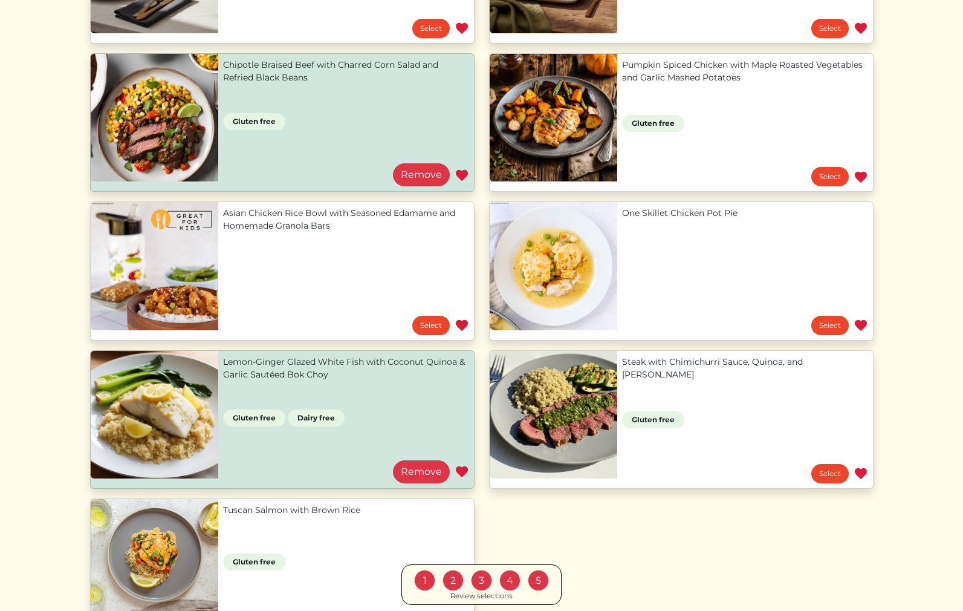
scroll to position [314, 0]
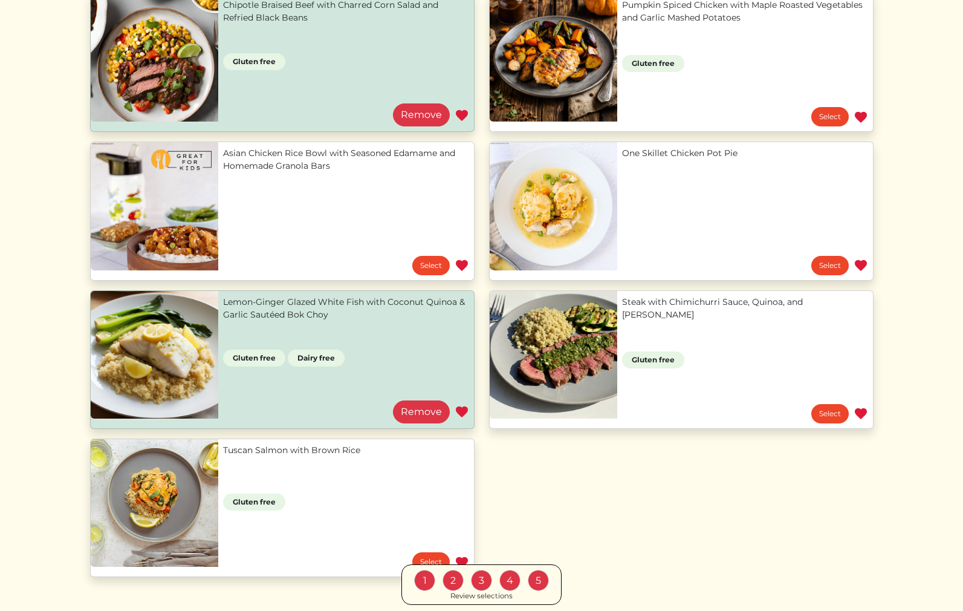
click at [532, 583] on div "5" at bounding box center [538, 580] width 21 height 21
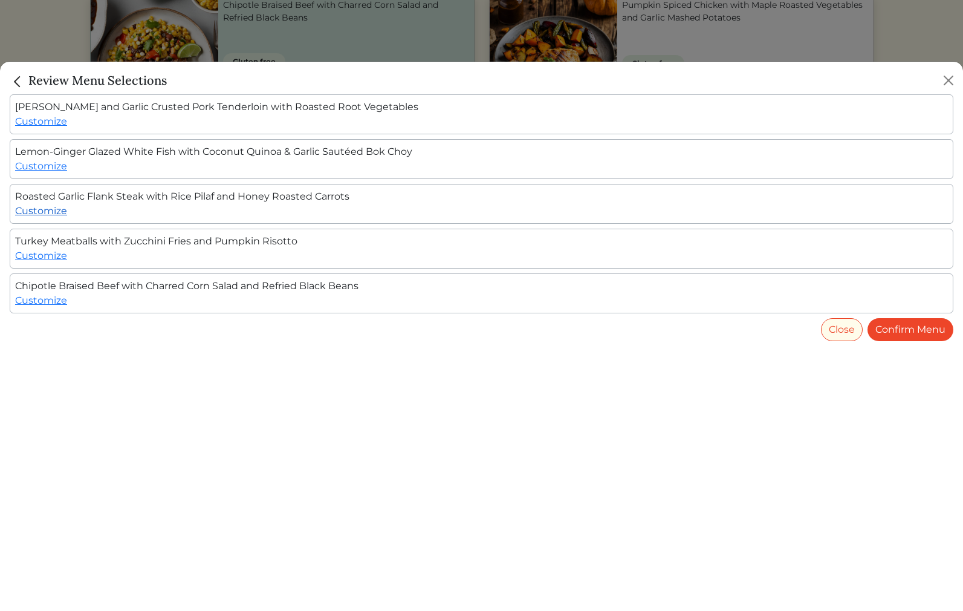
click at [50, 209] on link "Customize" at bounding box center [41, 210] width 52 height 11
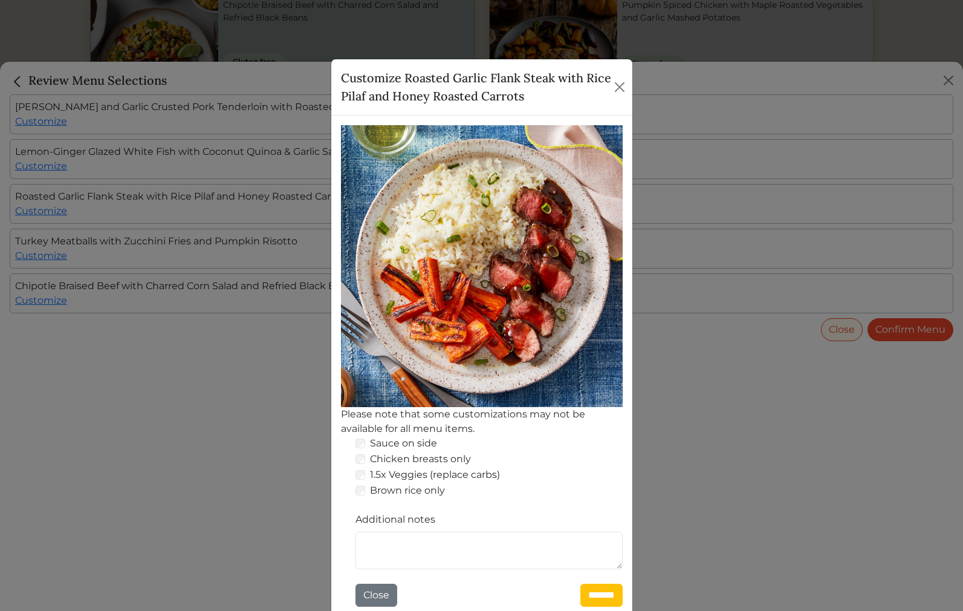
scroll to position [33, 0]
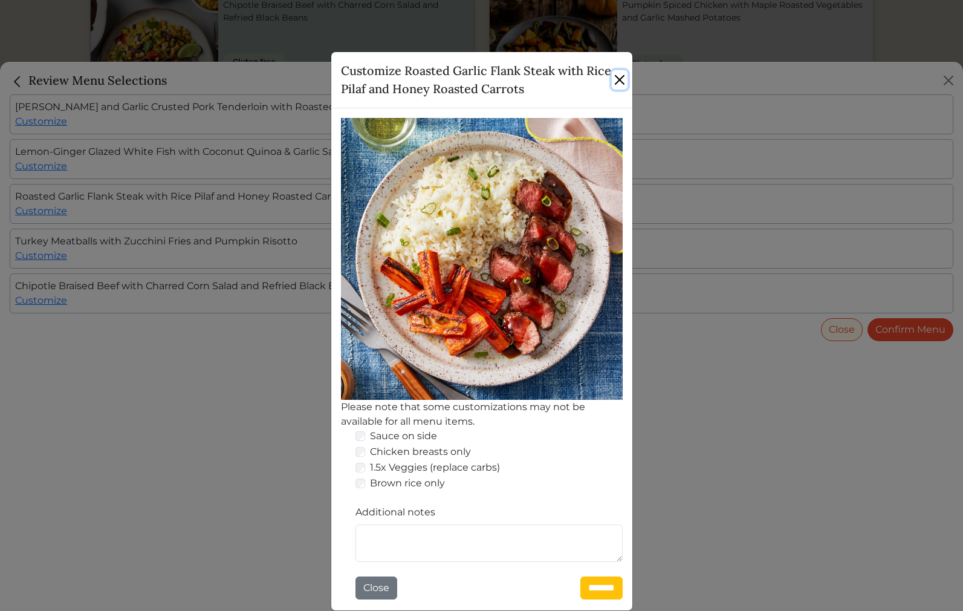
click at [622, 79] on button "Close" at bounding box center [620, 79] width 16 height 19
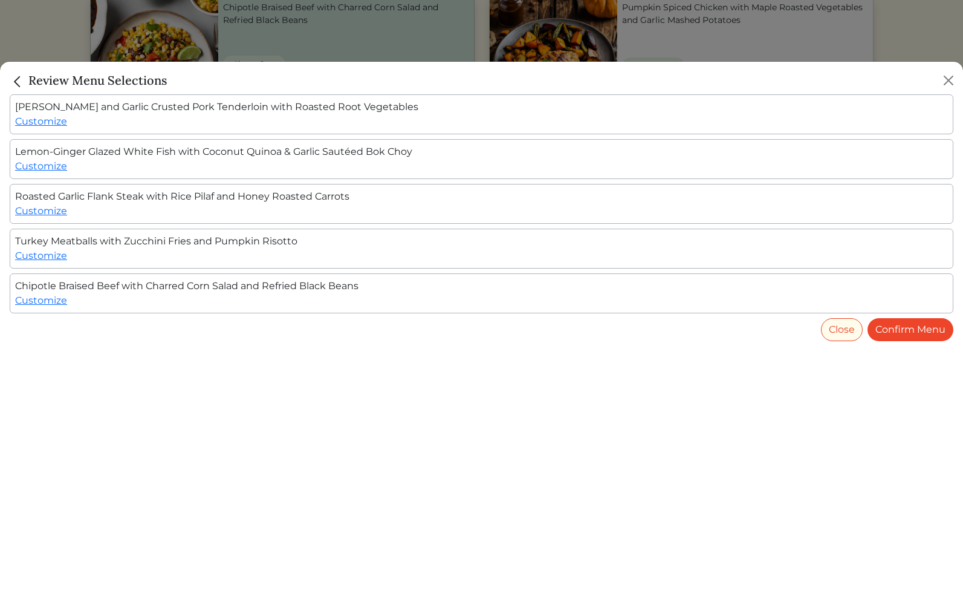
scroll to position [314, 0]
click at [949, 84] on button "Close" at bounding box center [948, 80] width 19 height 19
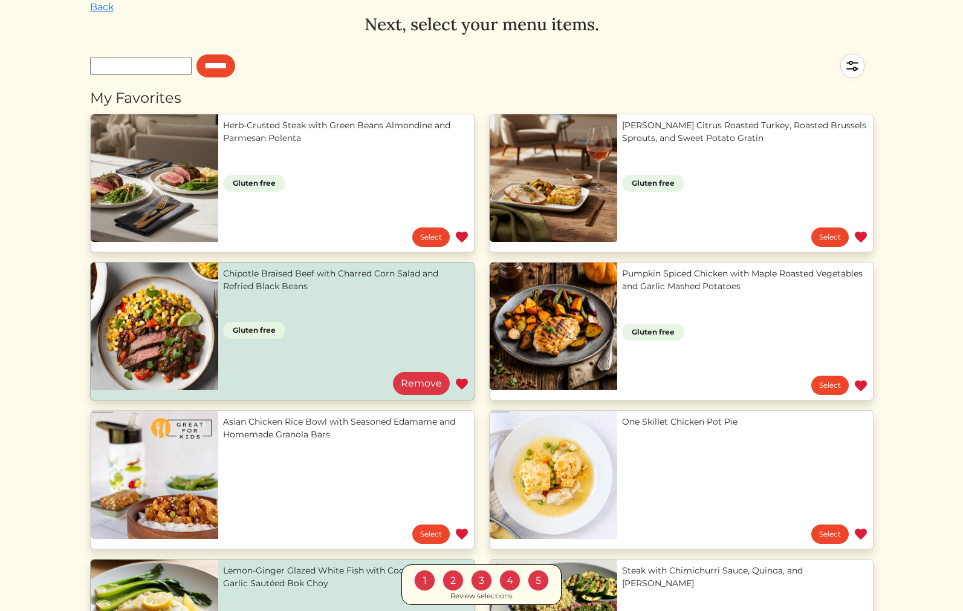
scroll to position [0, 0]
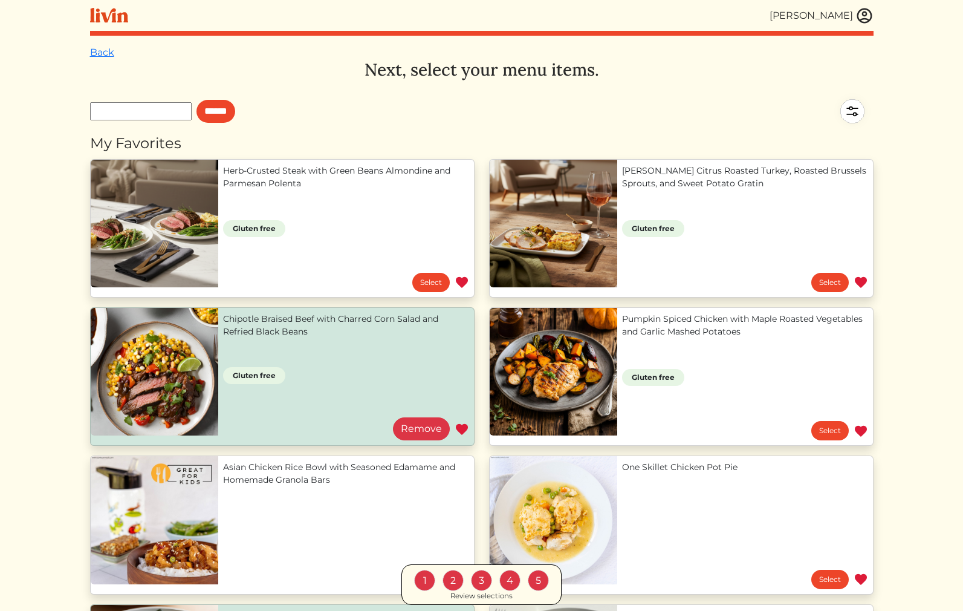
click at [540, 578] on div "5" at bounding box center [538, 580] width 21 height 21
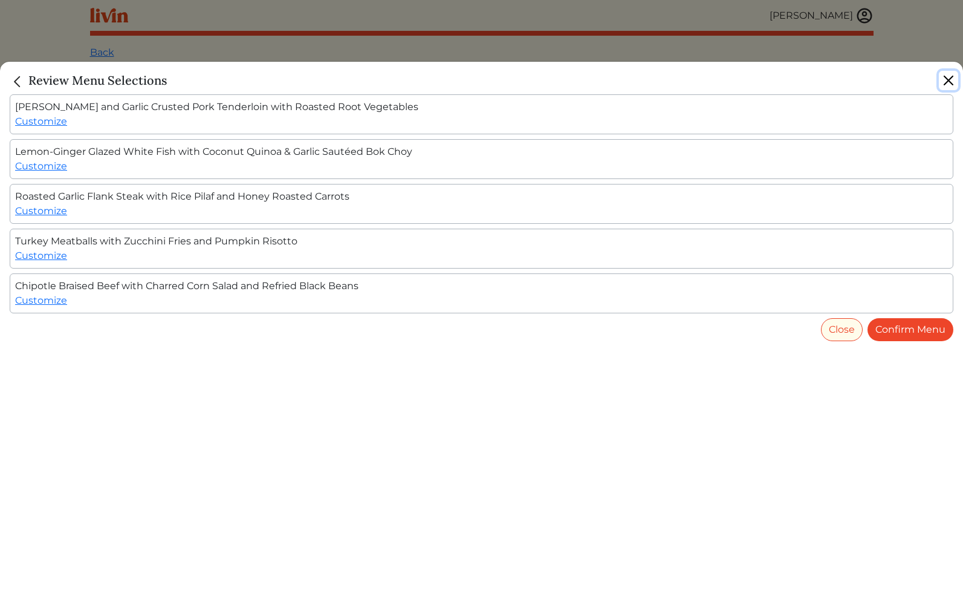
click at [944, 81] on button "Close" at bounding box center [948, 80] width 19 height 19
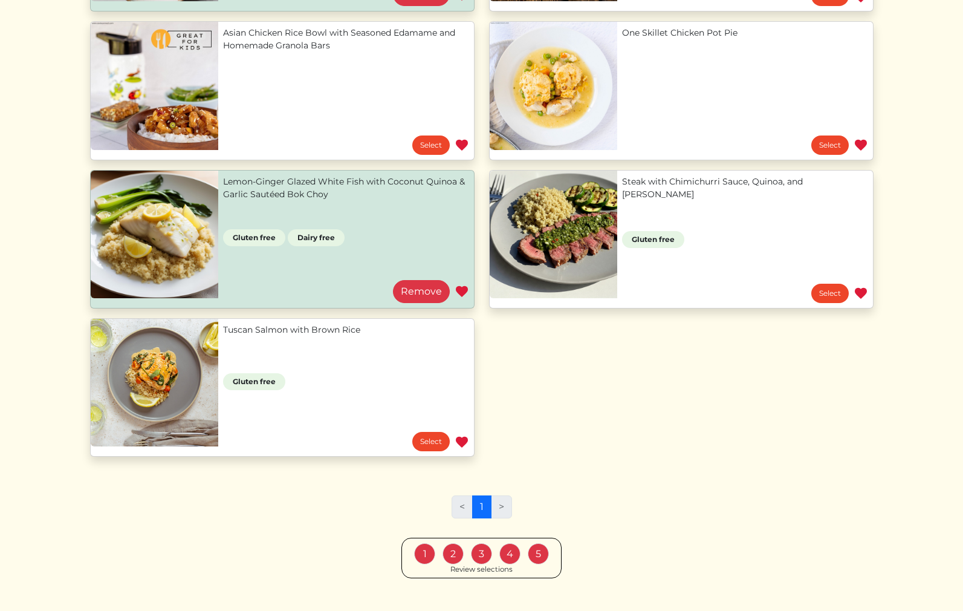
scroll to position [457, 0]
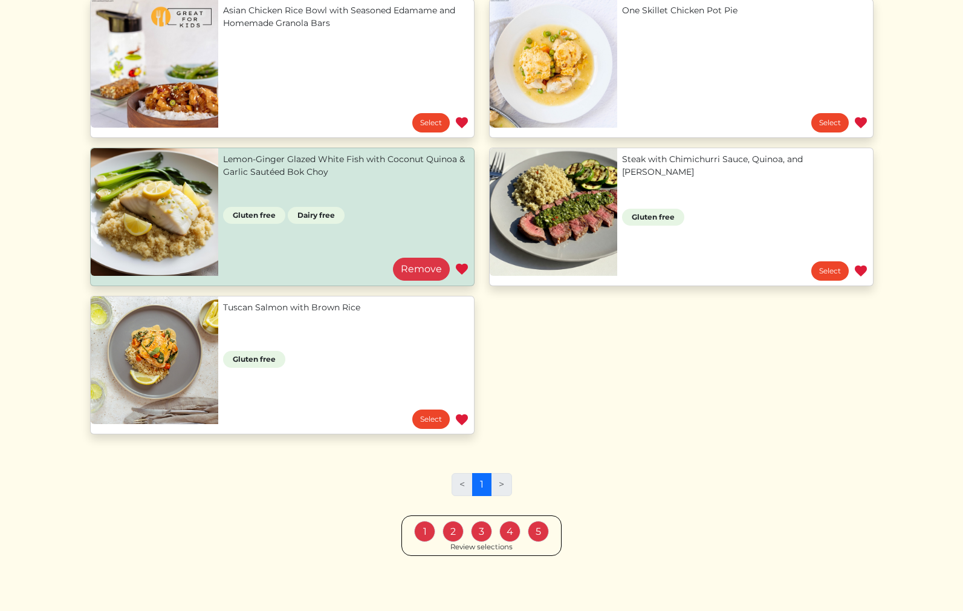
click at [504, 484] on li ">" at bounding box center [502, 484] width 21 height 23
click at [473, 481] on link "1" at bounding box center [481, 484] width 19 height 23
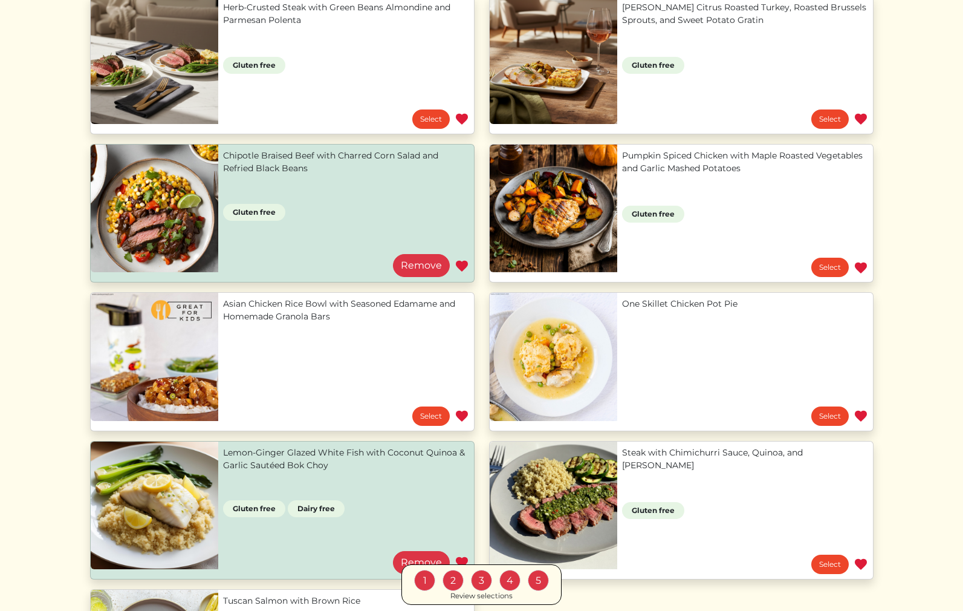
scroll to position [0, 0]
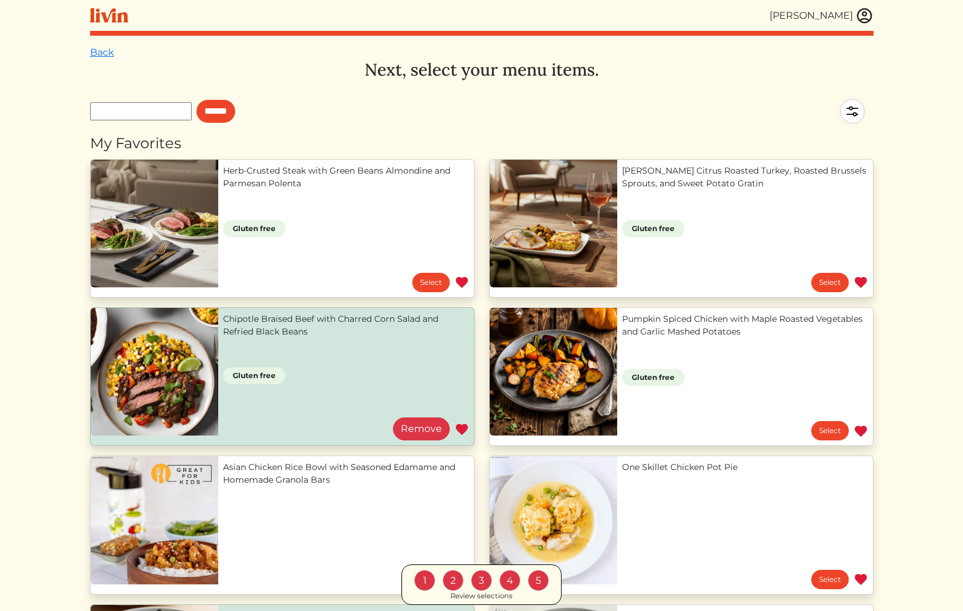
click at [866, 16] on img at bounding box center [865, 16] width 18 height 18
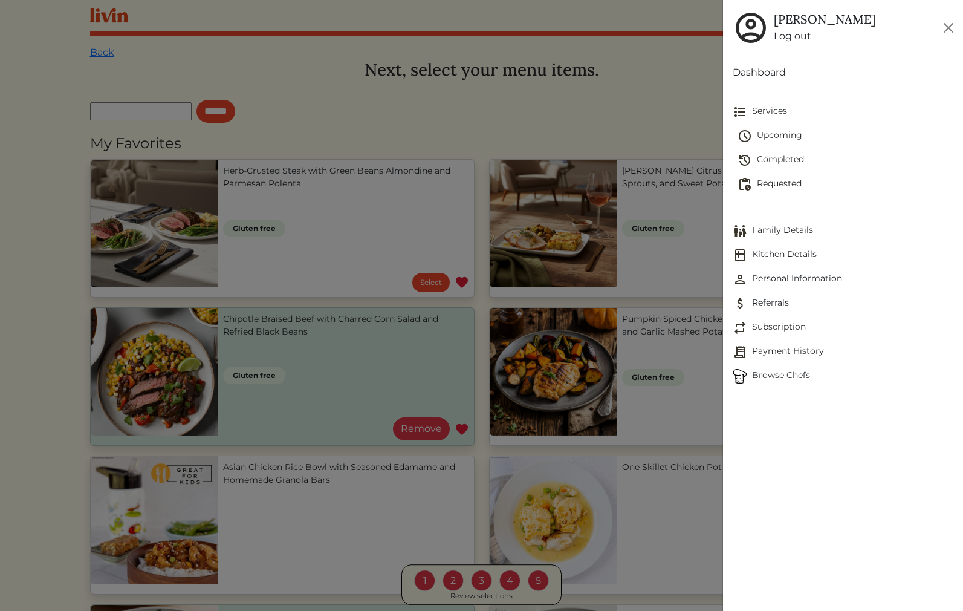
click at [766, 105] on span "Services" at bounding box center [843, 112] width 221 height 15
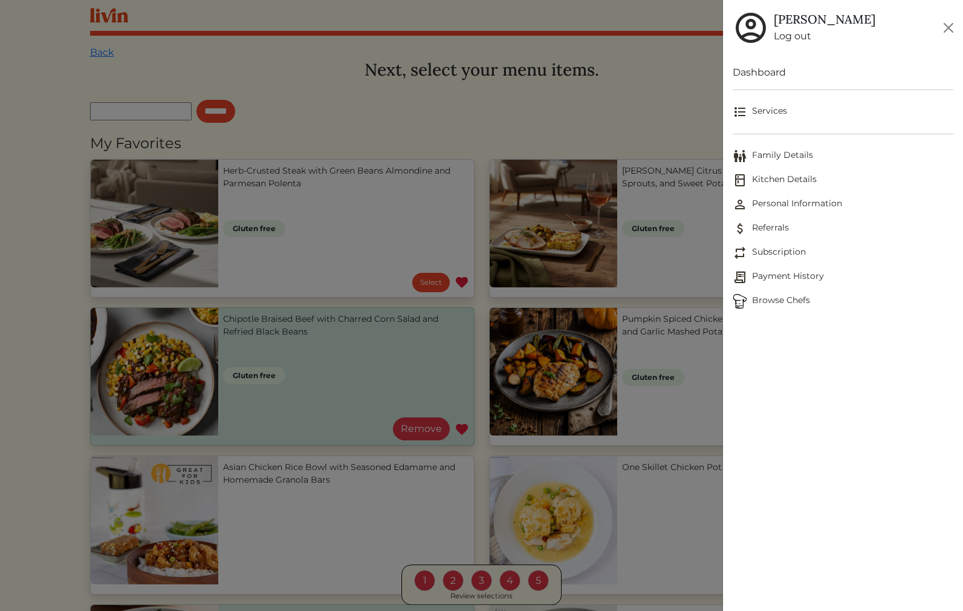
click at [771, 120] on link "Services" at bounding box center [843, 112] width 221 height 24
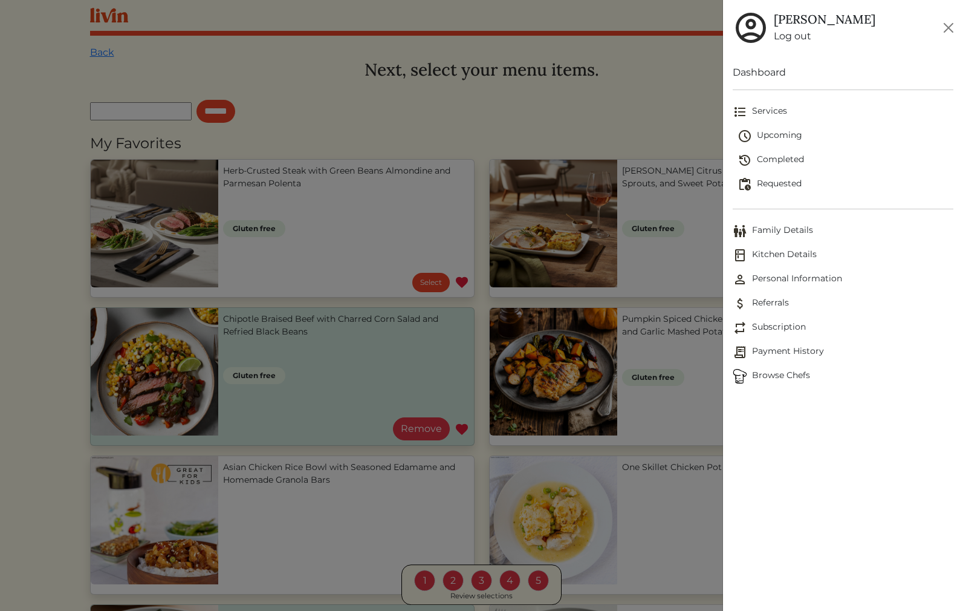
click at [773, 136] on span "Upcoming" at bounding box center [846, 136] width 216 height 15
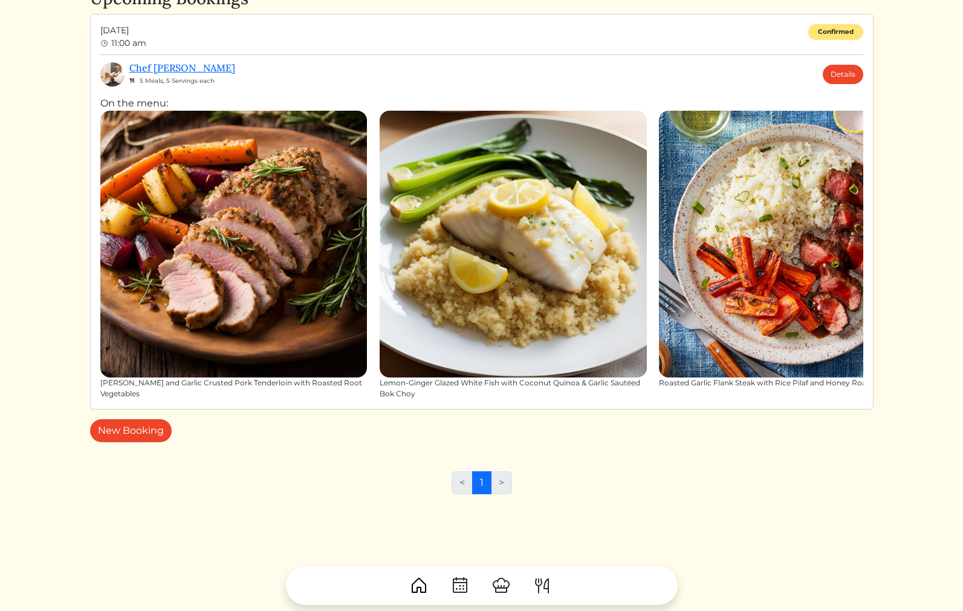
scroll to position [51, 0]
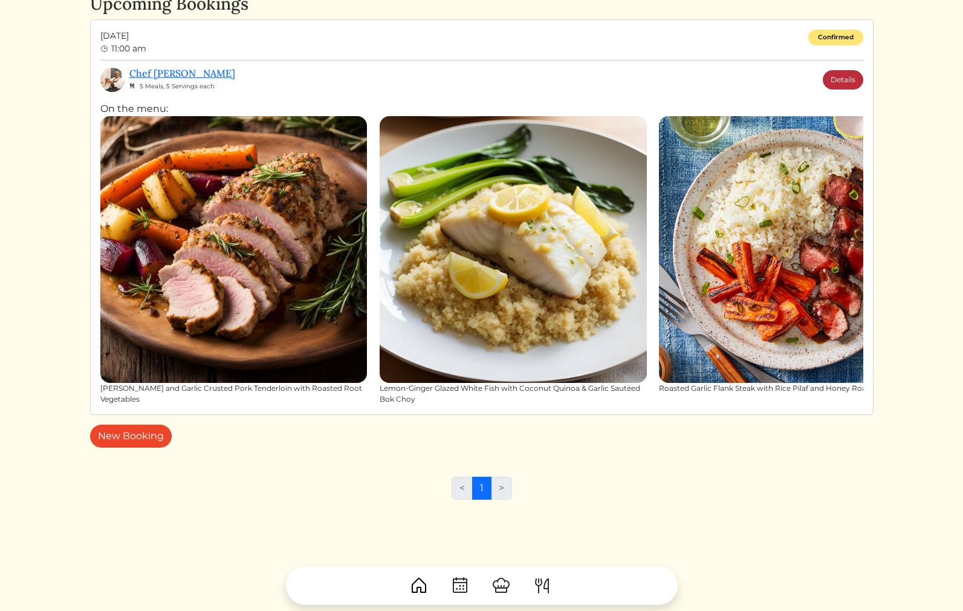
click at [848, 77] on link "Details" at bounding box center [843, 79] width 41 height 19
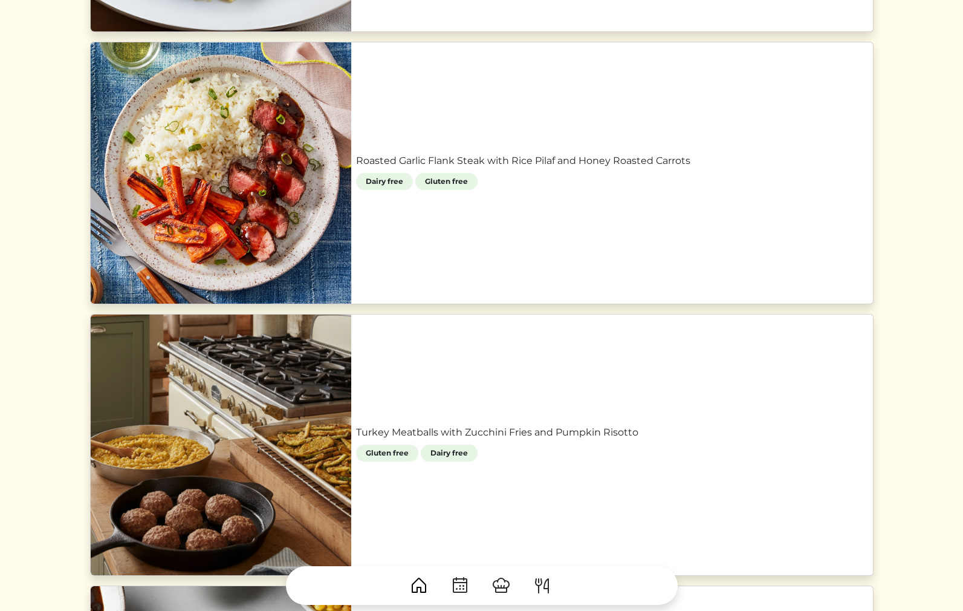
scroll to position [1159, 0]
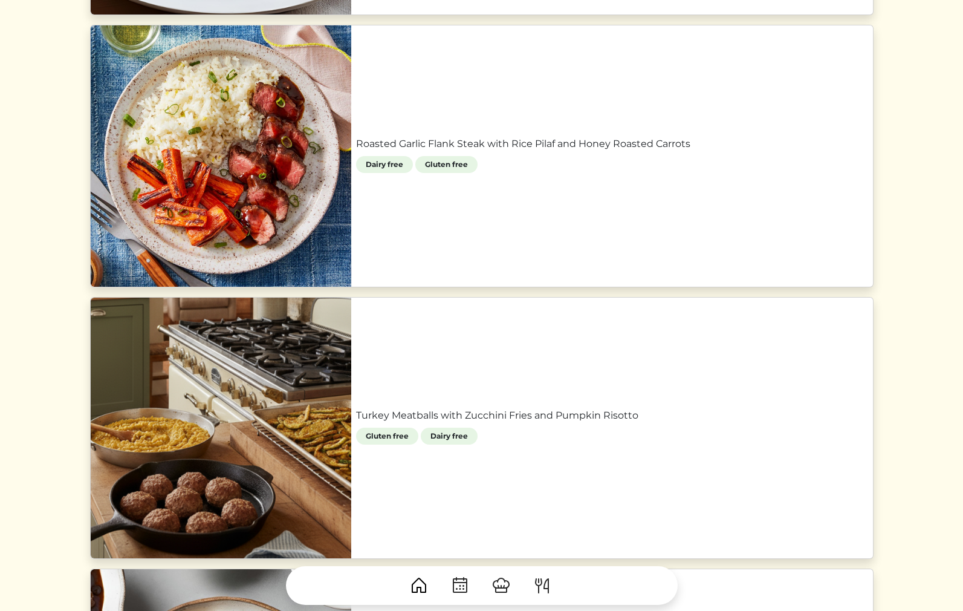
click at [356, 150] on link "Roasted Garlic Flank Steak with Rice Pilaf and Honey Roasted Carrots" at bounding box center [612, 144] width 512 height 15
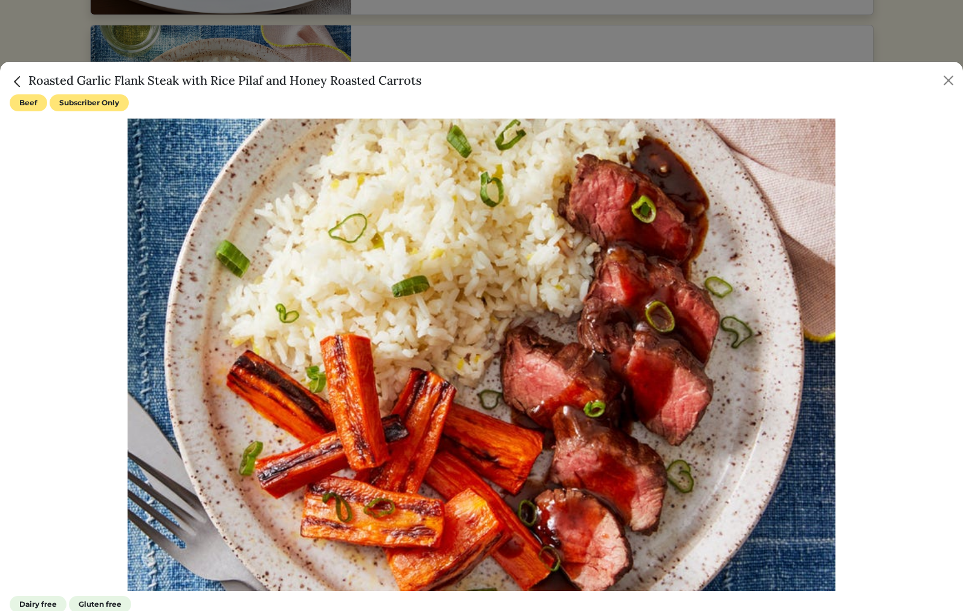
scroll to position [105, 0]
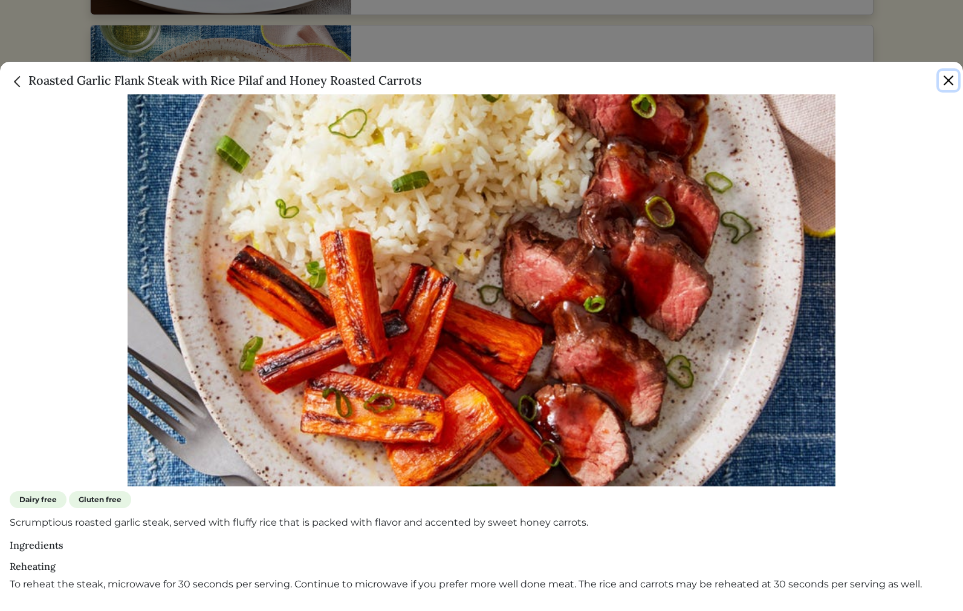
click at [950, 77] on button "Close" at bounding box center [948, 80] width 19 height 19
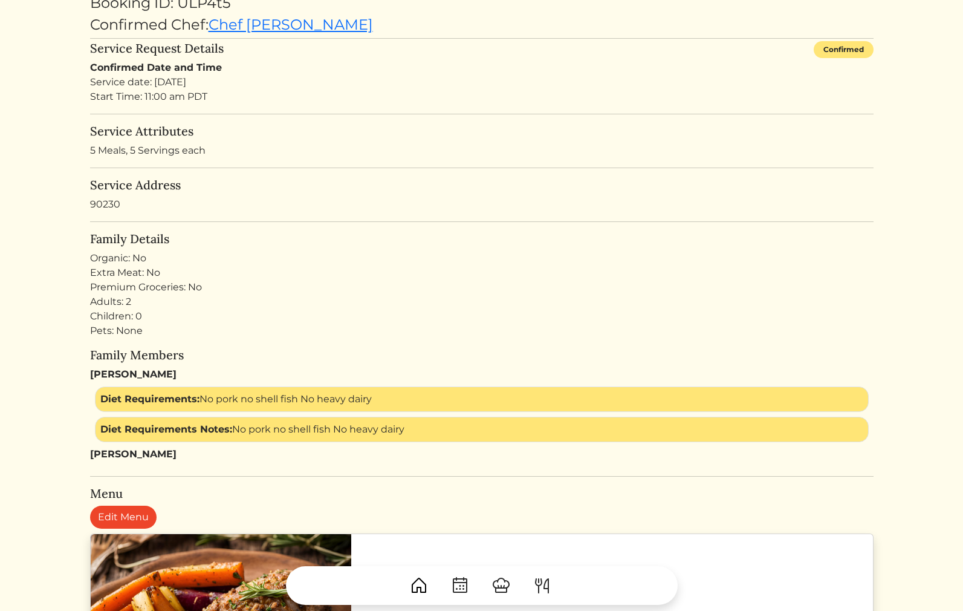
scroll to position [109, 0]
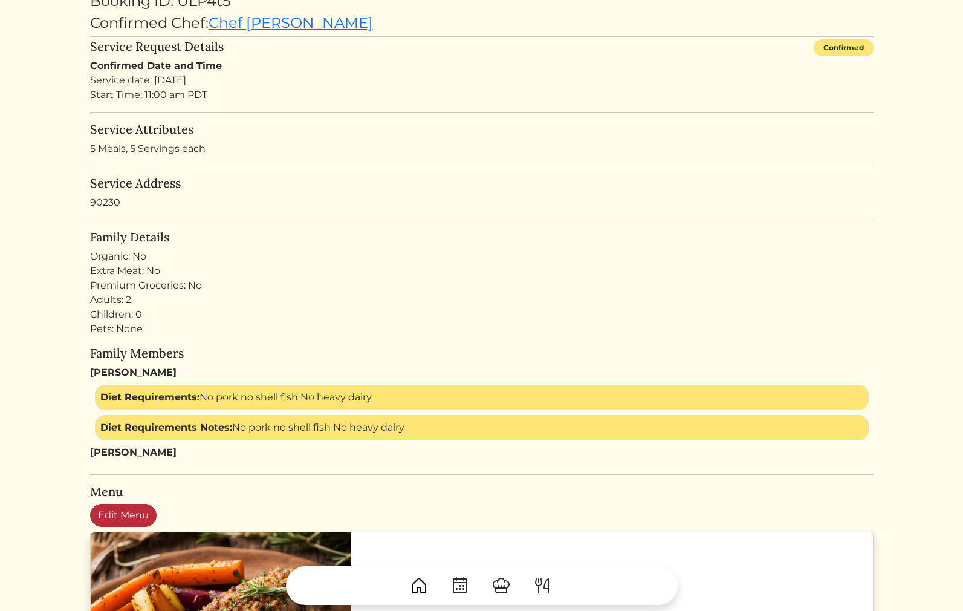
click at [134, 518] on link "Edit Menu" at bounding box center [123, 515] width 67 height 23
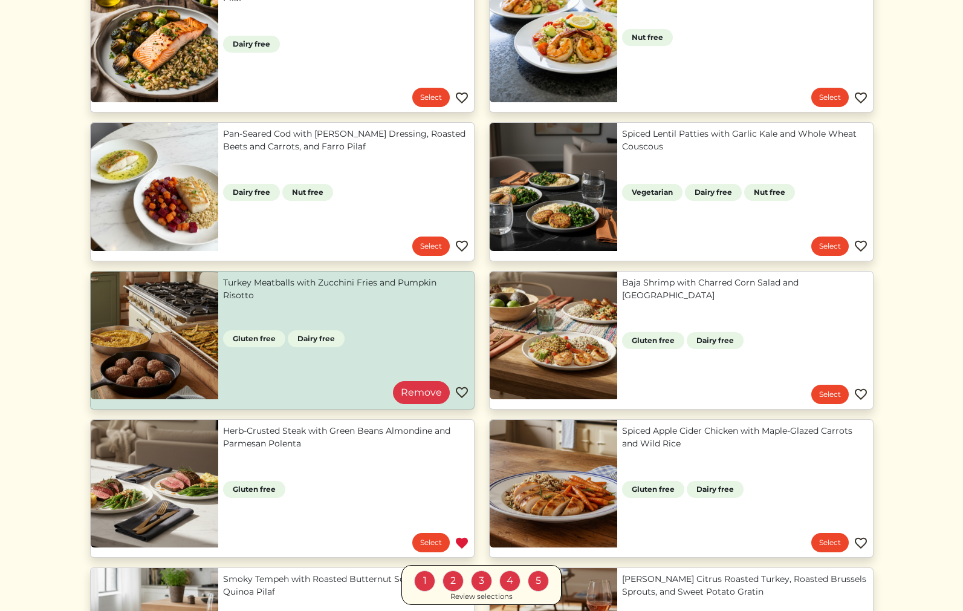
scroll to position [334, 0]
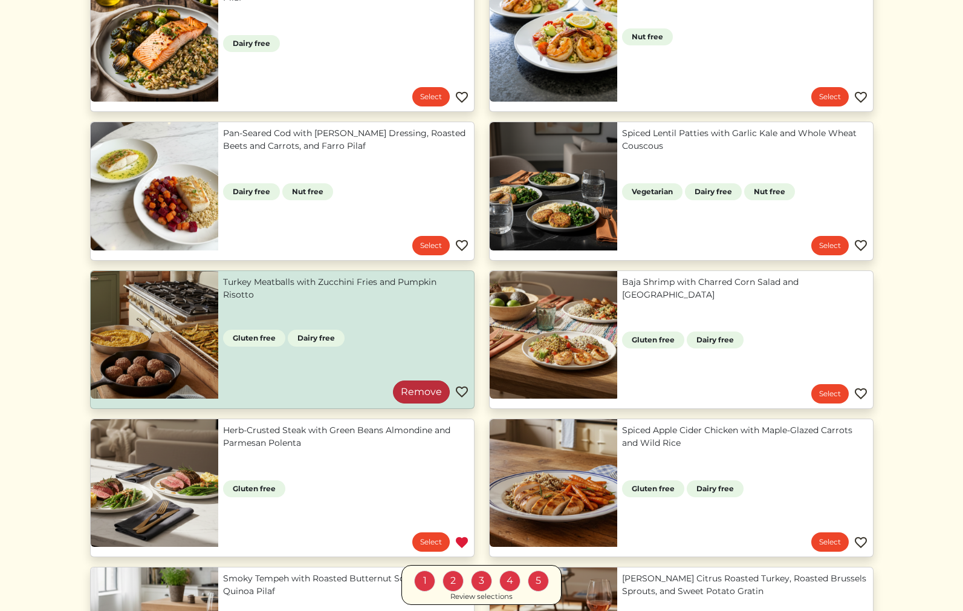
click at [421, 397] on link "Remove" at bounding box center [421, 391] width 57 height 23
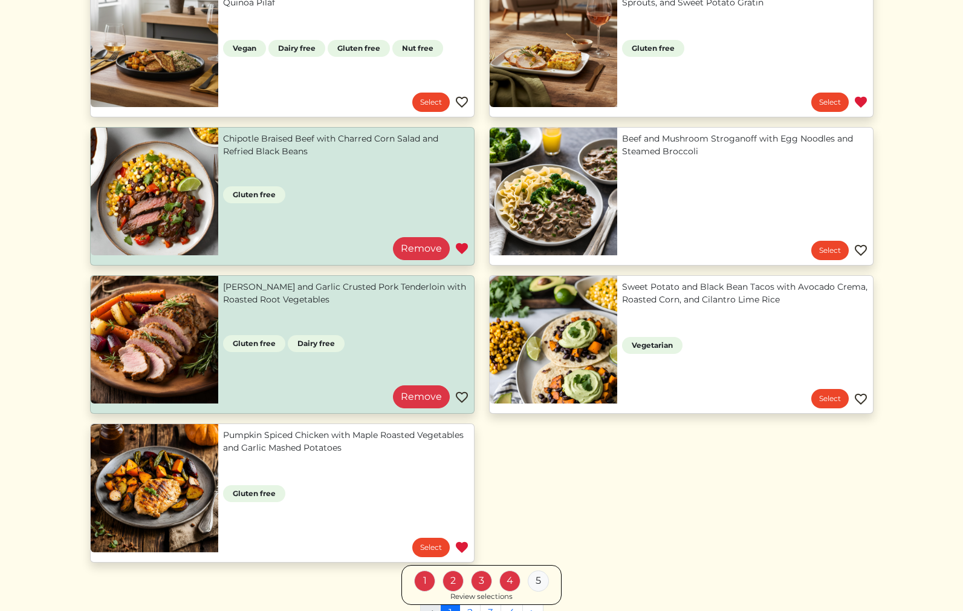
scroll to position [932, 0]
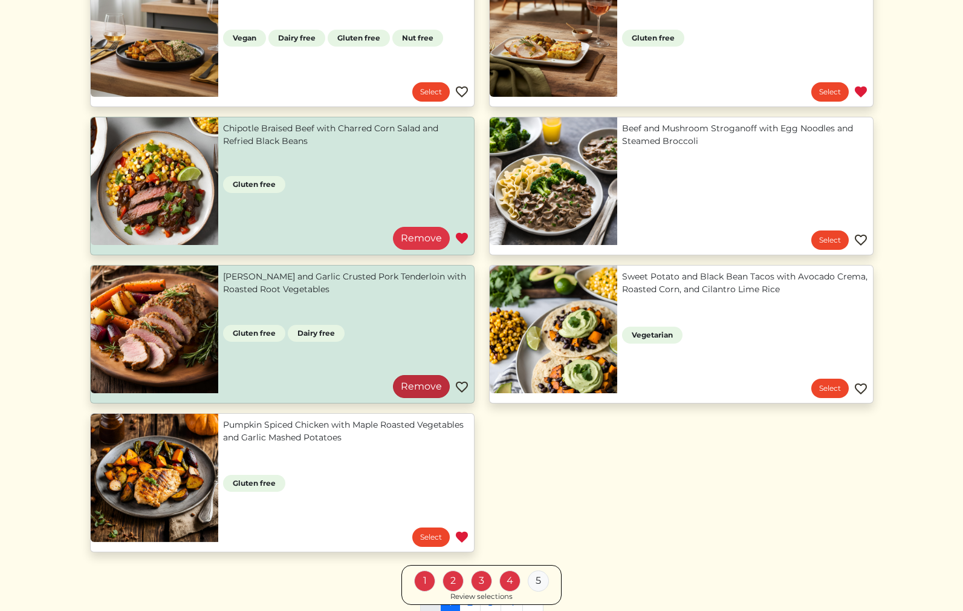
click at [419, 385] on link "Remove" at bounding box center [421, 386] width 57 height 23
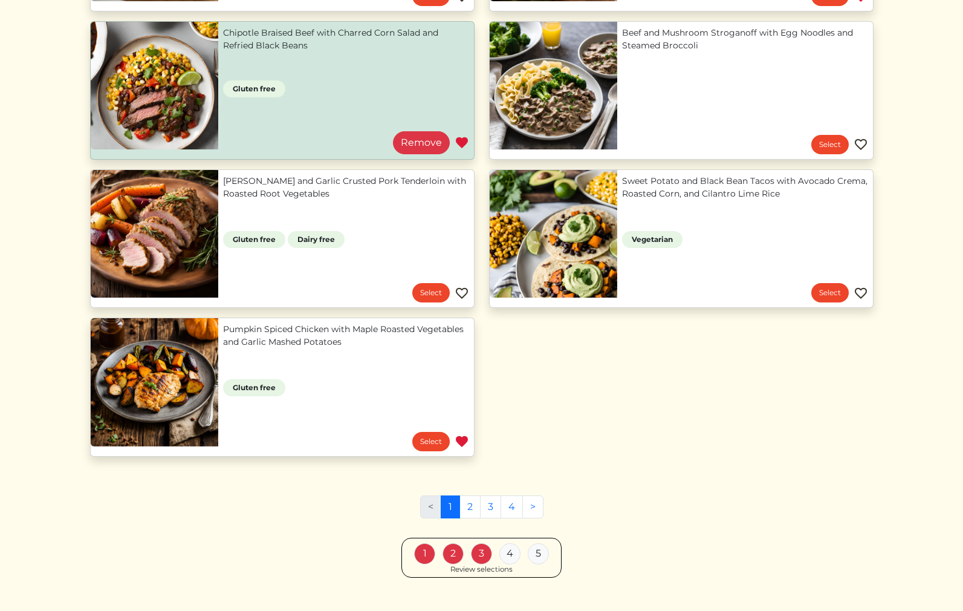
scroll to position [1050, 0]
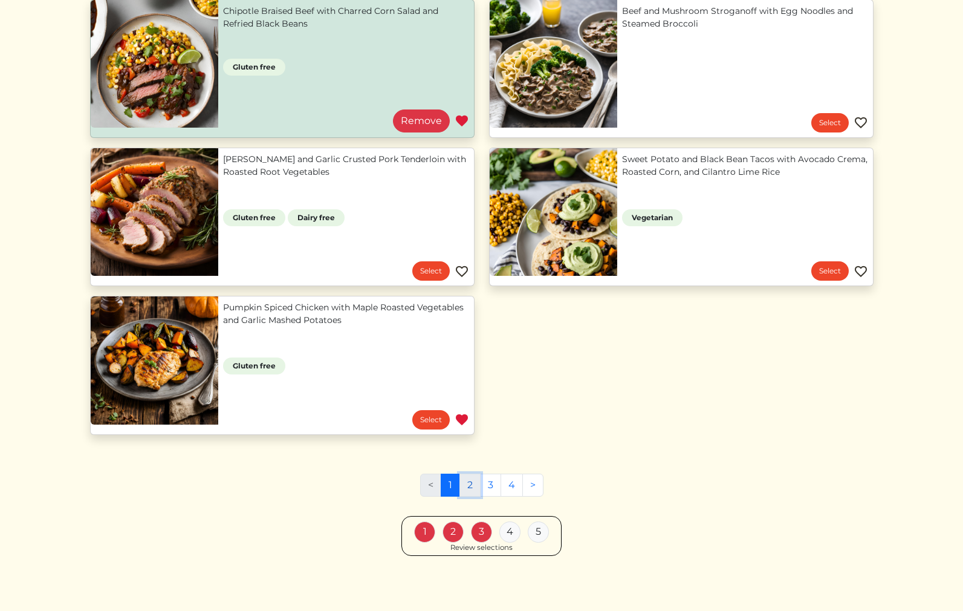
click at [466, 489] on link "2" at bounding box center [470, 484] width 21 height 23
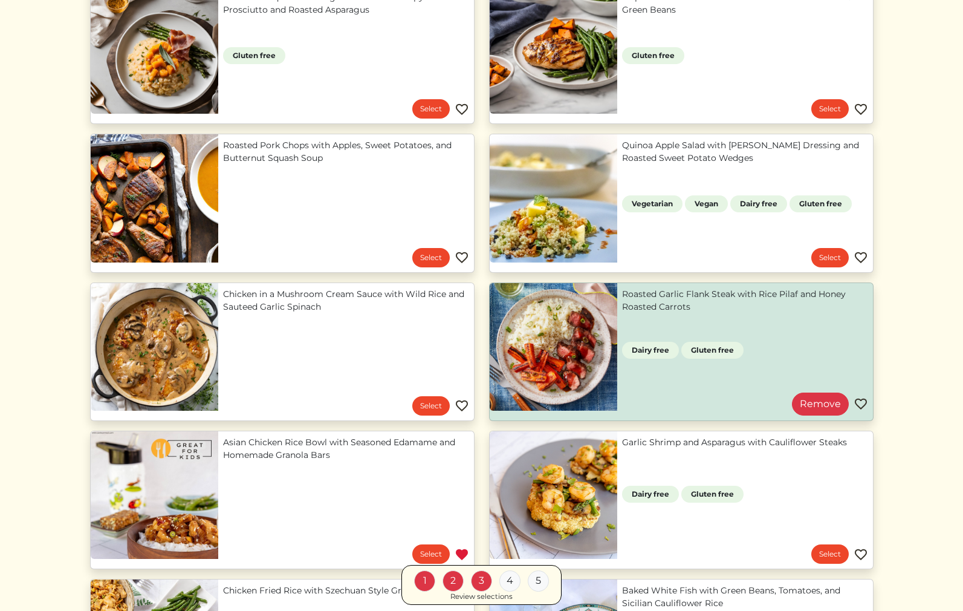
scroll to position [336, 0]
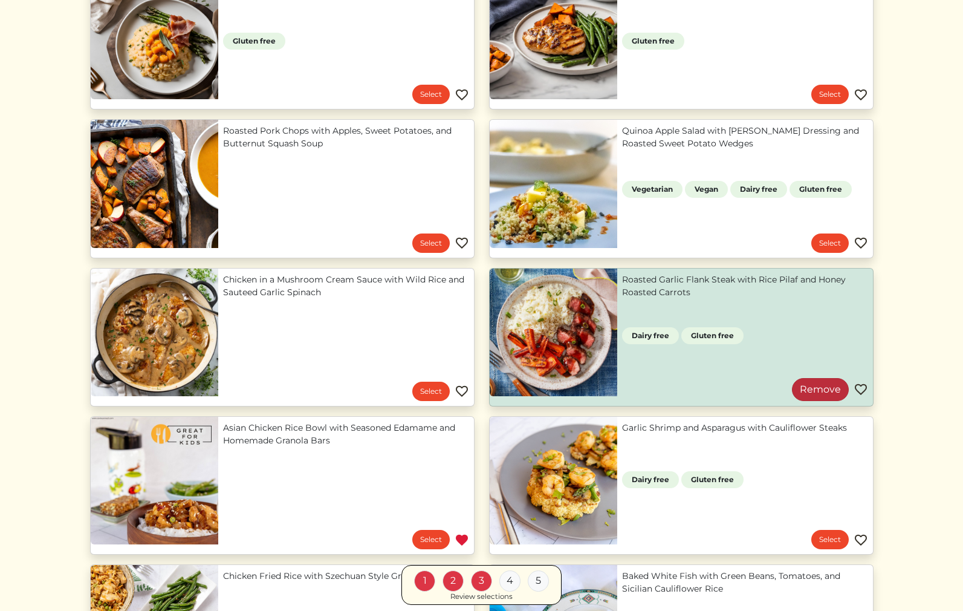
click at [803, 398] on link "Remove" at bounding box center [820, 389] width 57 height 23
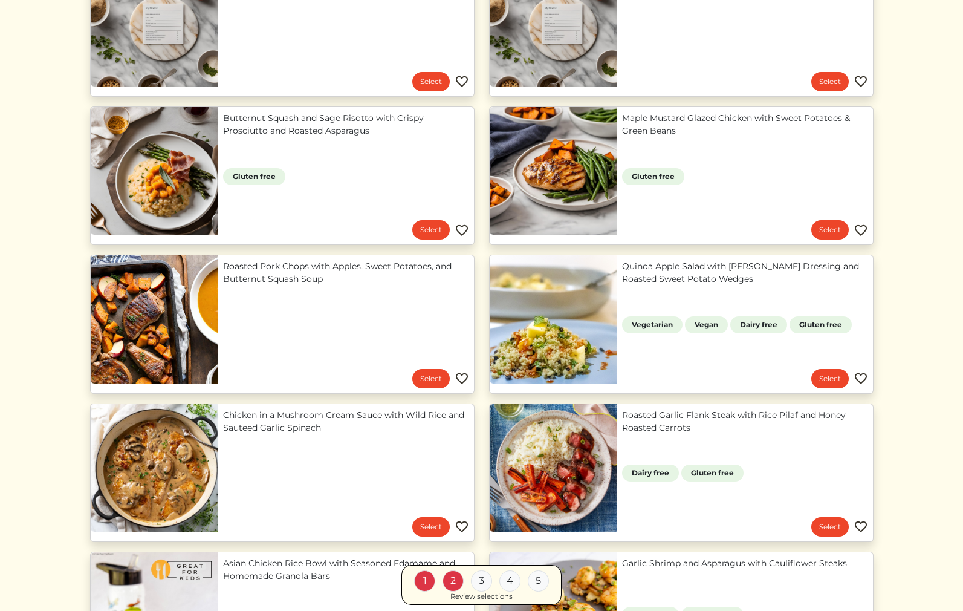
scroll to position [0, 0]
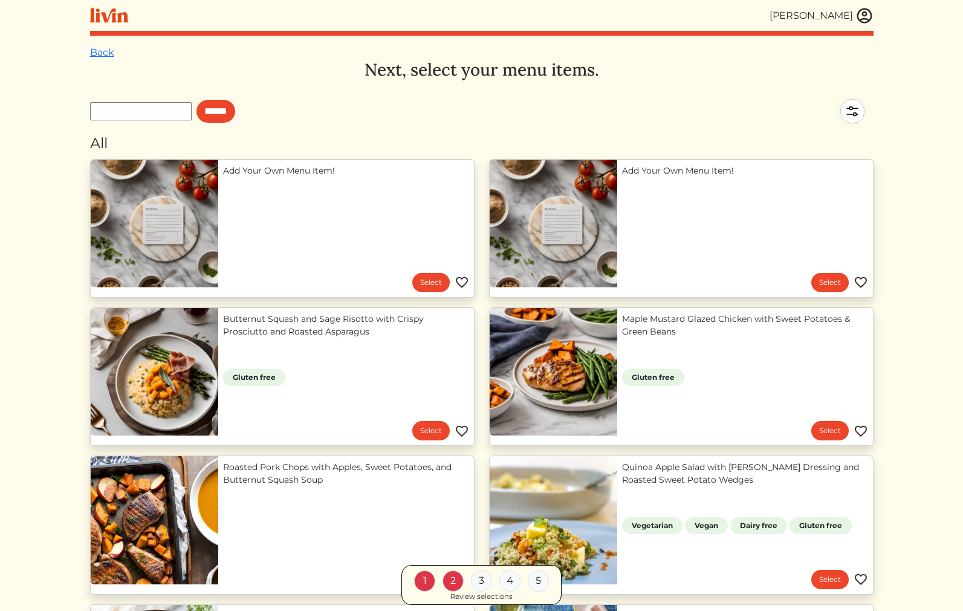
click at [855, 108] on img at bounding box center [852, 111] width 42 height 42
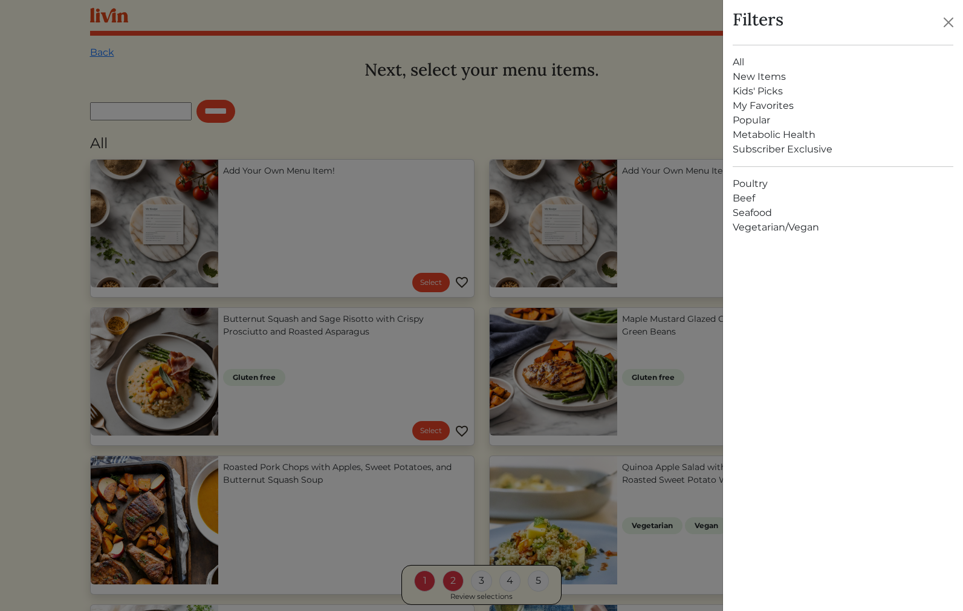
click at [763, 109] on link "My Favorites" at bounding box center [843, 106] width 221 height 15
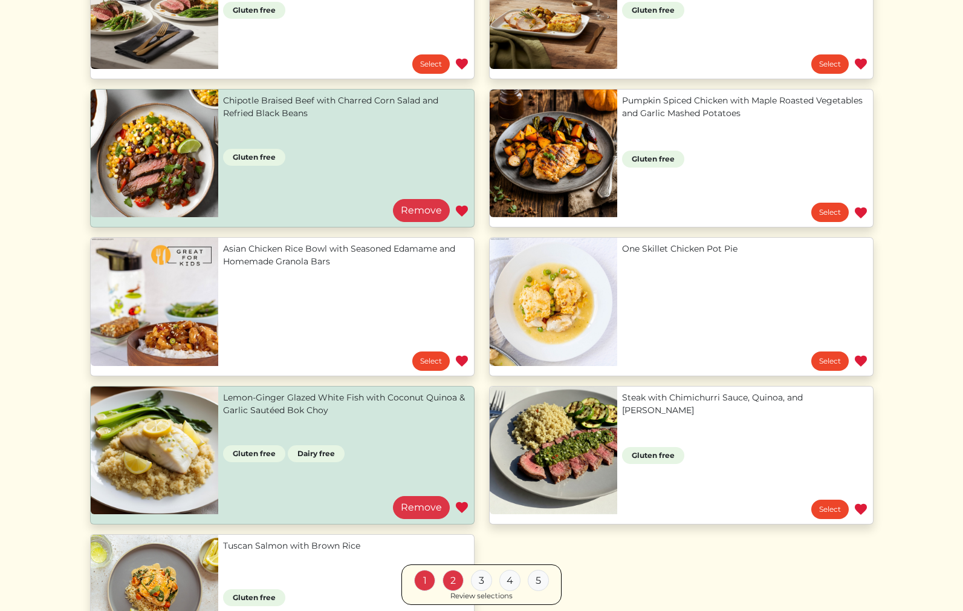
scroll to position [216, 0]
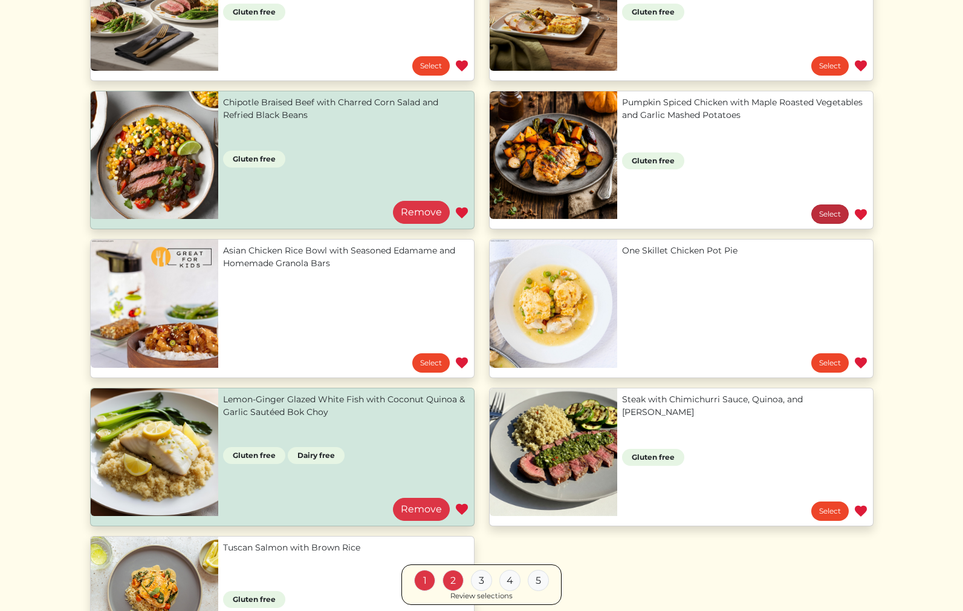
click at [823, 211] on link "Select" at bounding box center [829, 213] width 37 height 19
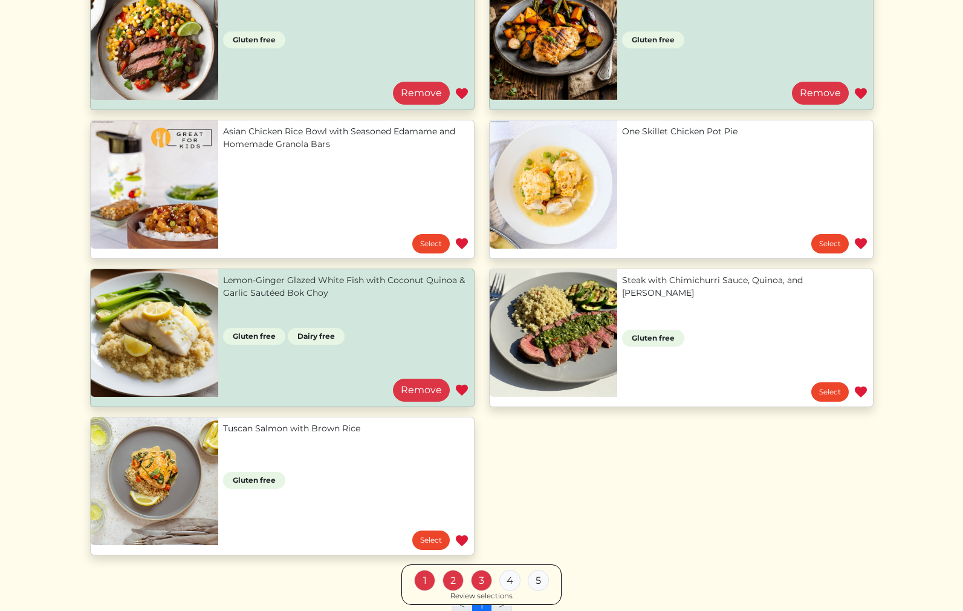
scroll to position [346, 0]
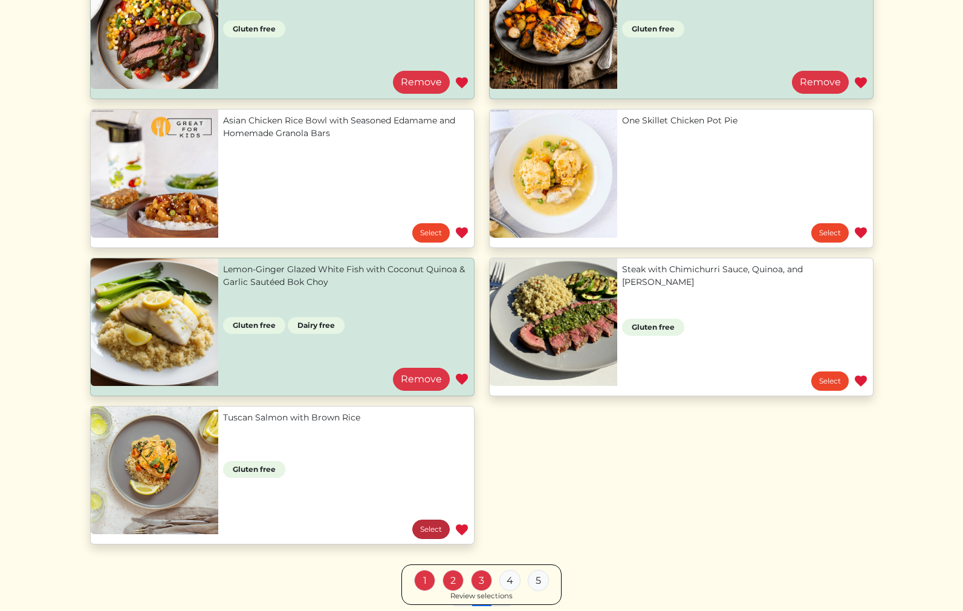
click at [437, 523] on link "Select" at bounding box center [430, 528] width 37 height 19
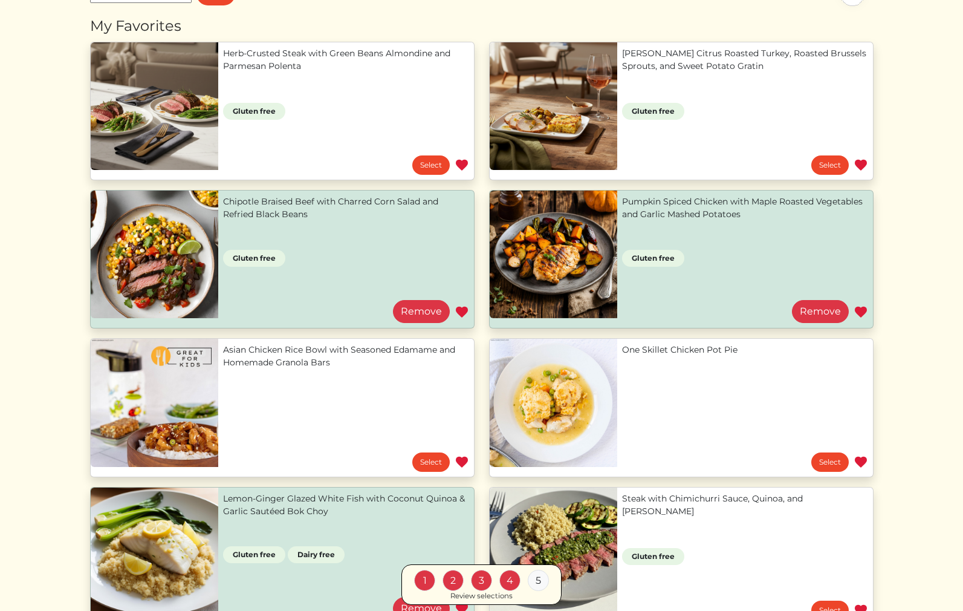
scroll to position [119, 0]
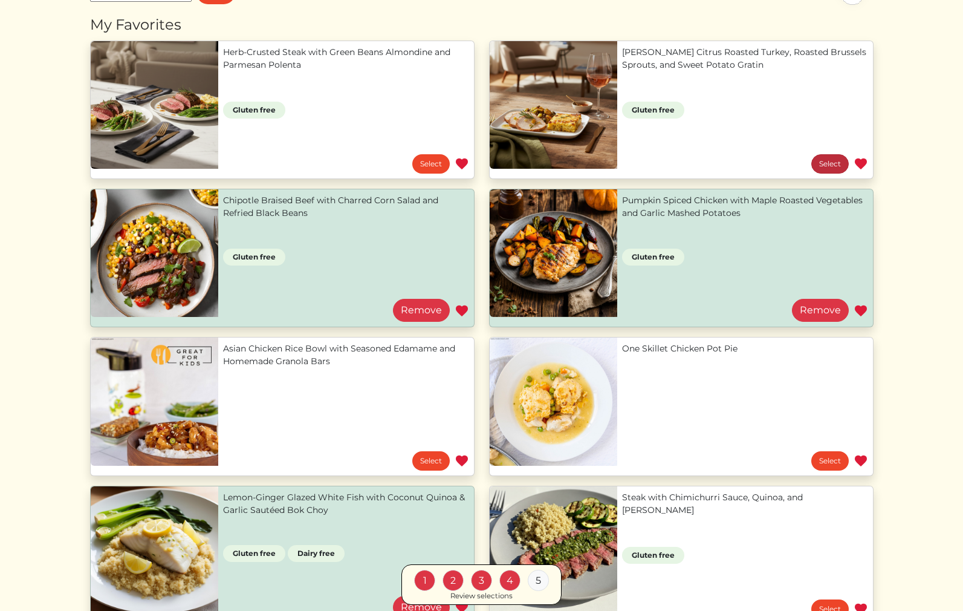
click at [812, 163] on link "Select" at bounding box center [829, 163] width 37 height 19
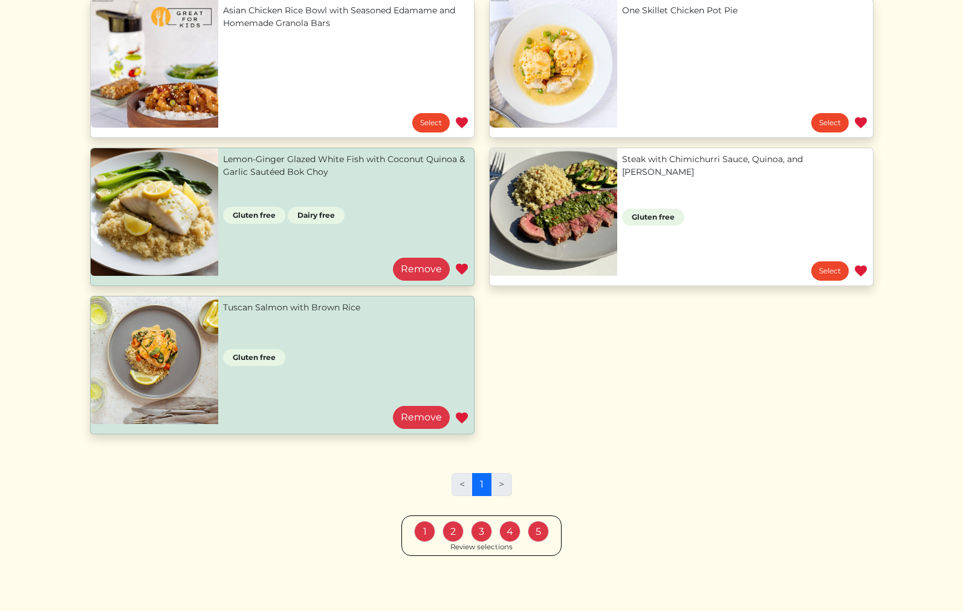
scroll to position [0, 0]
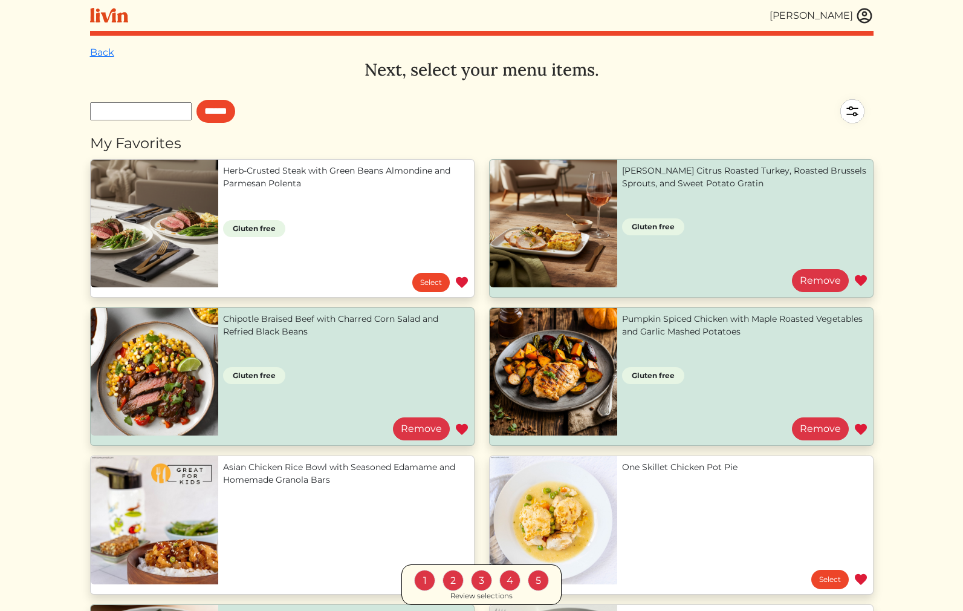
click at [861, 20] on img at bounding box center [865, 16] width 18 height 18
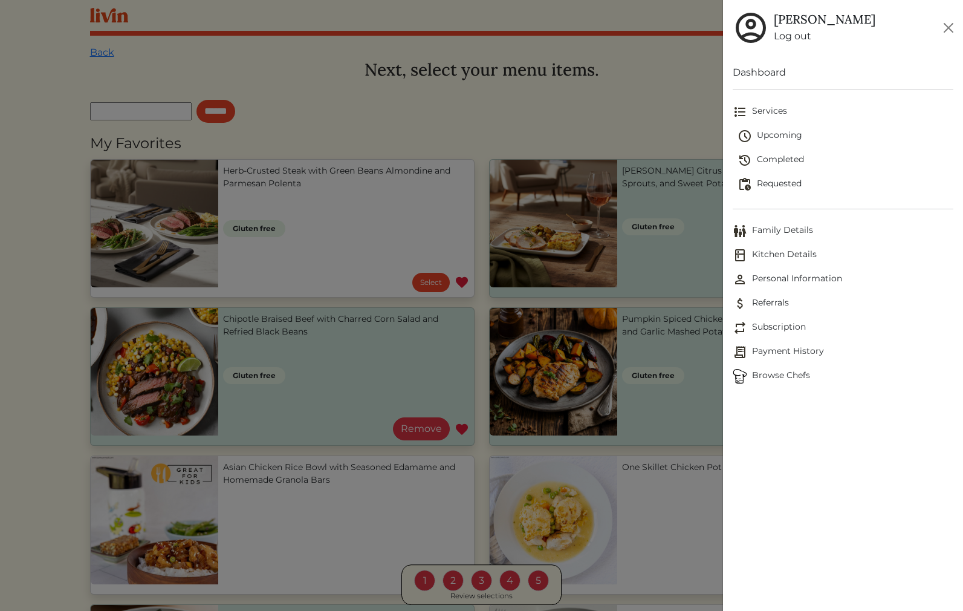
click at [670, 110] on div at bounding box center [481, 305] width 963 height 611
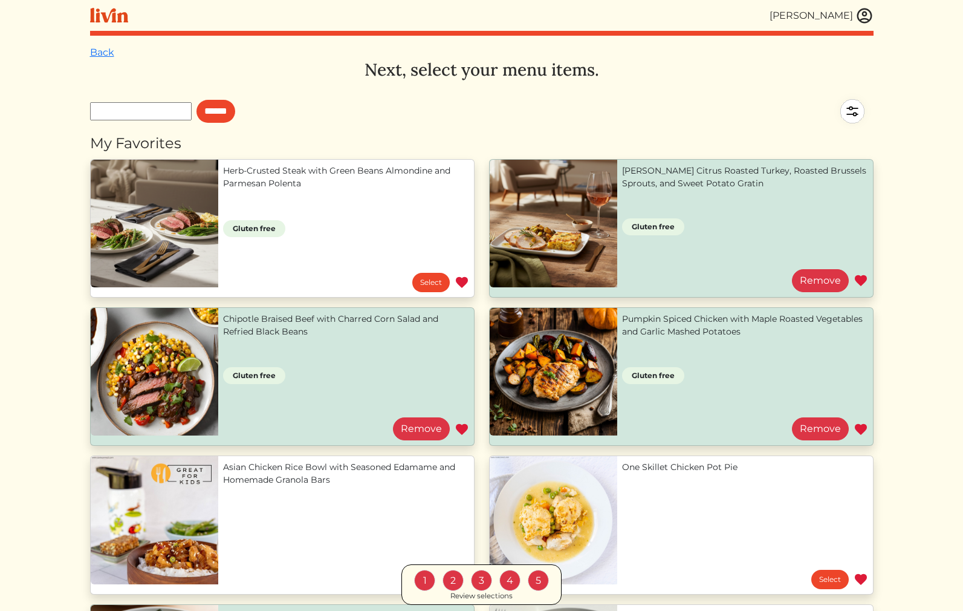
click at [810, 13] on div "[PERSON_NAME]" at bounding box center [811, 15] width 83 height 15
click at [865, 18] on img at bounding box center [865, 16] width 18 height 18
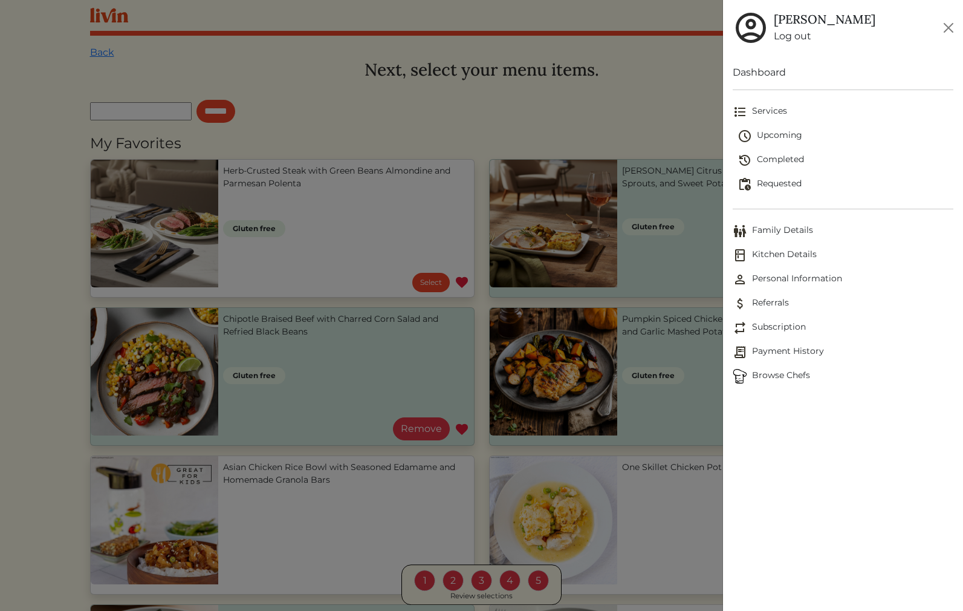
click at [779, 138] on span "Upcoming" at bounding box center [846, 136] width 216 height 15
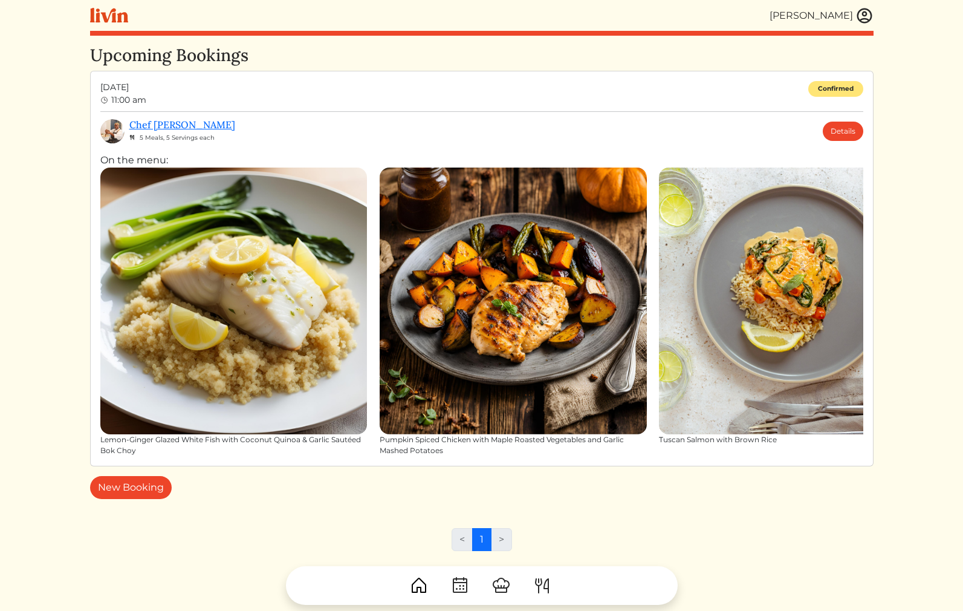
scroll to position [36, 0]
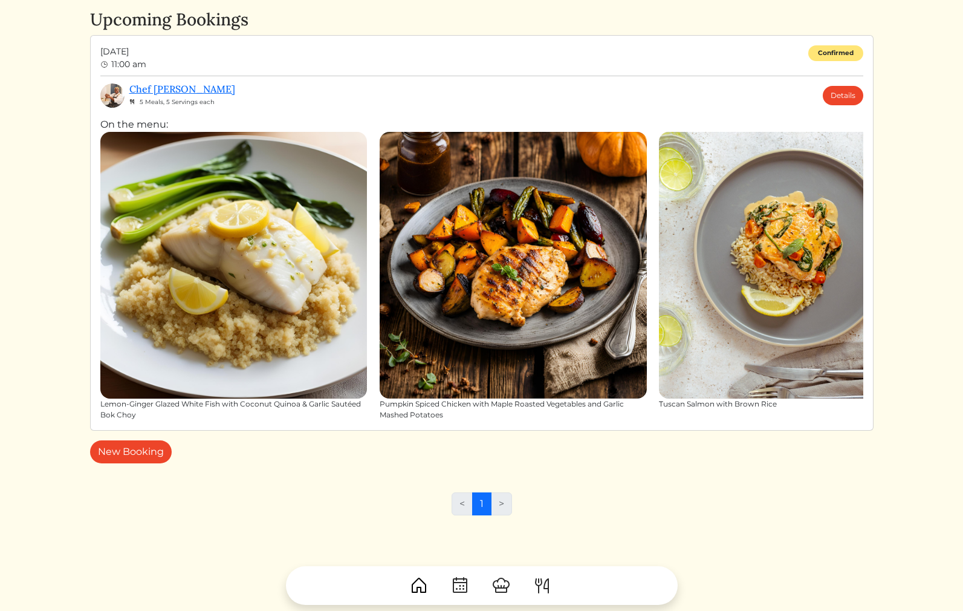
click at [192, 308] on img at bounding box center [233, 265] width 267 height 267
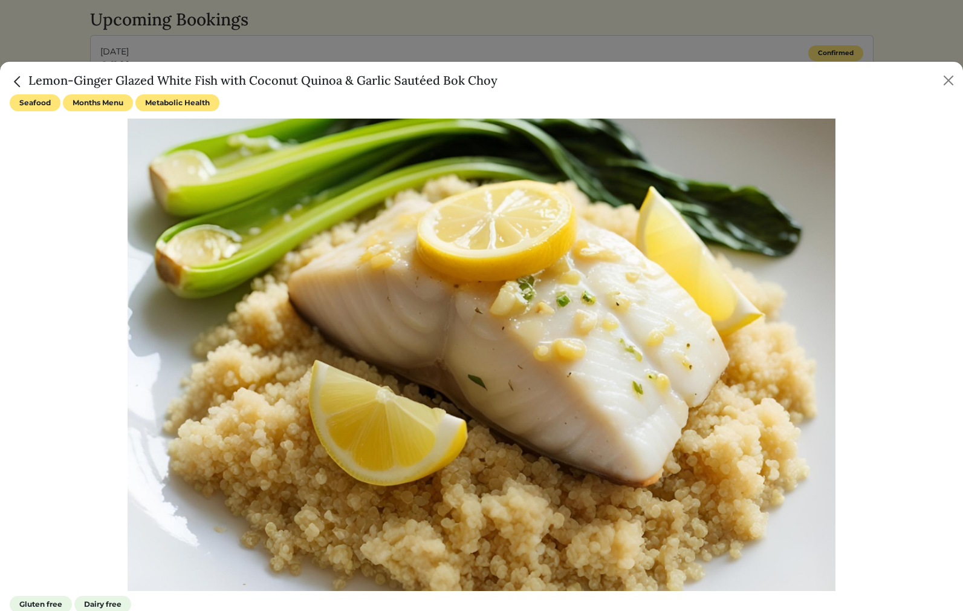
scroll to position [233, 0]
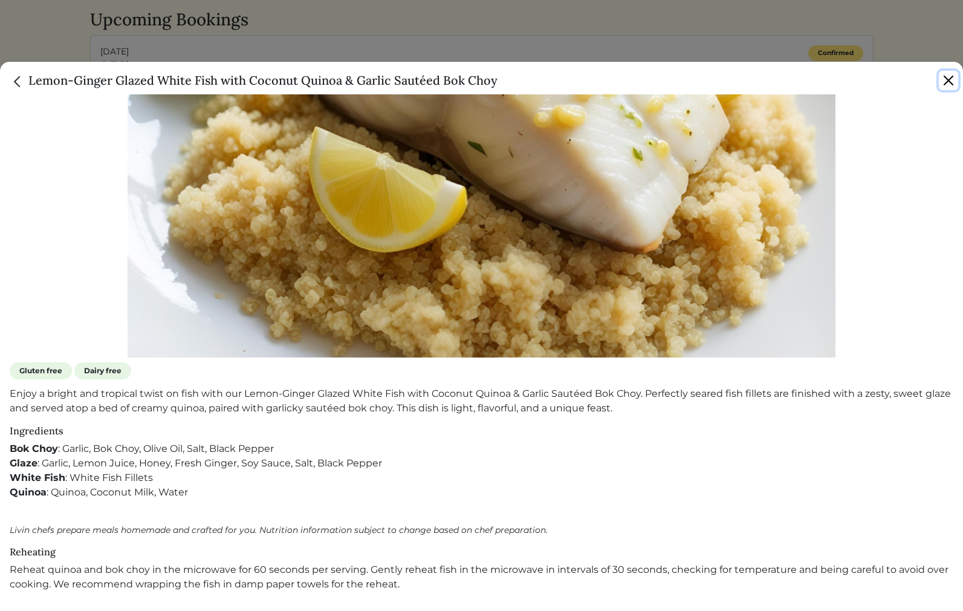
click at [950, 75] on button "Close" at bounding box center [948, 80] width 19 height 19
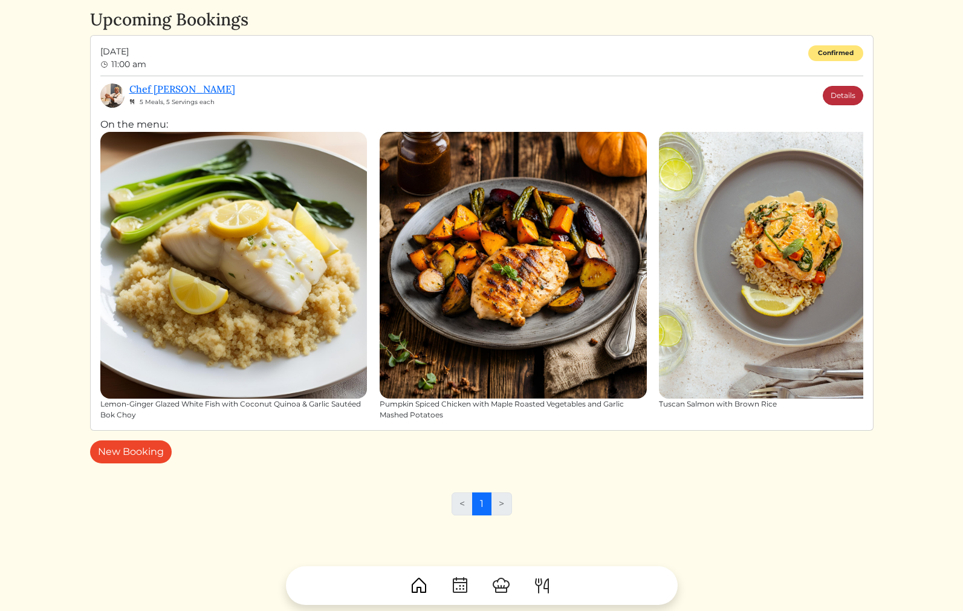
click at [837, 89] on link "Details" at bounding box center [843, 95] width 41 height 19
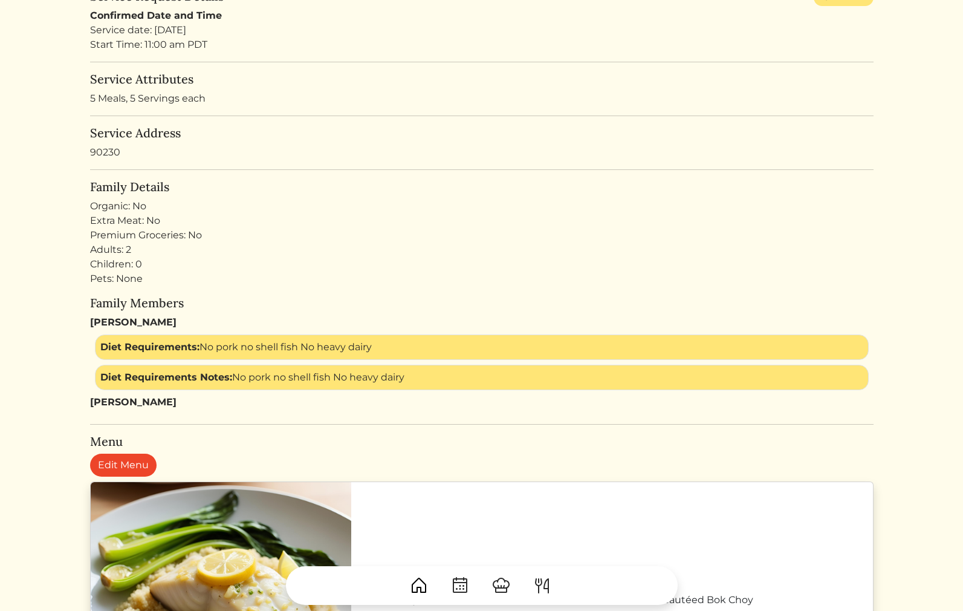
scroll to position [160, 0]
click at [126, 458] on link "Edit Menu" at bounding box center [123, 464] width 67 height 23
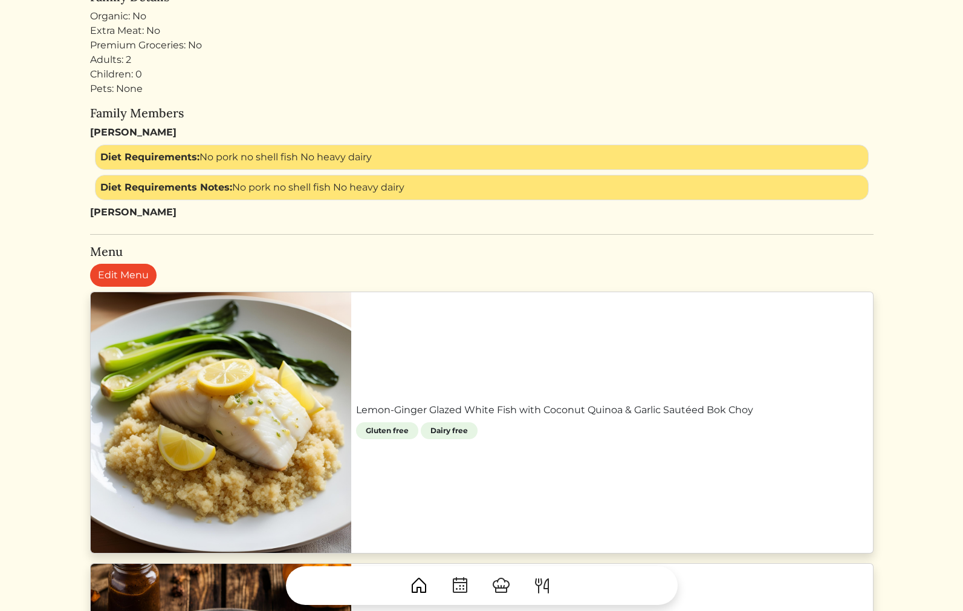
scroll to position [365, 0]
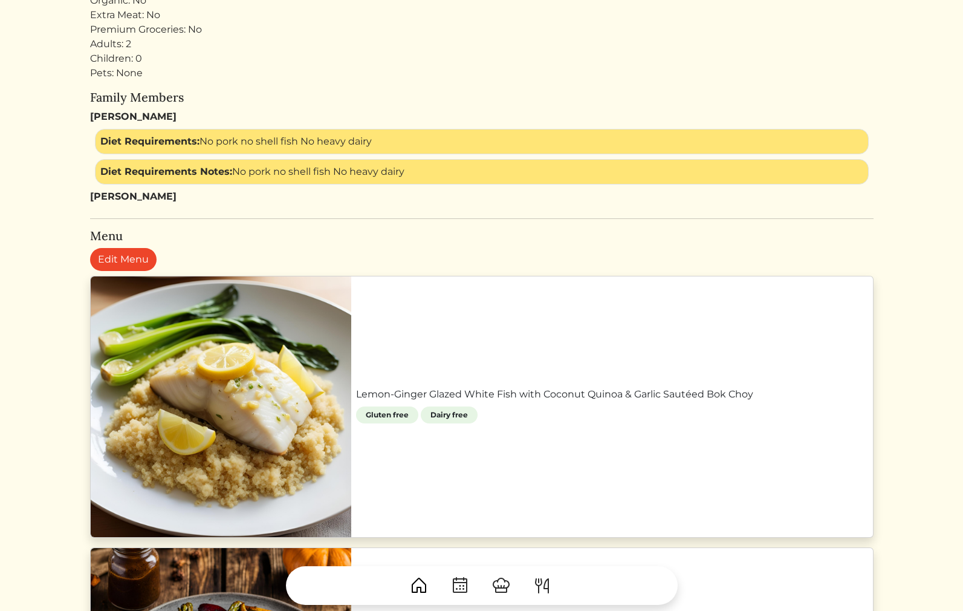
click at [356, 401] on link "Lemon‑Ginger Glazed White Fish with Coconut Quinoa & Garlic Sautéed Bok Choy" at bounding box center [612, 394] width 512 height 15
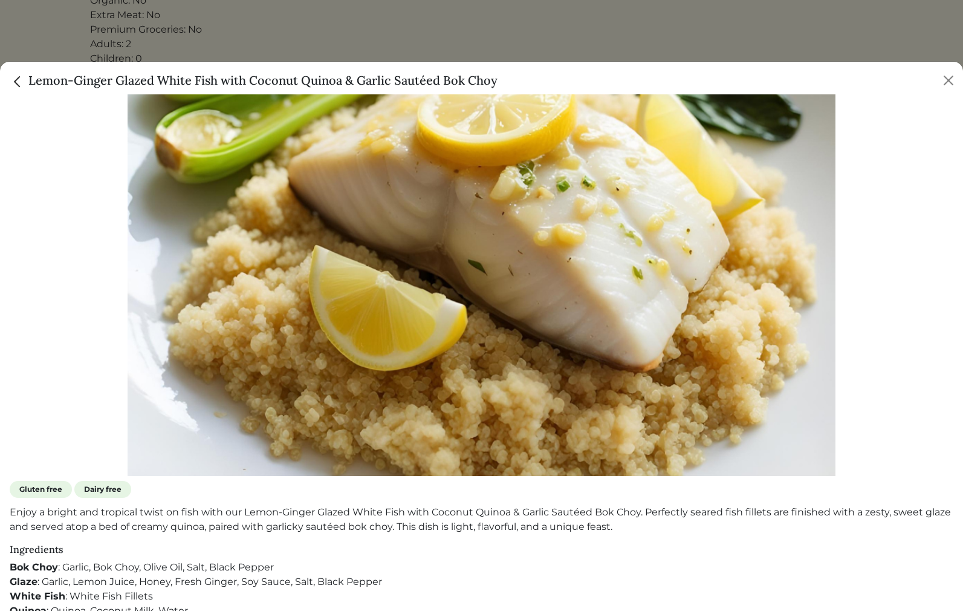
scroll to position [233, 0]
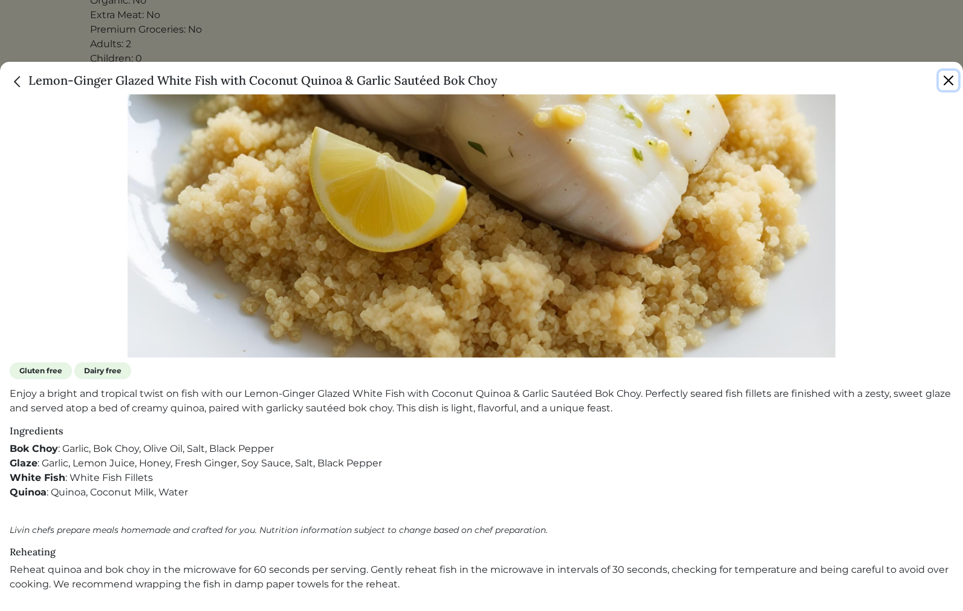
click at [948, 82] on button "Close" at bounding box center [948, 80] width 19 height 19
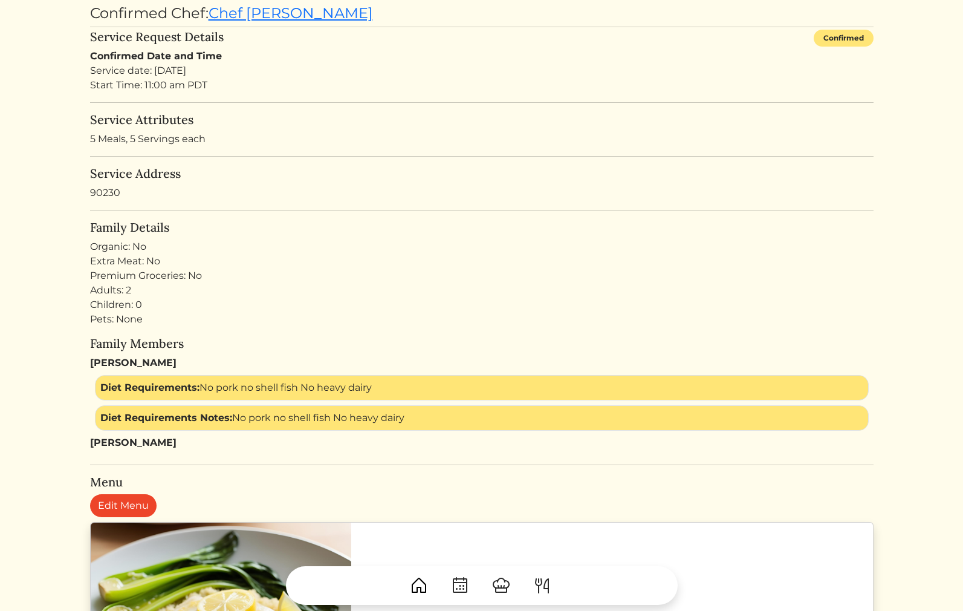
scroll to position [0, 0]
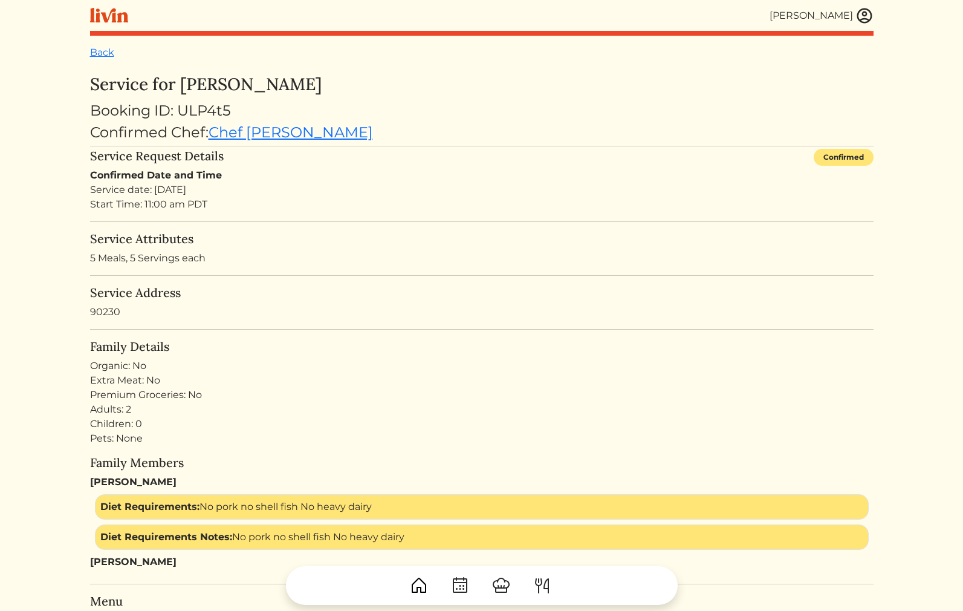
click at [862, 16] on img at bounding box center [865, 16] width 18 height 18
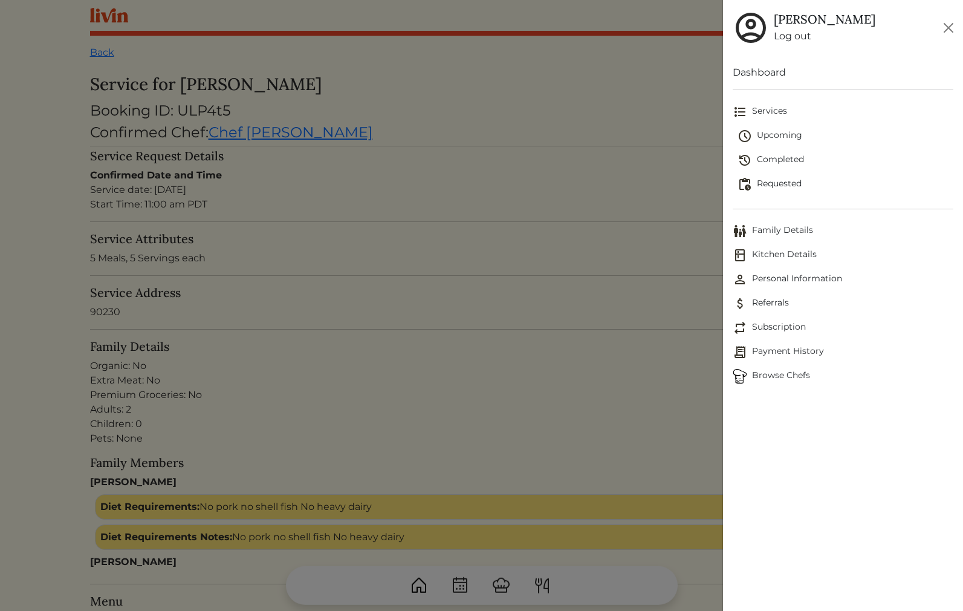
click at [786, 134] on span "Upcoming" at bounding box center [846, 136] width 216 height 15
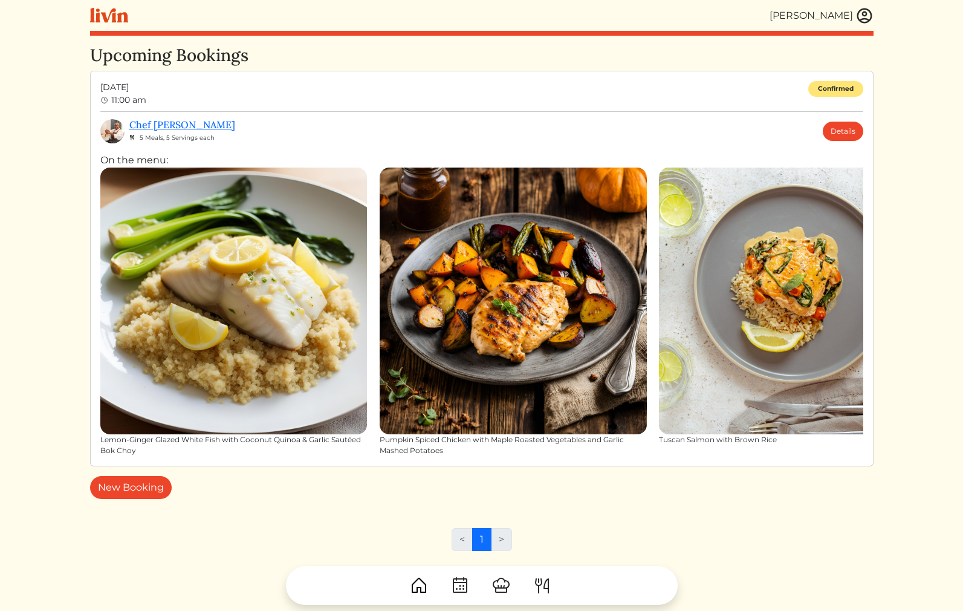
click at [247, 294] on img at bounding box center [233, 300] width 267 height 267
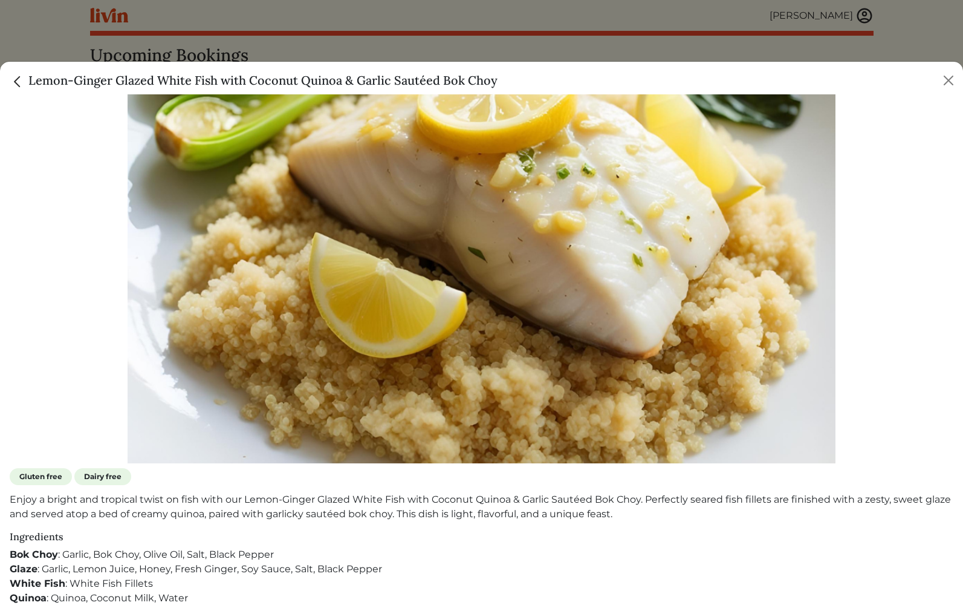
scroll to position [233, 0]
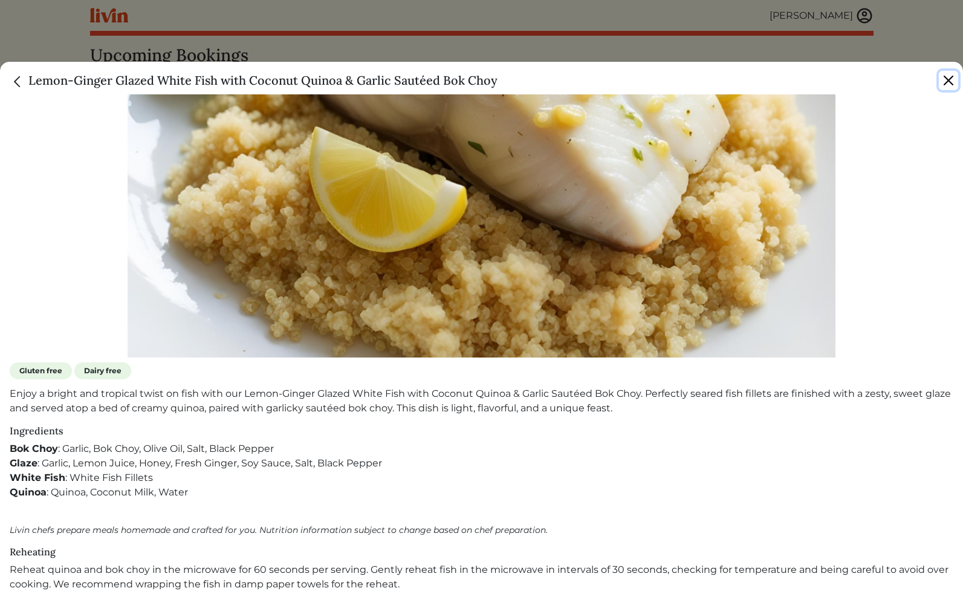
click at [951, 77] on button "Close" at bounding box center [948, 80] width 19 height 19
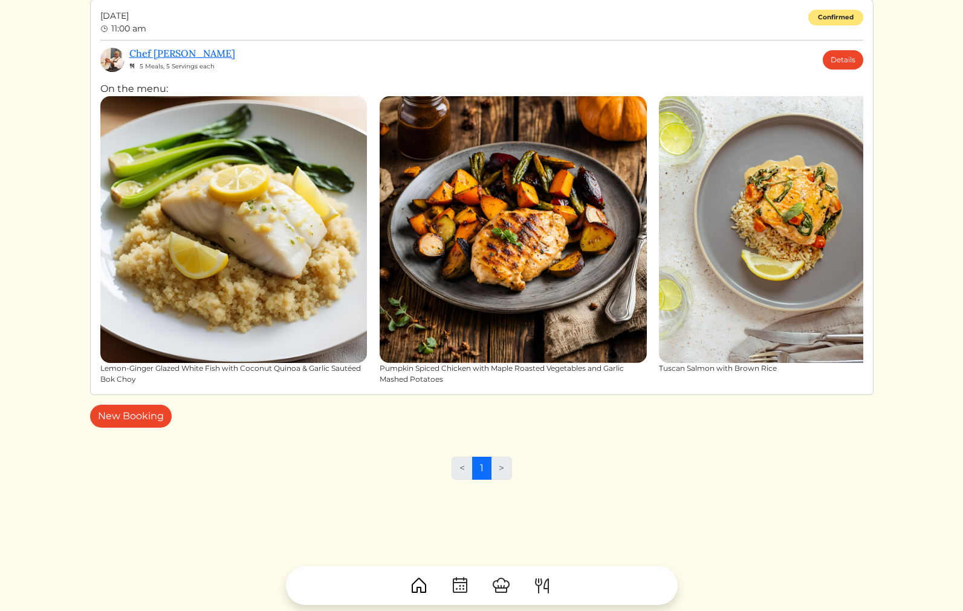
scroll to position [82, 0]
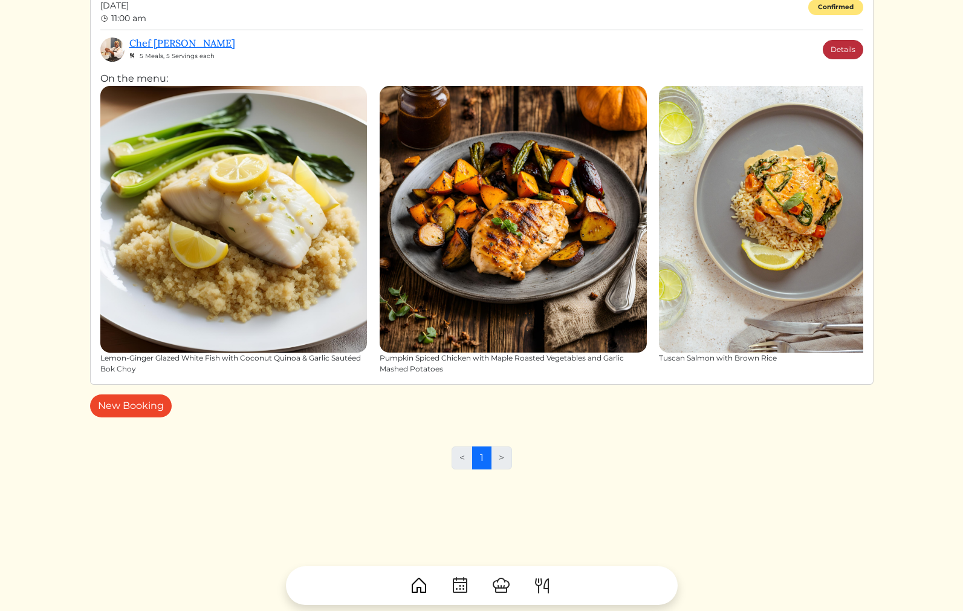
click at [838, 53] on link "Details" at bounding box center [843, 49] width 41 height 19
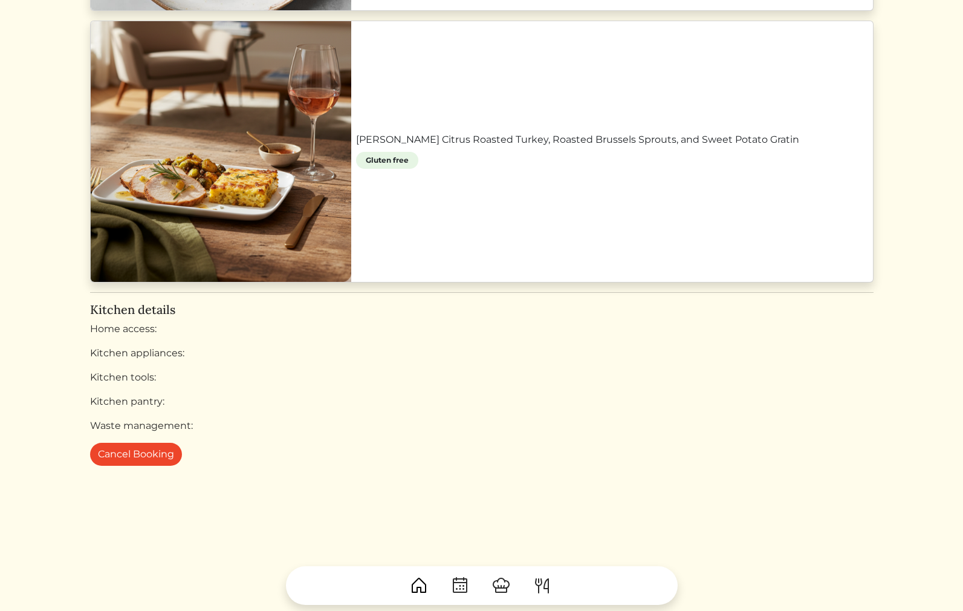
scroll to position [1714, 0]
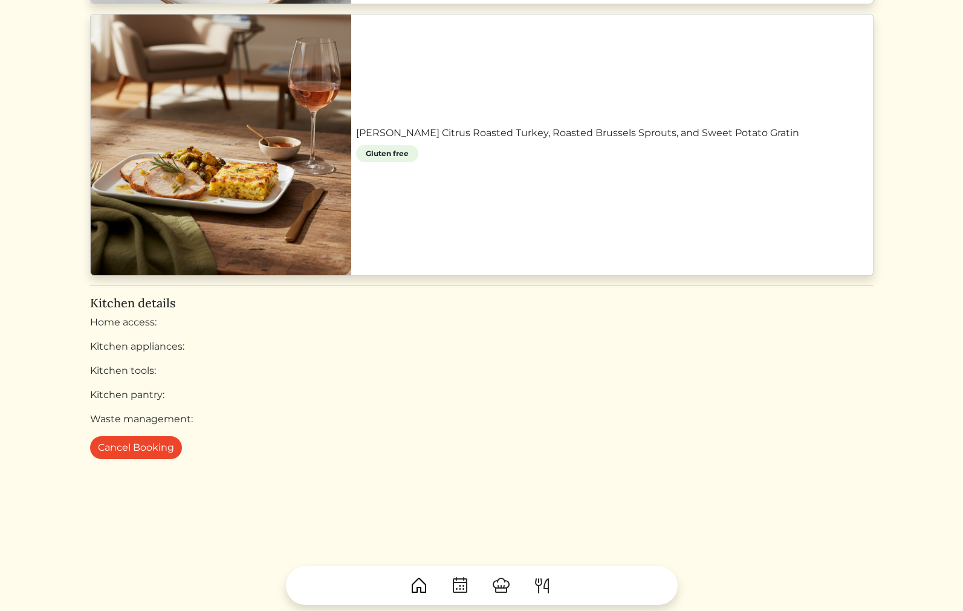
click at [356, 126] on link "[PERSON_NAME] Citrus Roasted Turkey, Roasted Brussels Sprouts, and Sweet Potato…" at bounding box center [612, 133] width 512 height 15
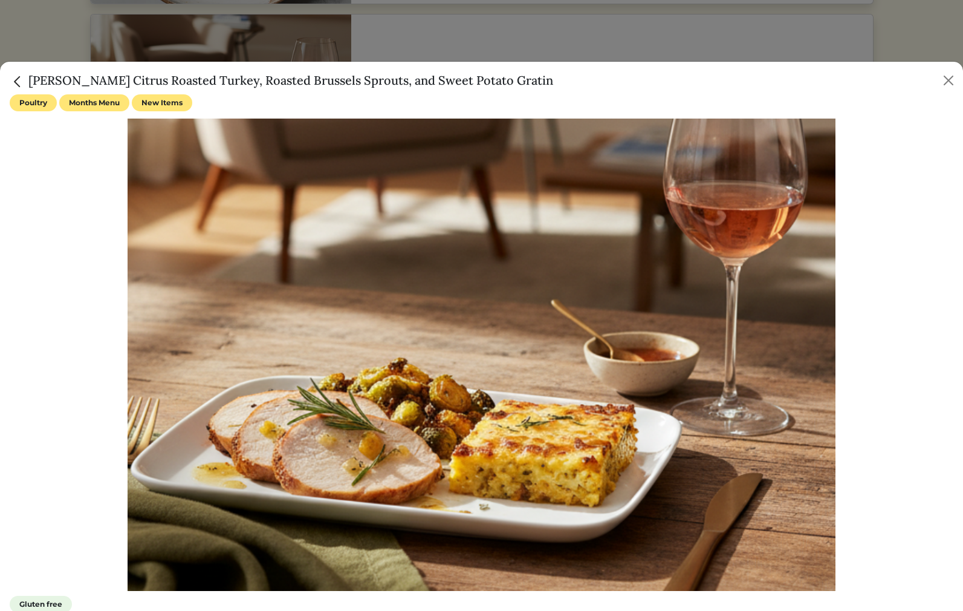
scroll to position [167, 0]
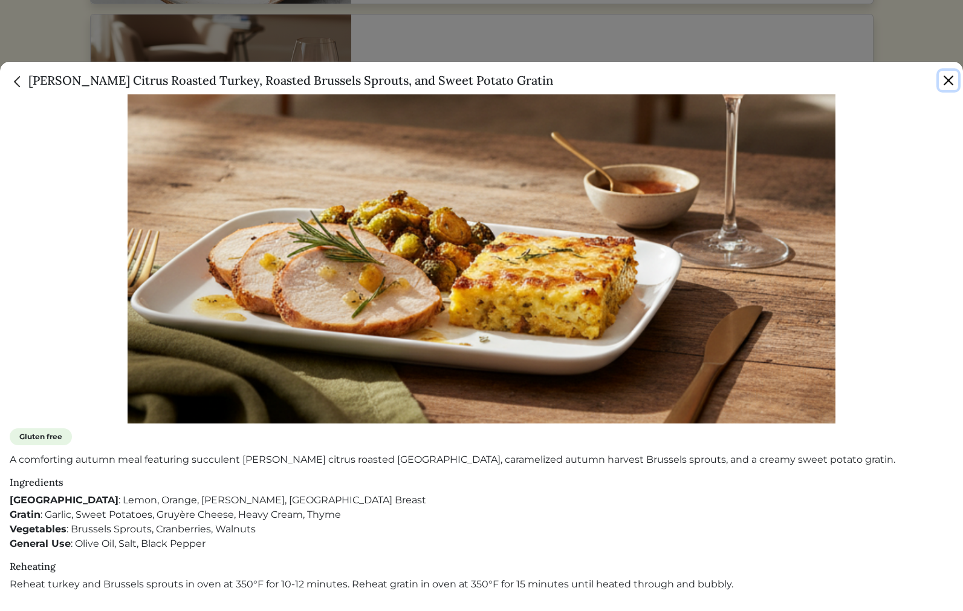
click at [948, 71] on button "Close" at bounding box center [948, 80] width 19 height 19
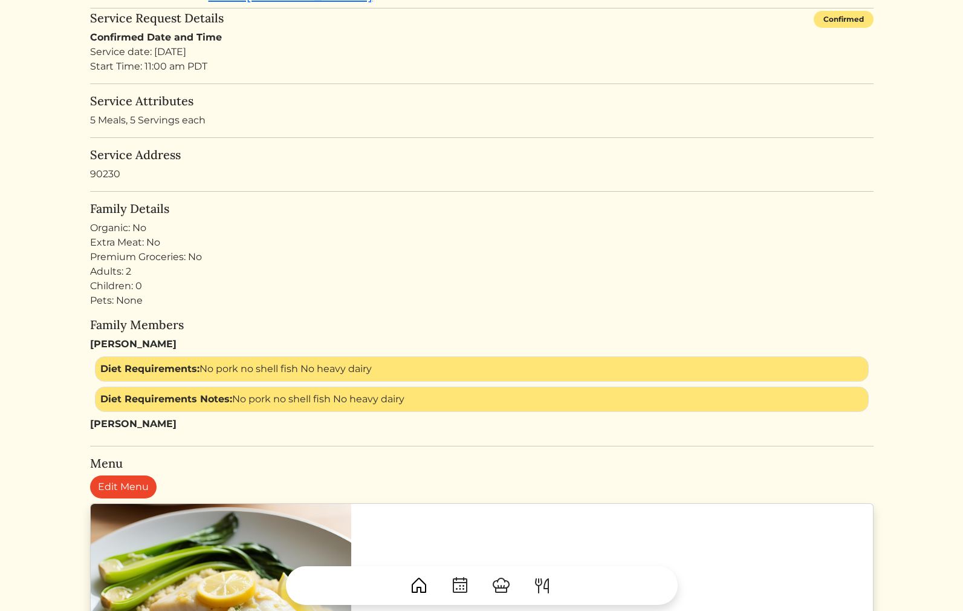
scroll to position [0, 0]
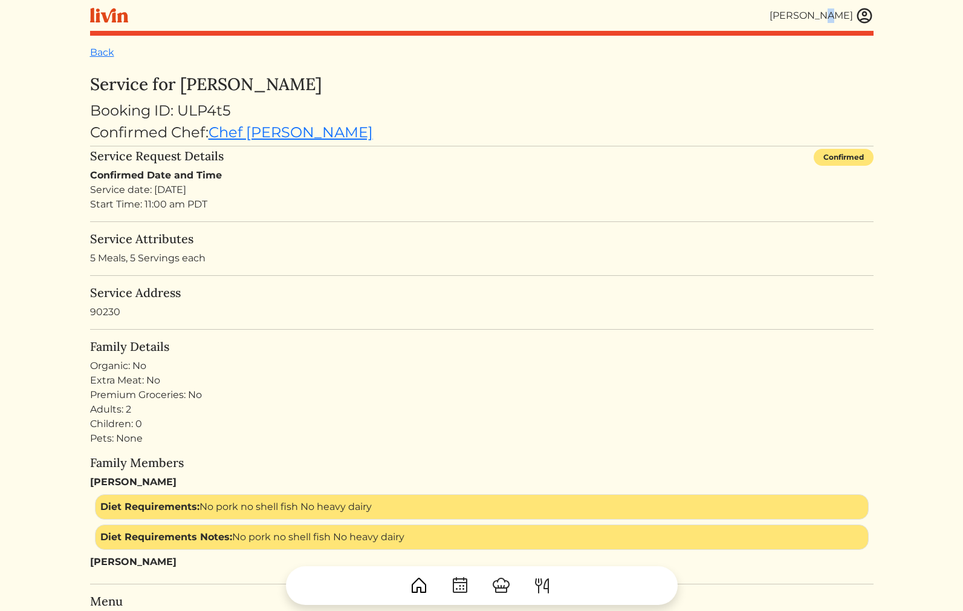
click at [849, 13] on div "[PERSON_NAME]" at bounding box center [811, 15] width 83 height 15
click at [830, 14] on div "[PERSON_NAME]" at bounding box center [811, 15] width 83 height 15
click at [867, 21] on img at bounding box center [865, 16] width 18 height 18
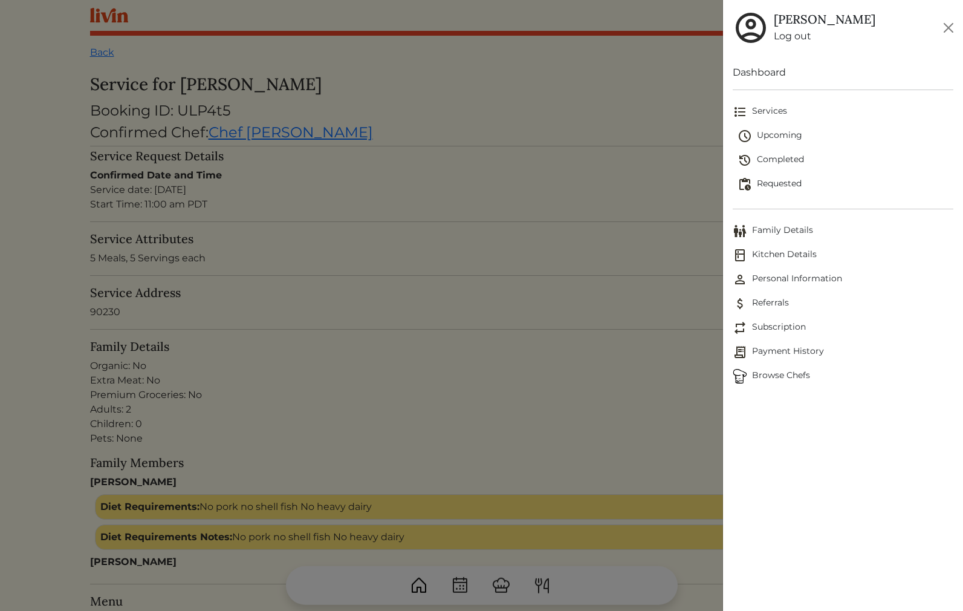
click at [781, 67] on link "Dashboard" at bounding box center [843, 72] width 221 height 15
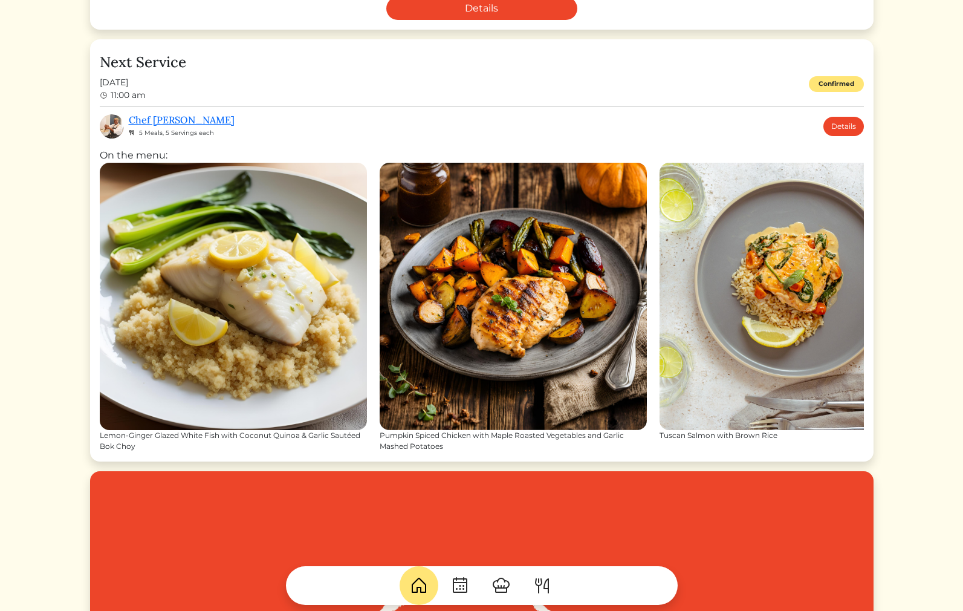
scroll to position [550, 0]
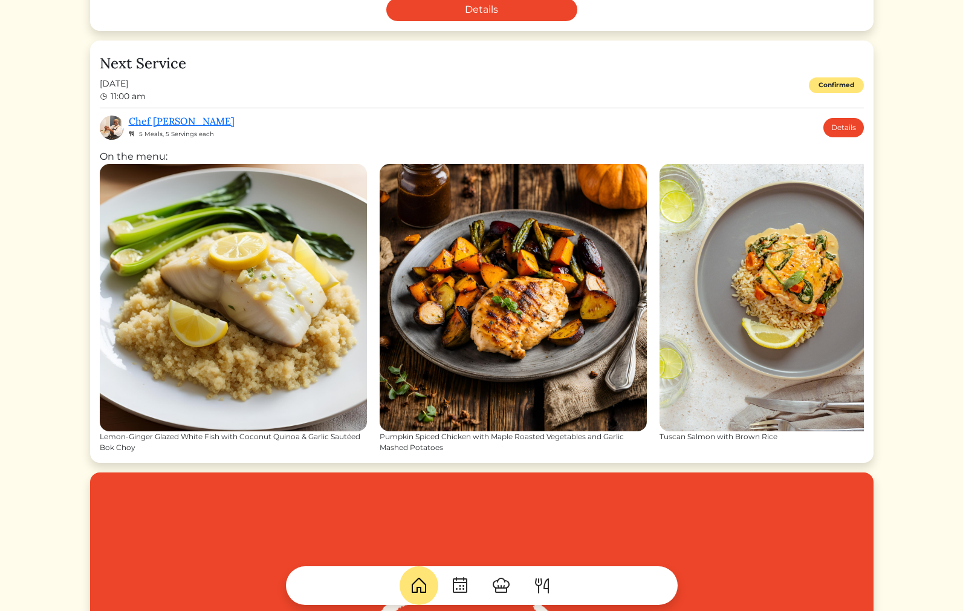
click at [791, 224] on img at bounding box center [793, 297] width 267 height 267
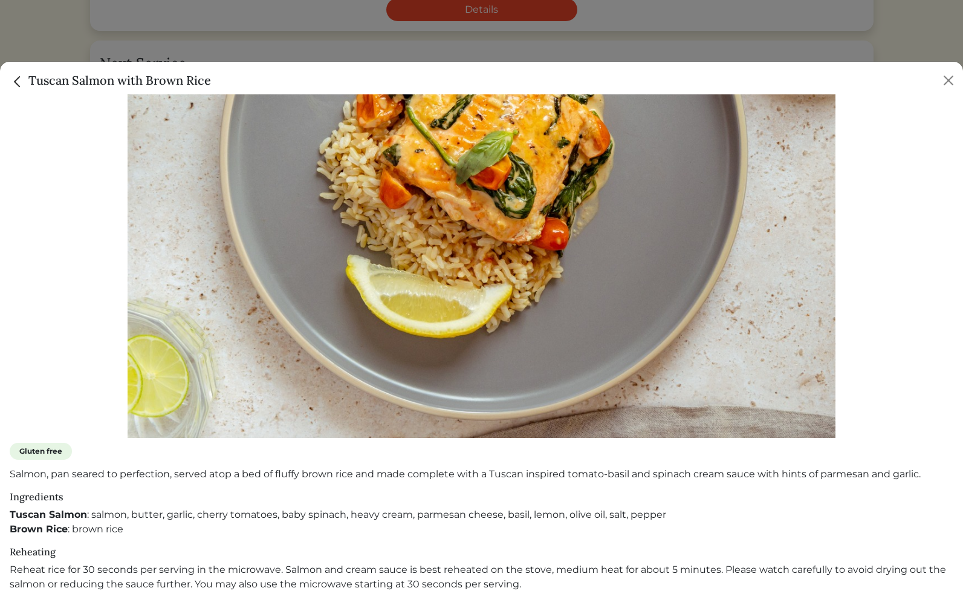
scroll to position [0, 0]
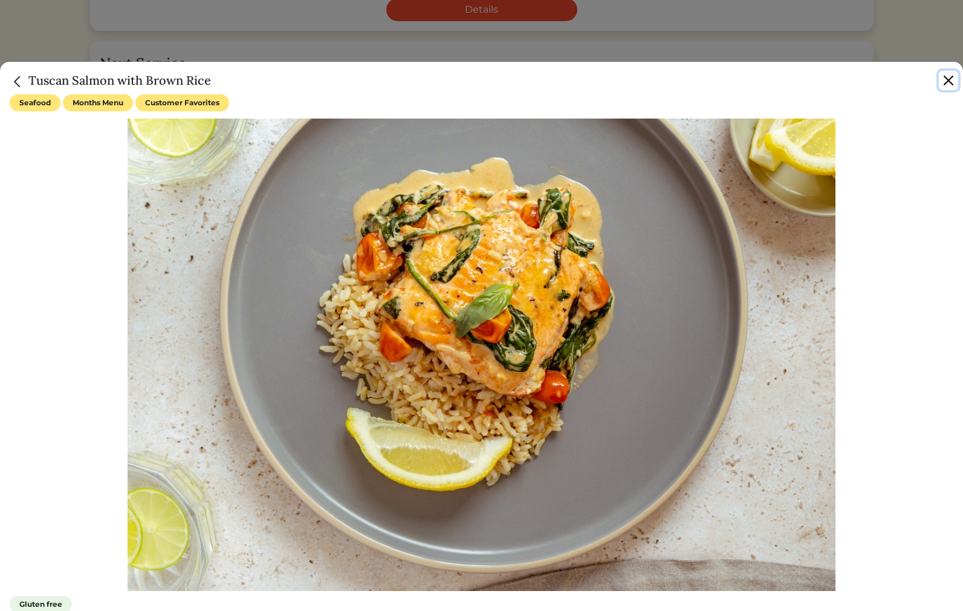
click at [942, 76] on button "Close" at bounding box center [948, 80] width 19 height 19
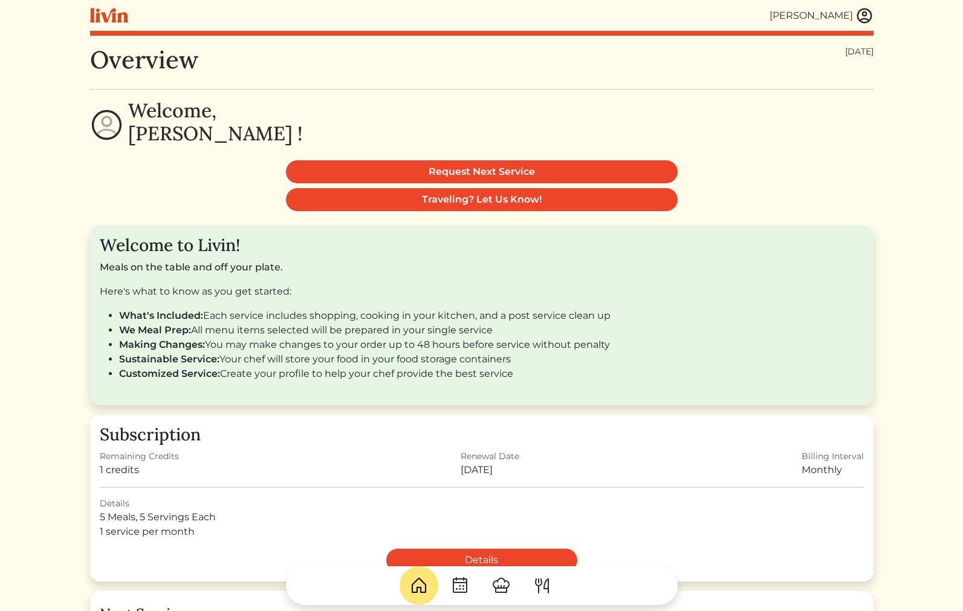
click at [836, 22] on div "[PERSON_NAME]" at bounding box center [811, 15] width 83 height 15
click at [865, 11] on img at bounding box center [865, 16] width 18 height 18
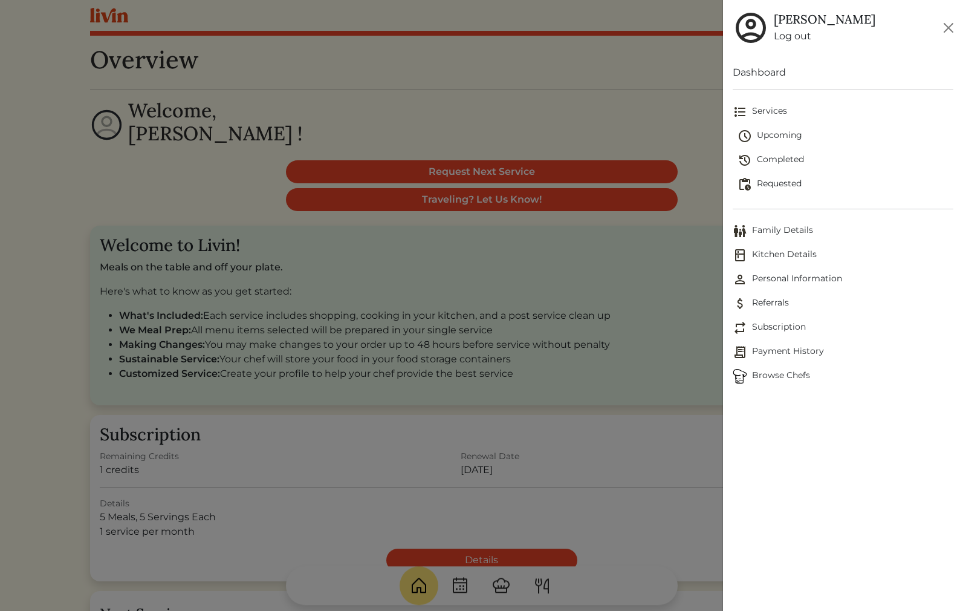
click at [772, 136] on span "Upcoming" at bounding box center [846, 136] width 216 height 15
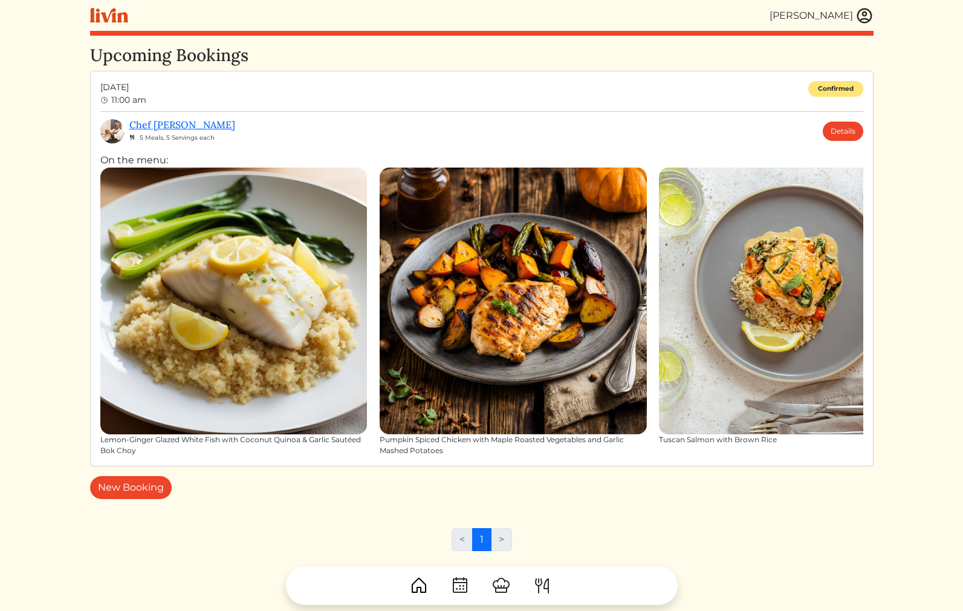
click at [599, 122] on div "Chef Mycheala 5 Meals, 5 Servings each Details" at bounding box center [496, 131] width 734 height 24
click at [589, 139] on div "Chef Mycheala 5 Meals, 5 Servings each Details" at bounding box center [496, 131] width 734 height 24
click at [837, 125] on link "Details" at bounding box center [843, 131] width 41 height 19
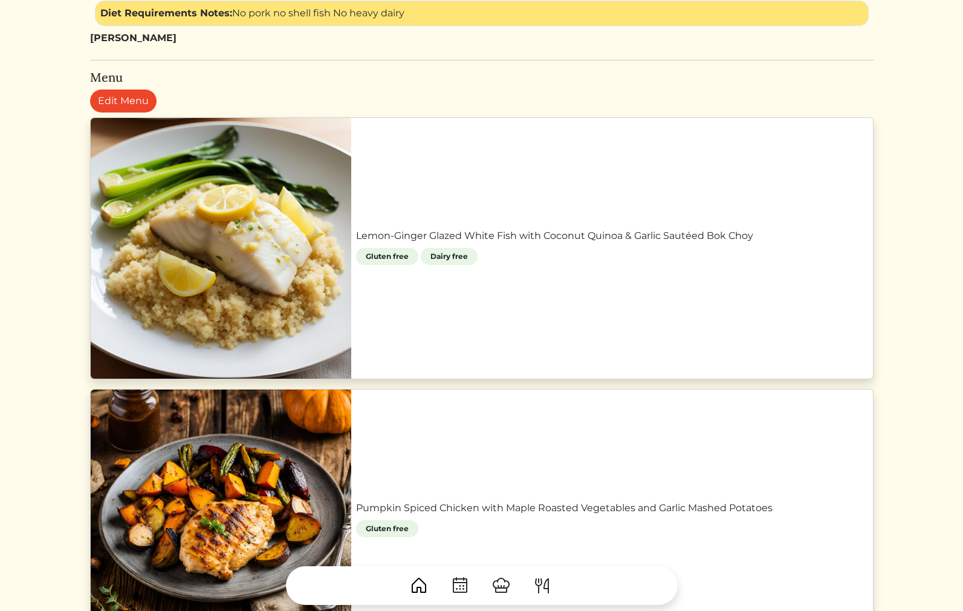
scroll to position [536, 0]
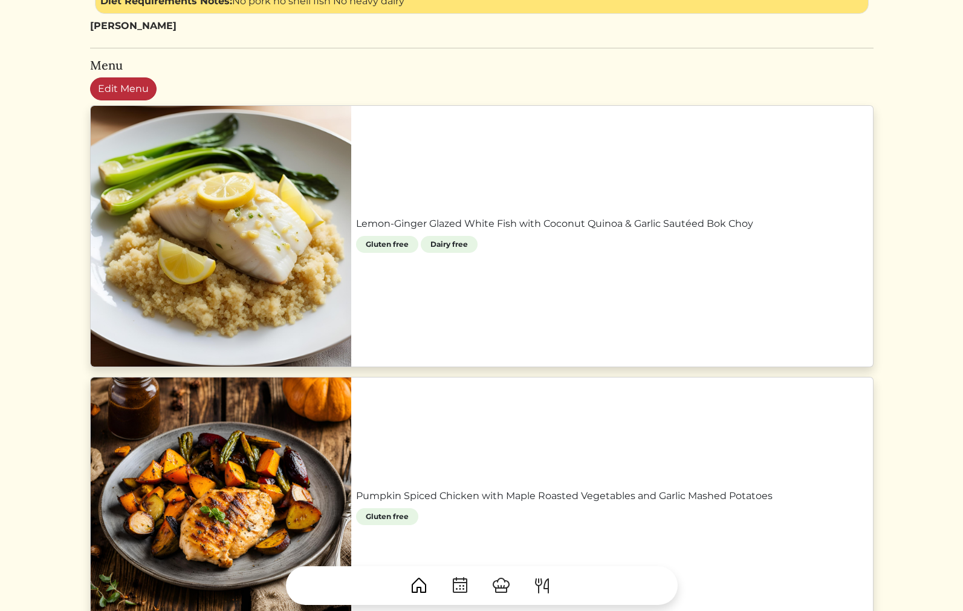
click at [144, 86] on link "Edit Menu" at bounding box center [123, 88] width 67 height 23
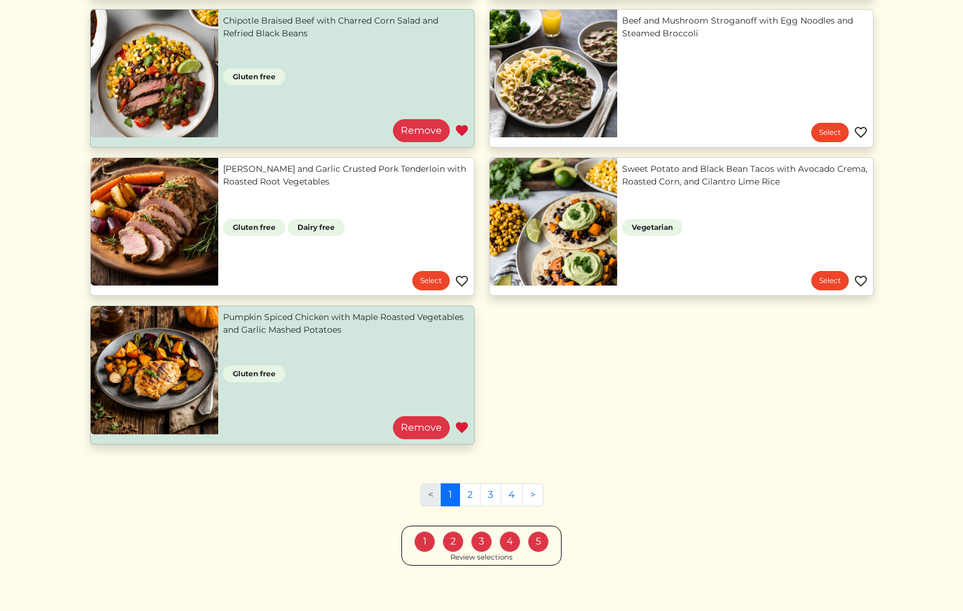
scroll to position [1050, 0]
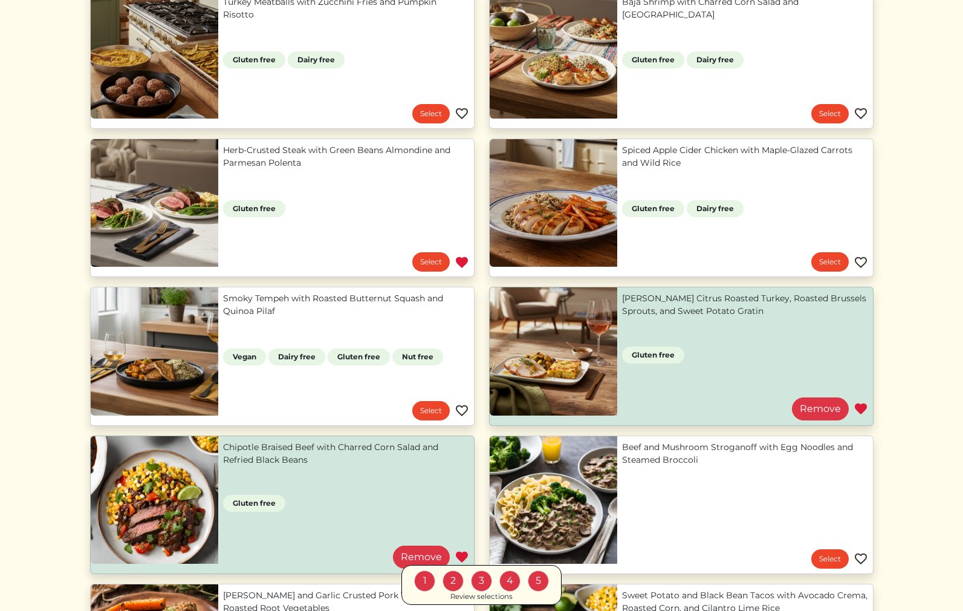
scroll to position [628, 0]
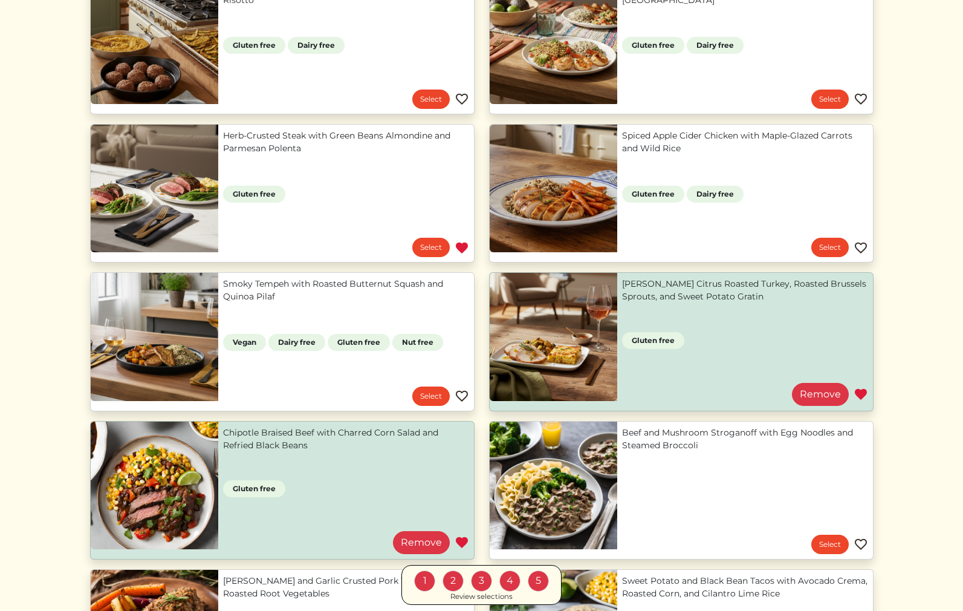
click at [717, 303] on link "[PERSON_NAME] Citrus Roasted Turkey, Roasted Brussels Sprouts, and Sweet Potato…" at bounding box center [745, 290] width 246 height 25
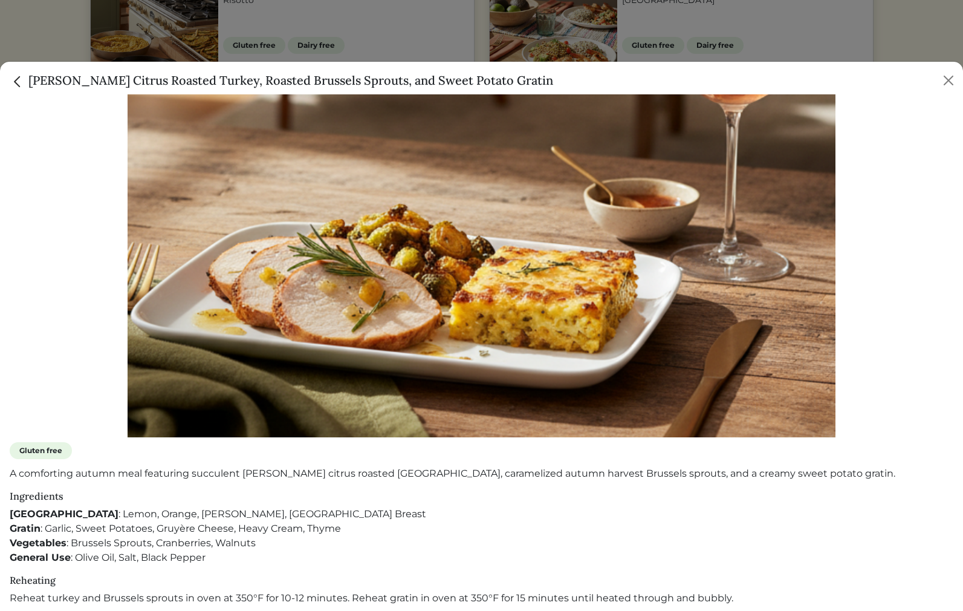
scroll to position [167, 0]
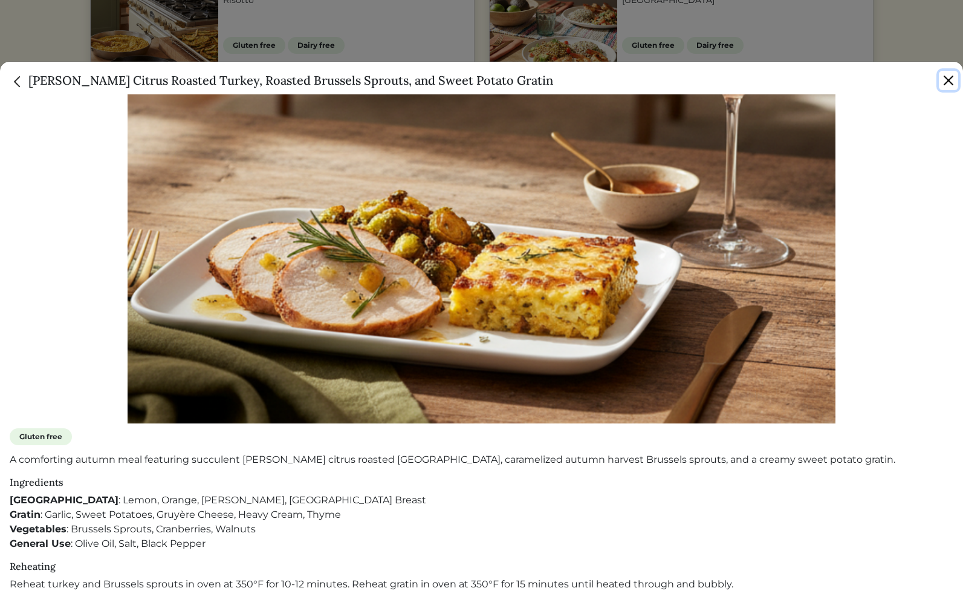
click at [954, 78] on button "Close" at bounding box center [948, 80] width 19 height 19
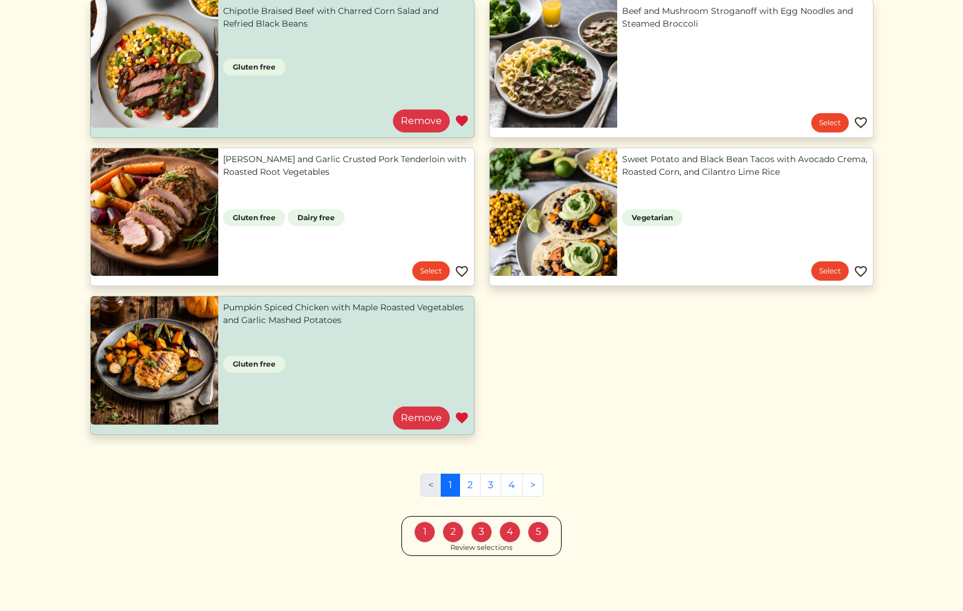
scroll to position [0, 0]
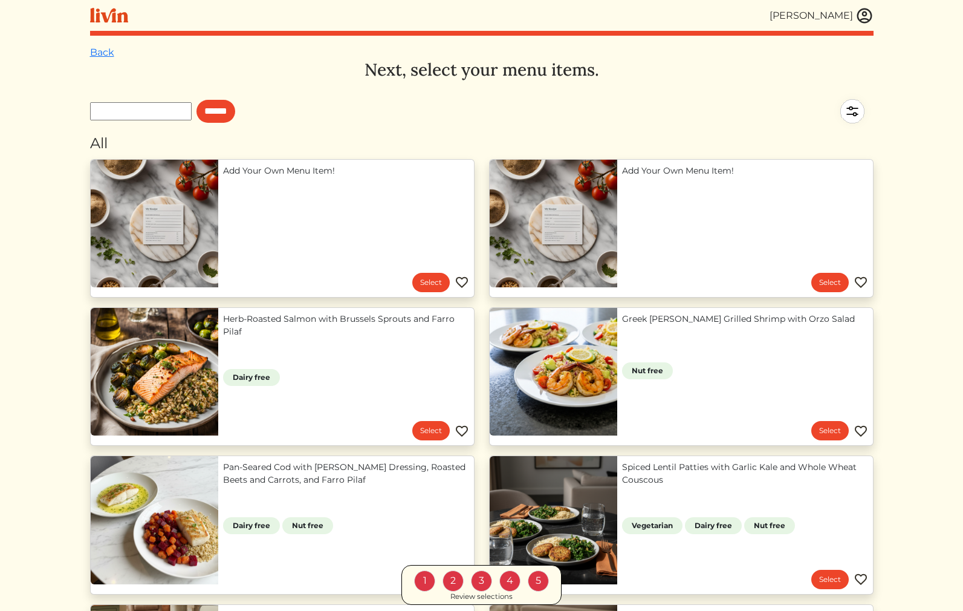
click at [860, 19] on img at bounding box center [865, 16] width 18 height 18
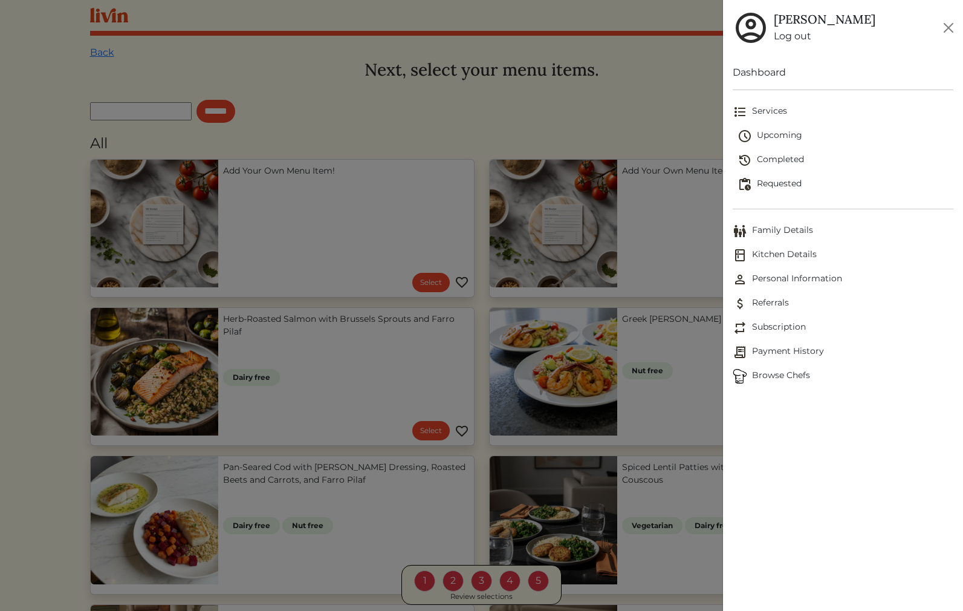
click at [789, 178] on span "Requested" at bounding box center [846, 184] width 216 height 15
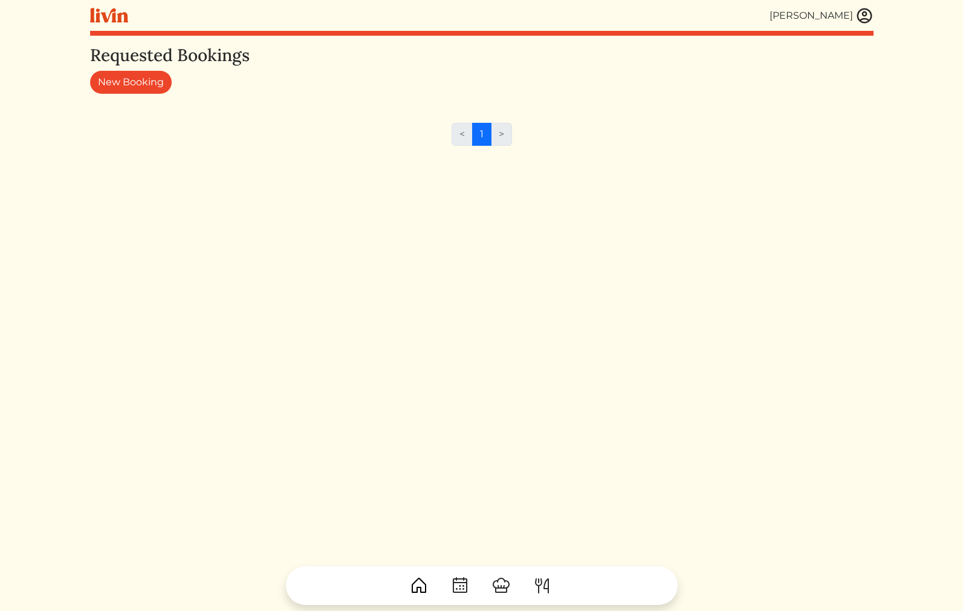
click at [837, 11] on div "[PERSON_NAME]" at bounding box center [811, 15] width 83 height 15
click at [859, 22] on img at bounding box center [865, 16] width 18 height 18
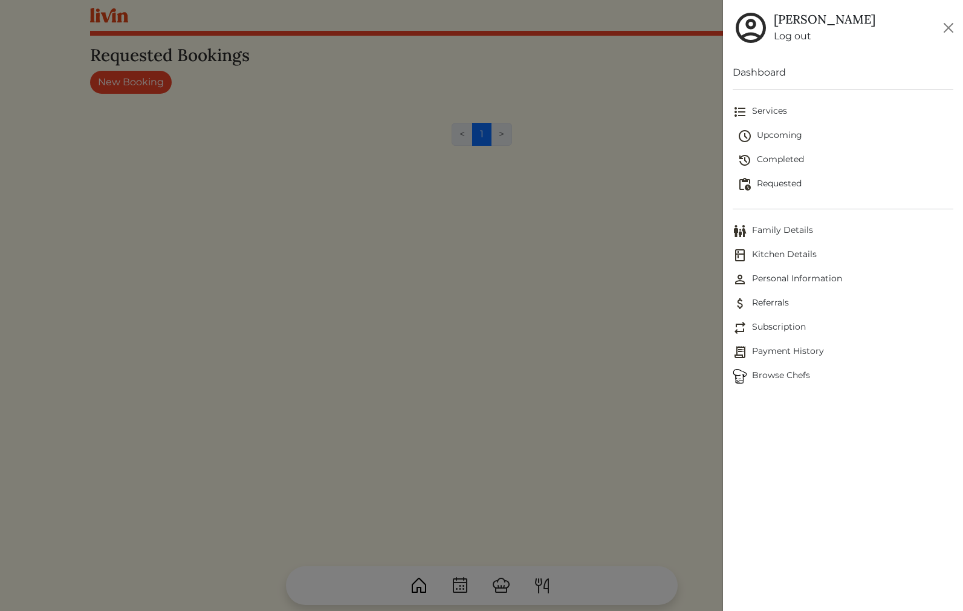
click at [779, 132] on span "Upcoming" at bounding box center [846, 136] width 216 height 15
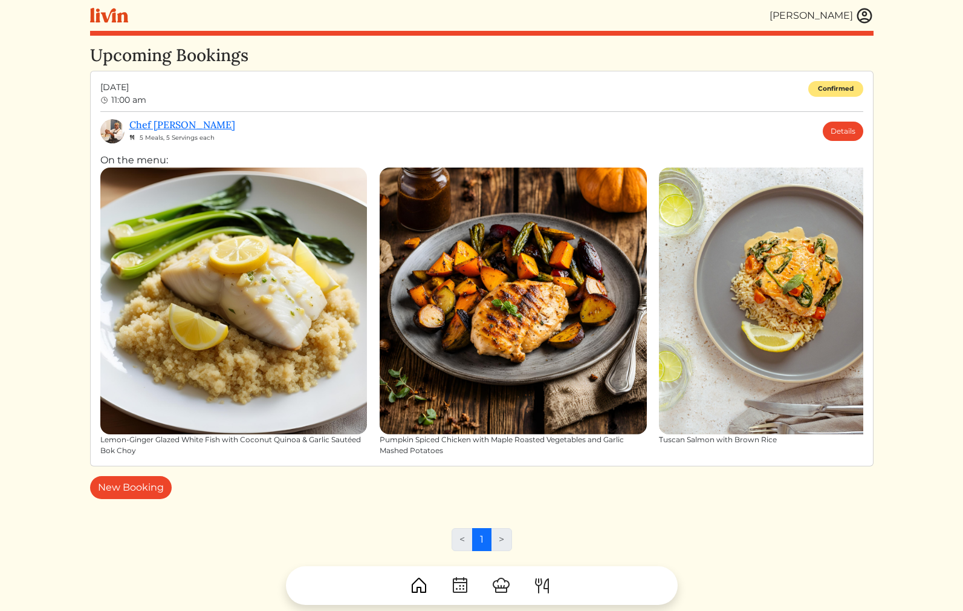
click at [753, 278] on img at bounding box center [792, 300] width 267 height 267
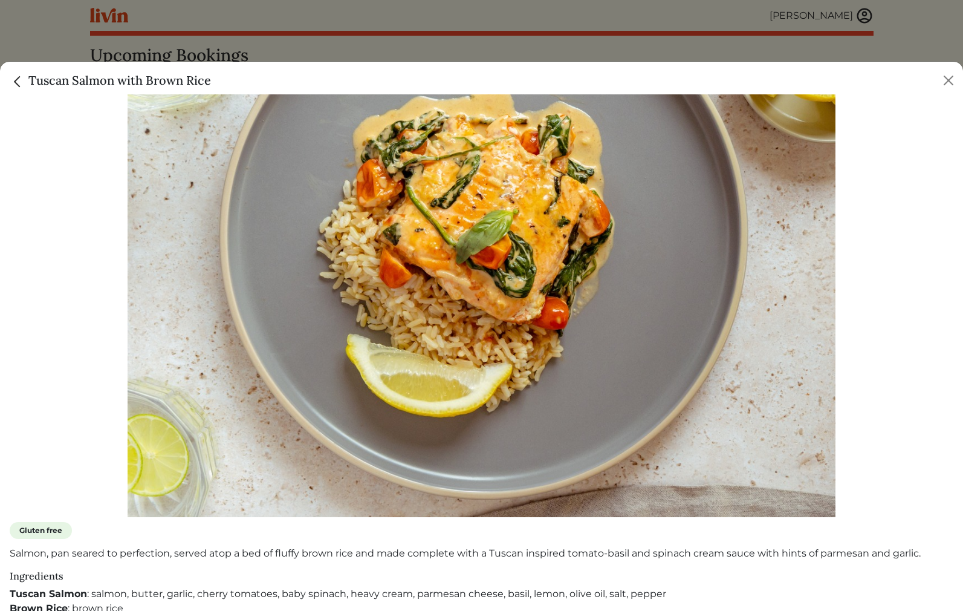
scroll to position [153, 0]
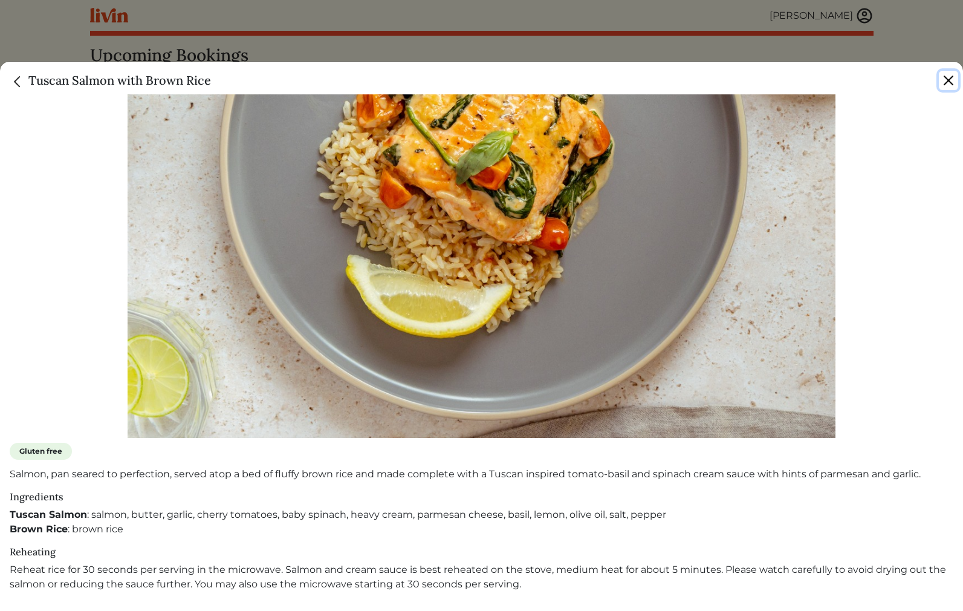
click at [949, 76] on button "Close" at bounding box center [948, 80] width 19 height 19
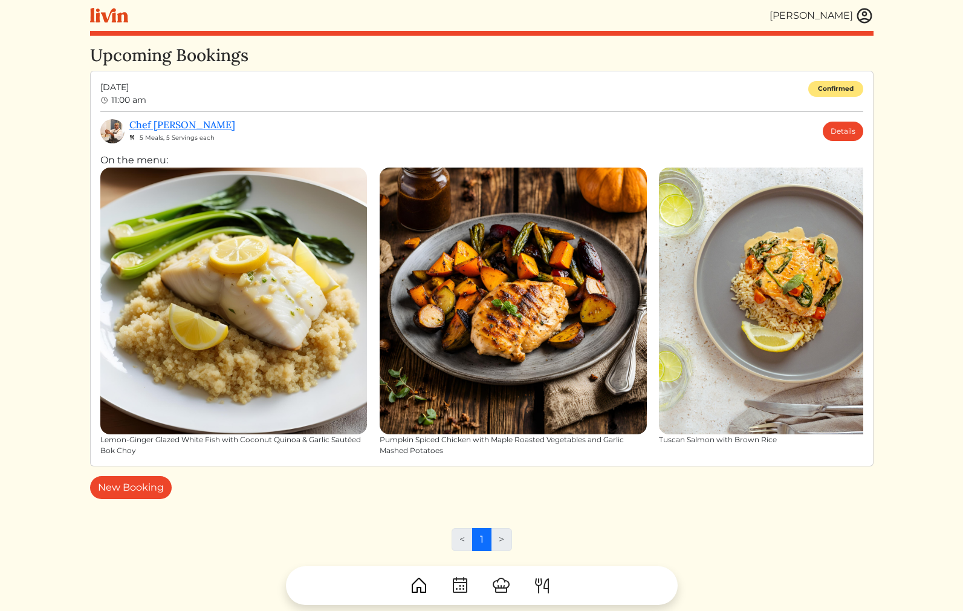
click at [835, 18] on div "[PERSON_NAME]" at bounding box center [811, 15] width 83 height 15
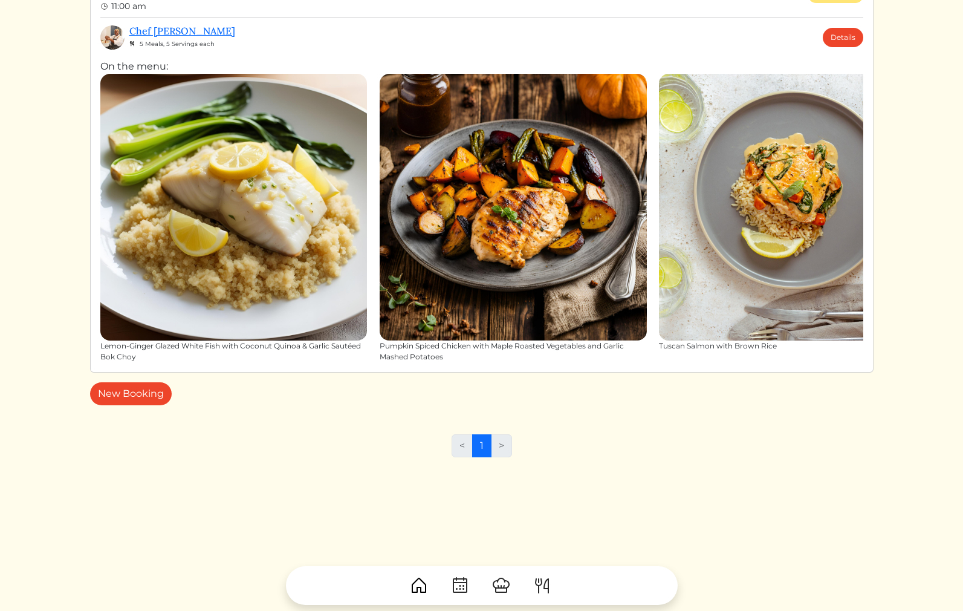
scroll to position [0, 0]
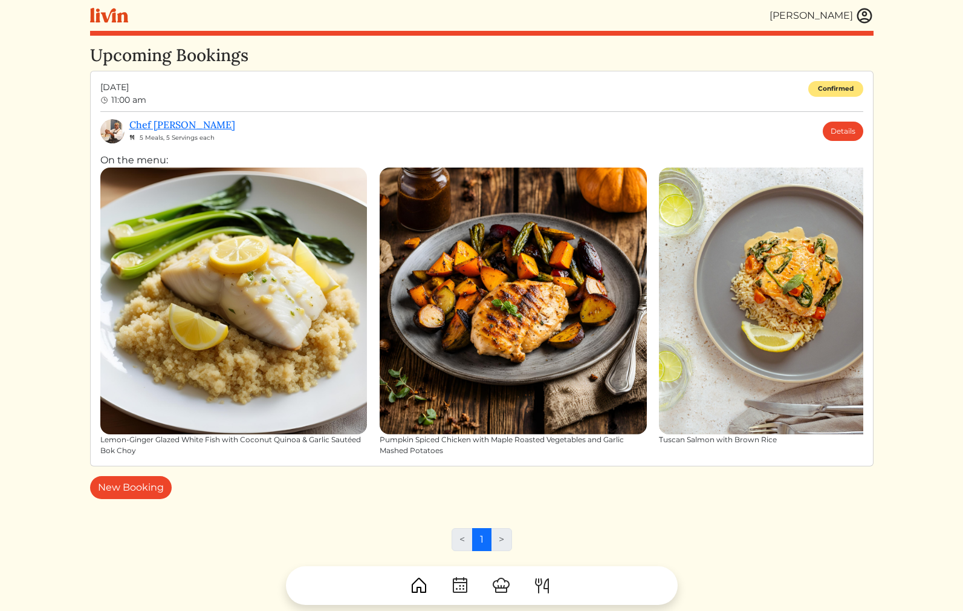
click at [862, 15] on img at bounding box center [865, 16] width 18 height 18
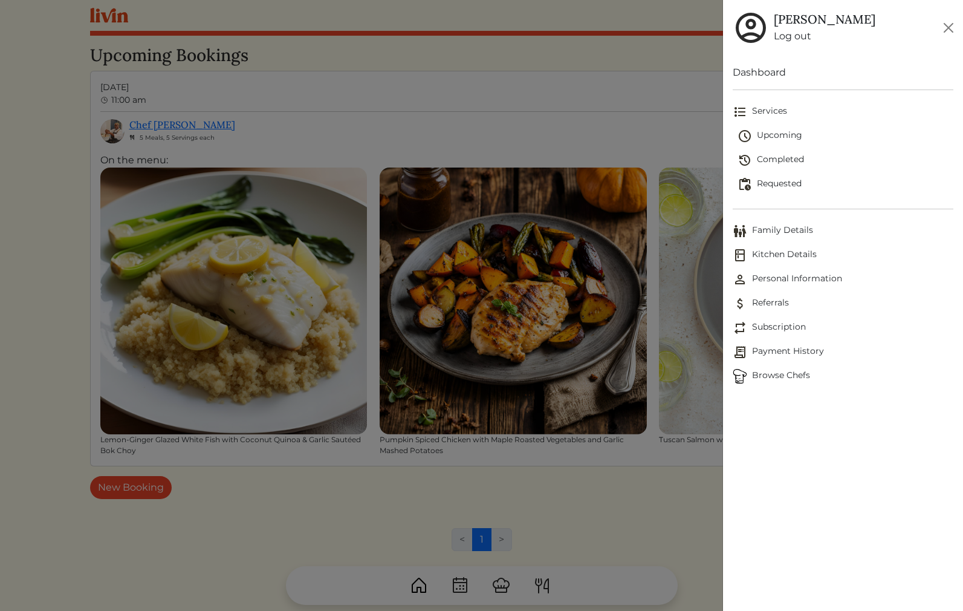
click at [778, 152] on link "Completed" at bounding box center [846, 160] width 216 height 24
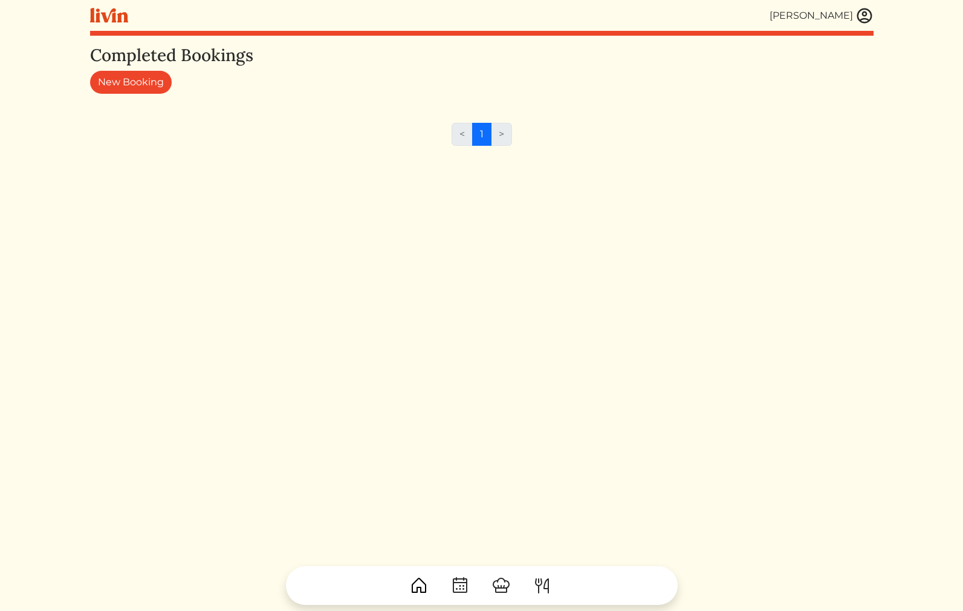
click at [868, 15] on img at bounding box center [865, 16] width 18 height 18
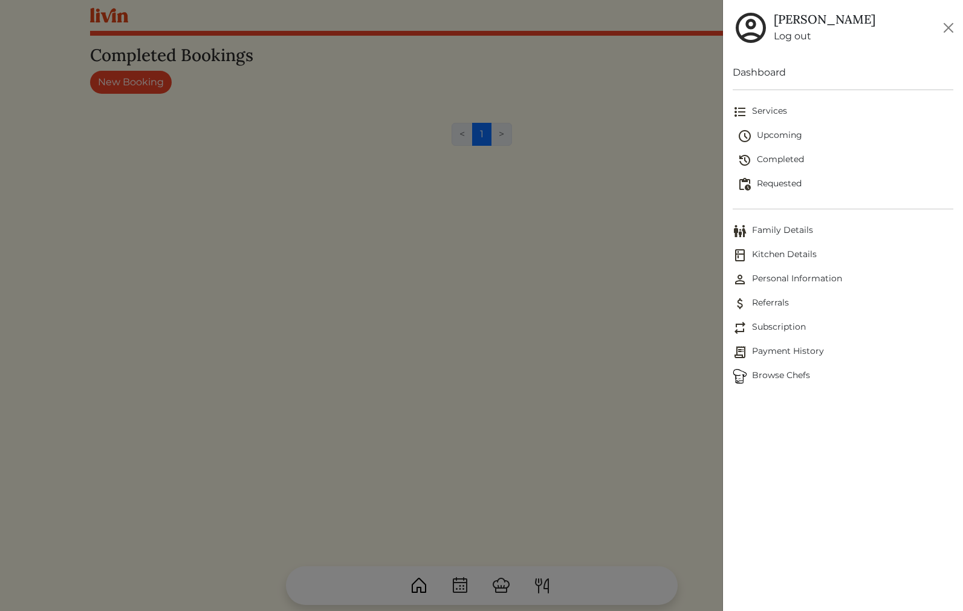
click at [777, 310] on span "Referrals" at bounding box center [843, 303] width 221 height 15
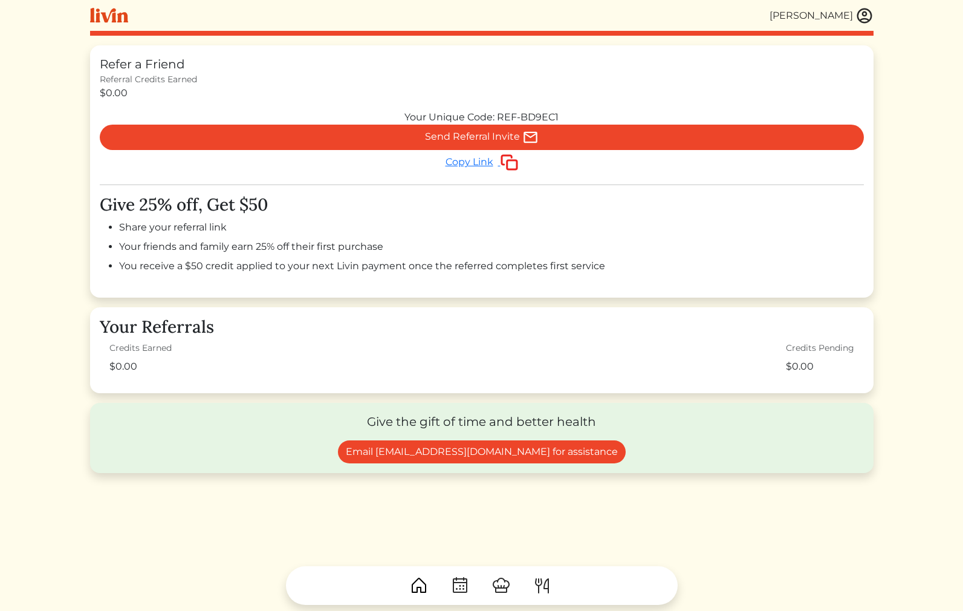
click at [871, 21] on img at bounding box center [865, 16] width 18 height 18
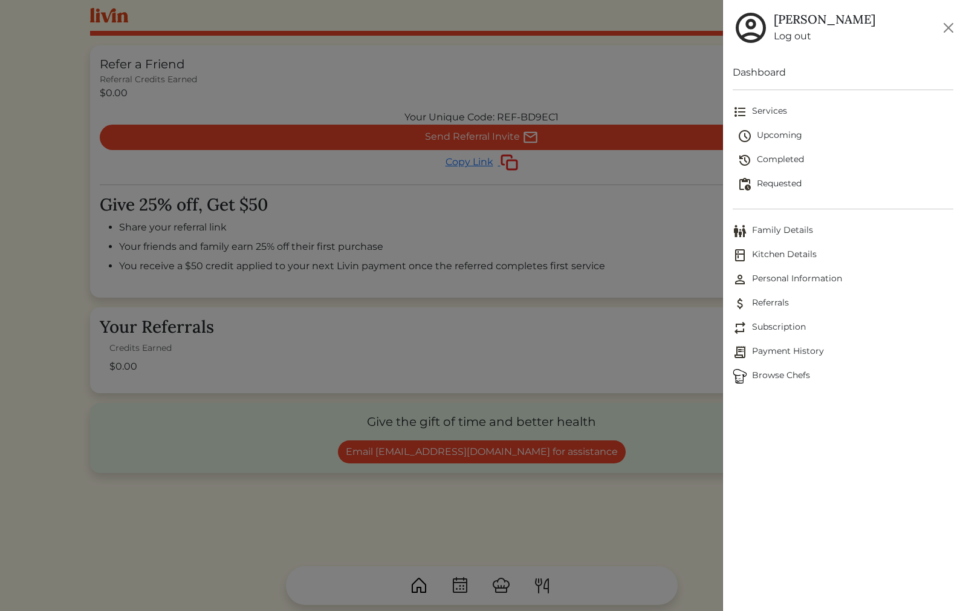
click at [813, 357] on span "Payment History" at bounding box center [843, 352] width 221 height 15
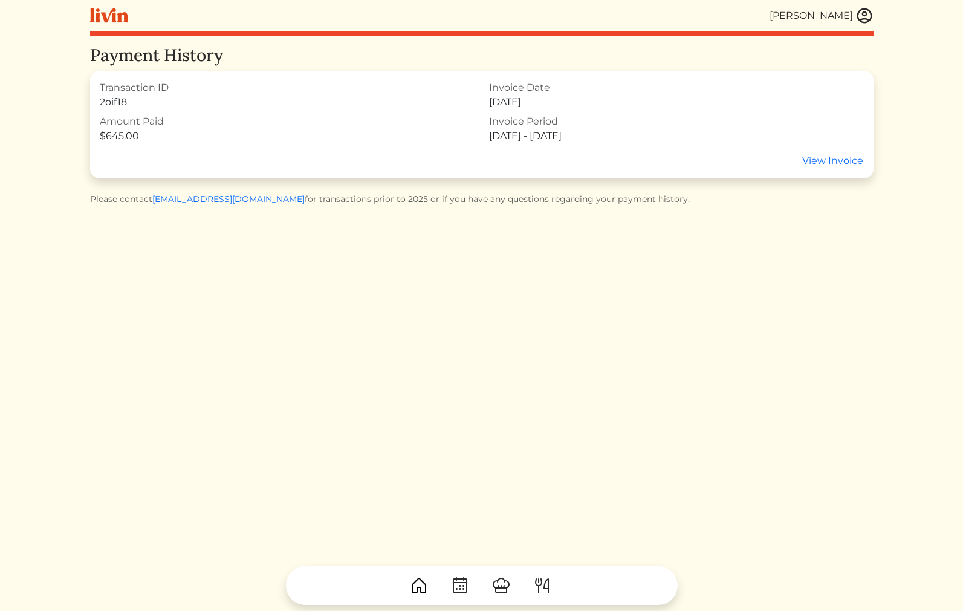
click at [840, 13] on div "[PERSON_NAME]" at bounding box center [811, 15] width 83 height 15
click at [863, 15] on img at bounding box center [865, 16] width 18 height 18
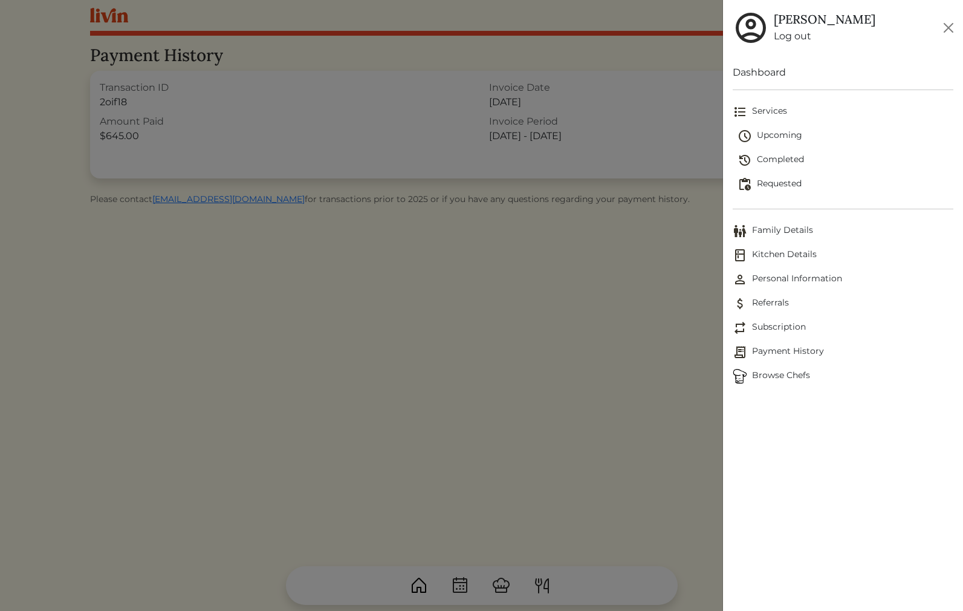
click at [771, 73] on link "Dashboard" at bounding box center [843, 72] width 221 height 15
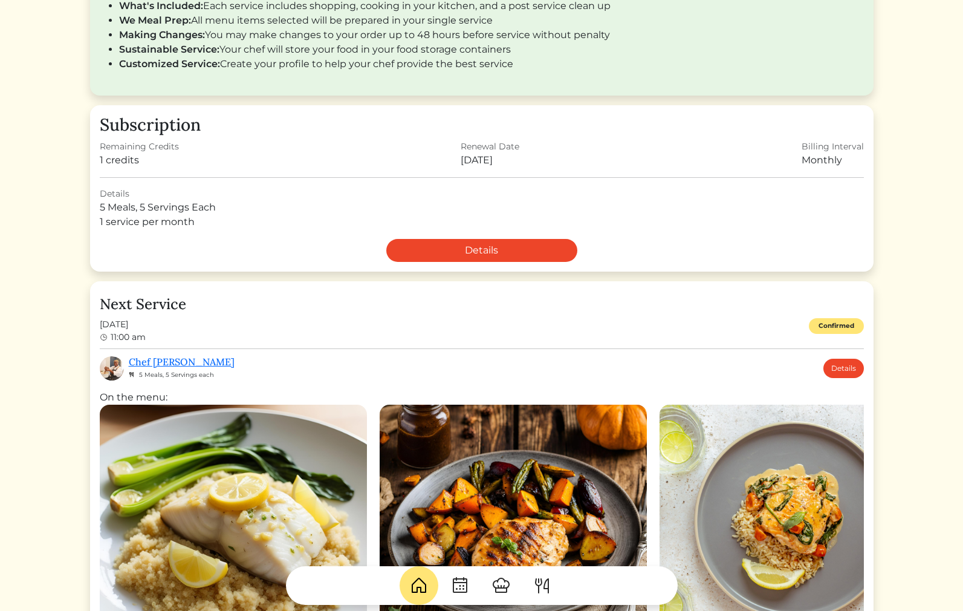
scroll to position [317, 0]
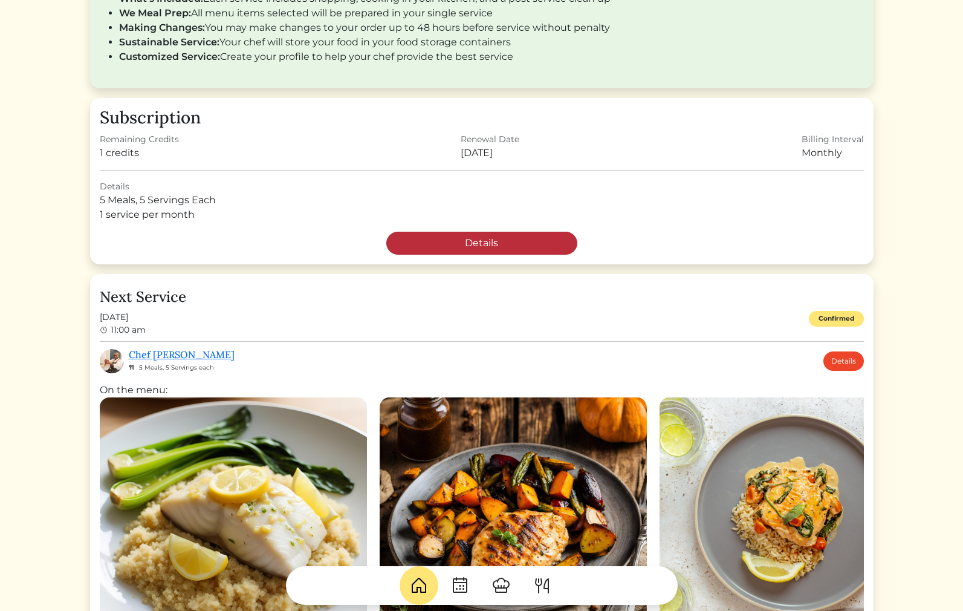
click at [559, 236] on link "Details" at bounding box center [481, 243] width 191 height 23
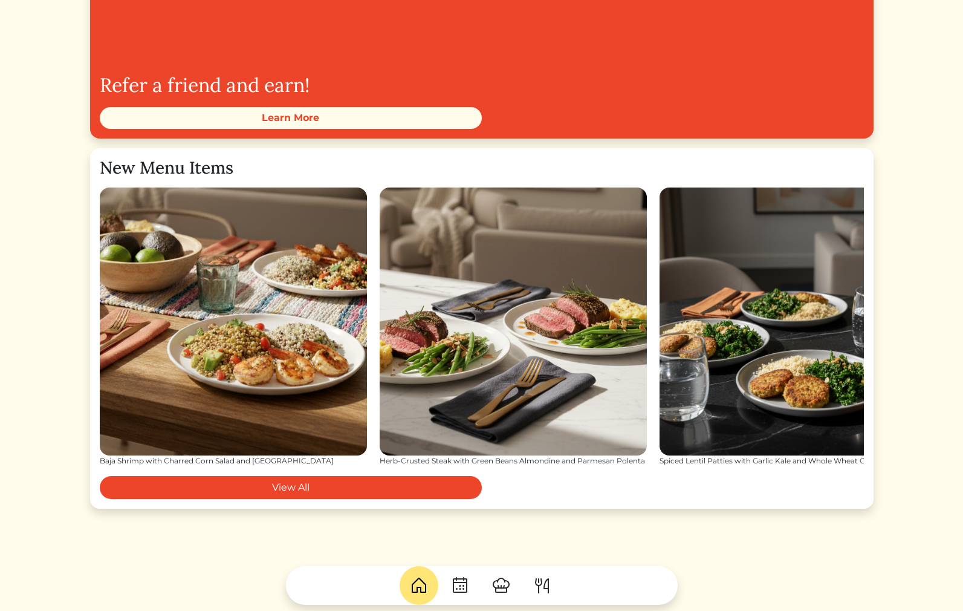
scroll to position [1782, 0]
